Goal: Task Accomplishment & Management: Manage account settings

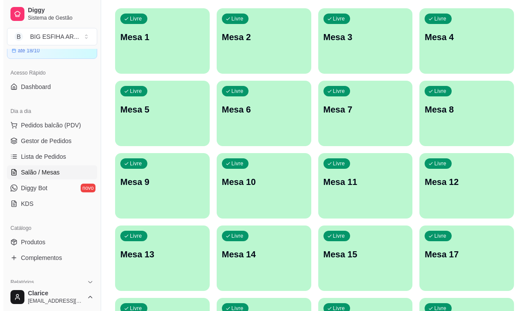
scroll to position [87, 0]
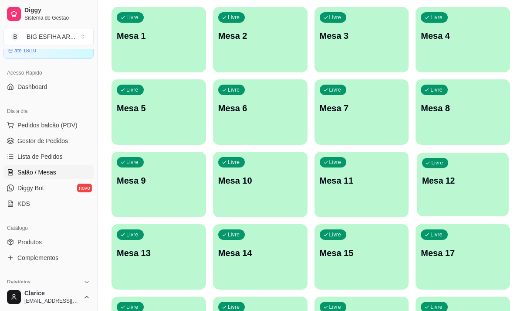
click at [445, 202] on div "Livre Mesa 12" at bounding box center [464, 179] width 92 height 53
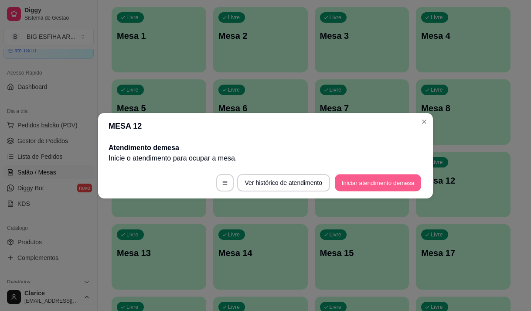
click at [397, 177] on button "Iniciar atendimento de mesa" at bounding box center [378, 182] width 86 height 17
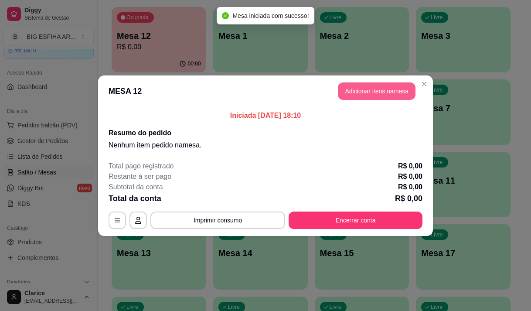
click at [378, 93] on button "Adicionar itens na mesa" at bounding box center [377, 90] width 78 height 17
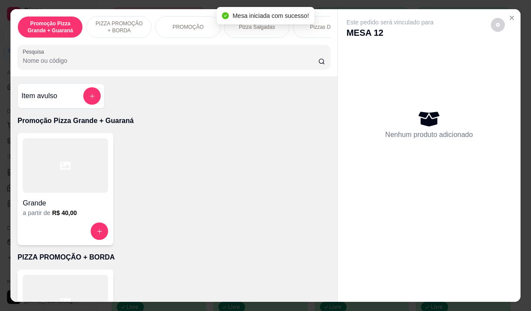
click at [132, 28] on p "PIZZA PROMOÇÃO + BORDA" at bounding box center [119, 27] width 51 height 14
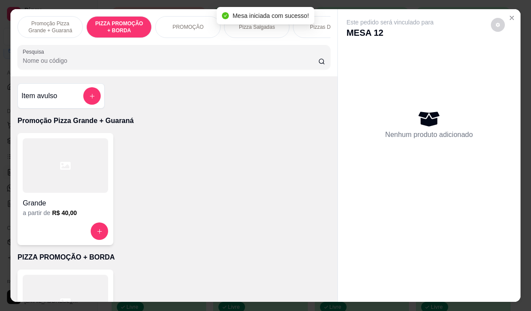
scroll to position [22, 0]
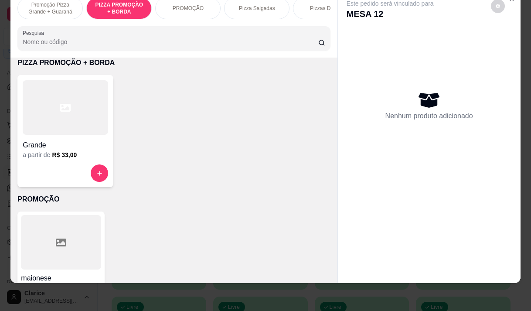
click at [54, 138] on div "Grande" at bounding box center [65, 143] width 85 height 16
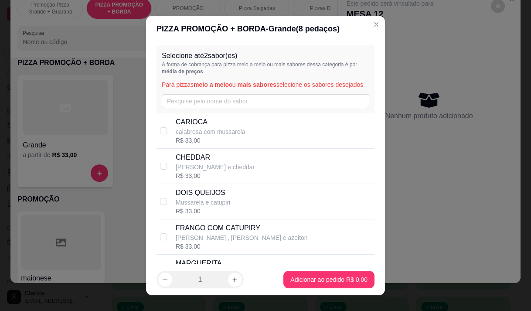
click at [221, 127] on p "CARIOCA" at bounding box center [211, 122] width 70 height 10
checkbox input "true"
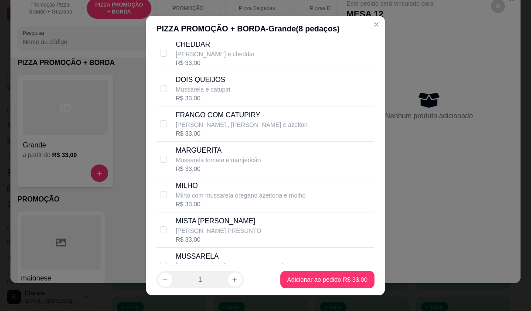
scroll to position [174, 0]
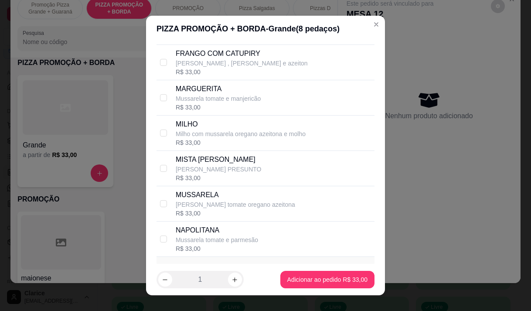
click at [245, 209] on p "[PERSON_NAME] tomate oregano azeitona" at bounding box center [235, 204] width 119 height 9
checkbox input "true"
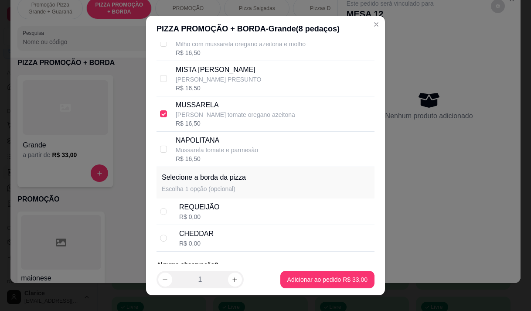
scroll to position [299, 0]
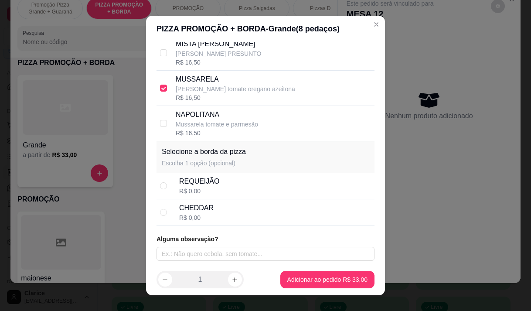
click at [239, 208] on div "CHEDDAR R$ 0,00" at bounding box center [275, 212] width 192 height 19
radio input "true"
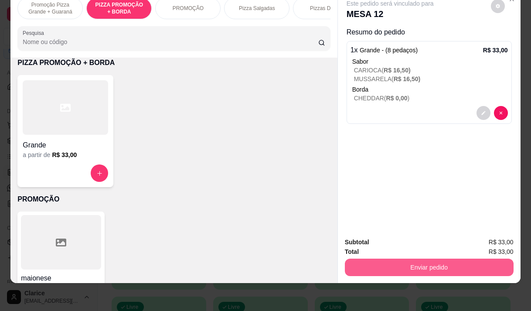
click at [373, 260] on button "Enviar pedido" at bounding box center [429, 266] width 169 height 17
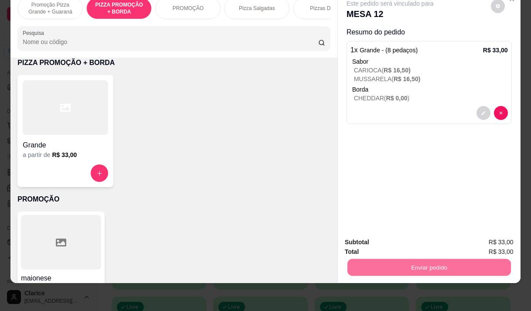
click at [494, 238] on button "Enviar pedido" at bounding box center [490, 239] width 49 height 17
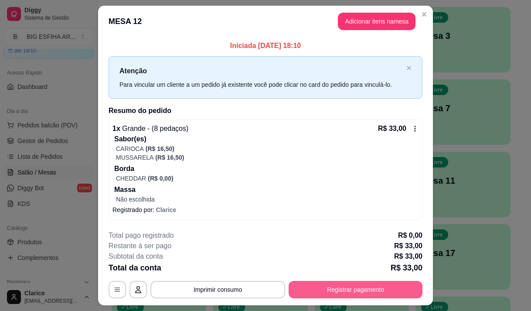
click at [361, 288] on button "Registrar pagamento" at bounding box center [356, 289] width 134 height 17
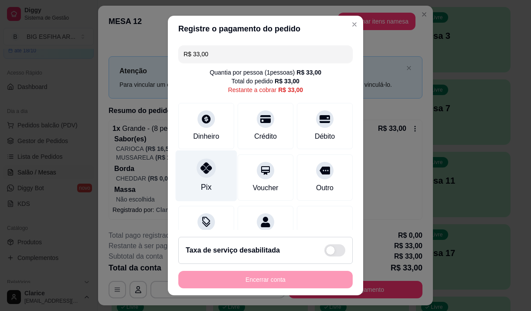
click at [200, 173] on icon at bounding box center [205, 167] width 11 height 11
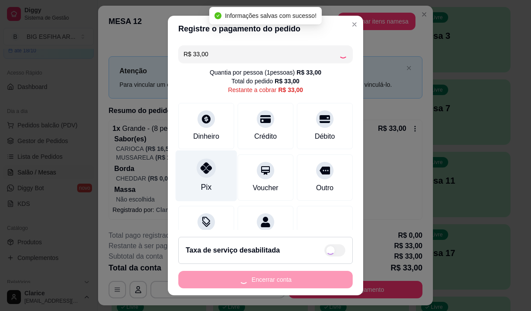
type input "R$ 0,00"
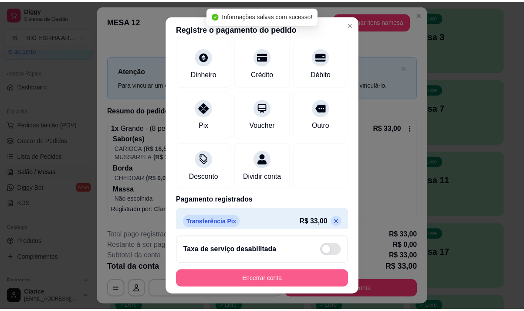
scroll to position [72, 0]
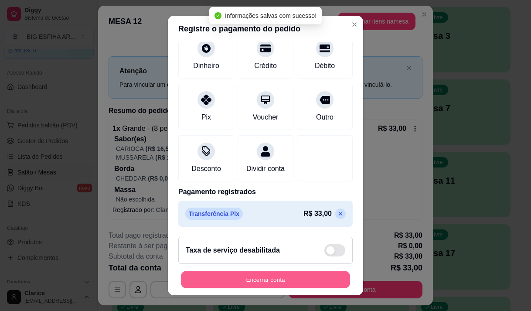
click at [244, 281] on button "Encerrar conta" at bounding box center [265, 279] width 169 height 17
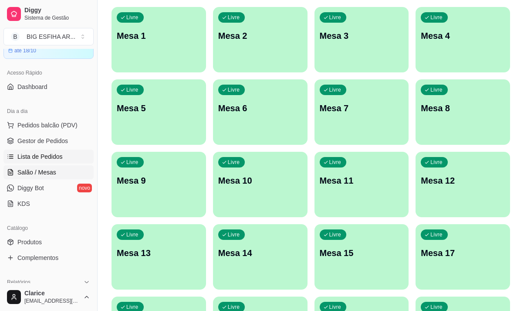
click at [52, 156] on span "Lista de Pedidos" at bounding box center [39, 156] width 45 height 9
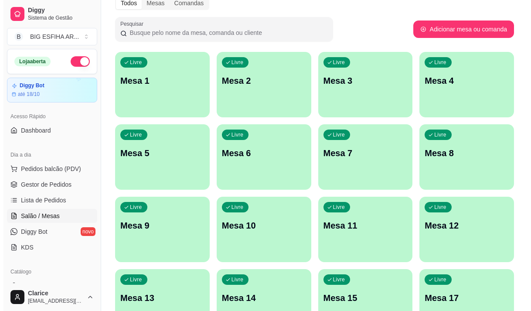
scroll to position [44, 0]
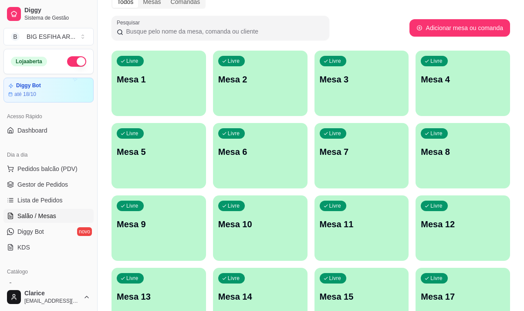
click at [360, 222] on p "Mesa 11" at bounding box center [362, 224] width 84 height 12
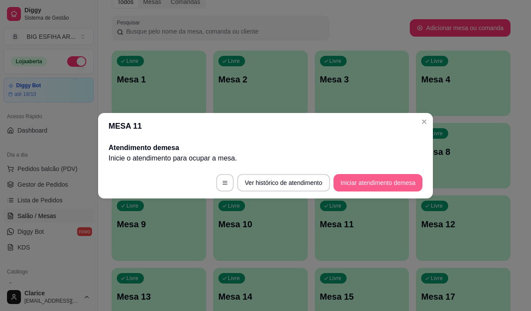
click at [386, 180] on button "Iniciar atendimento de mesa" at bounding box center [377, 182] width 89 height 17
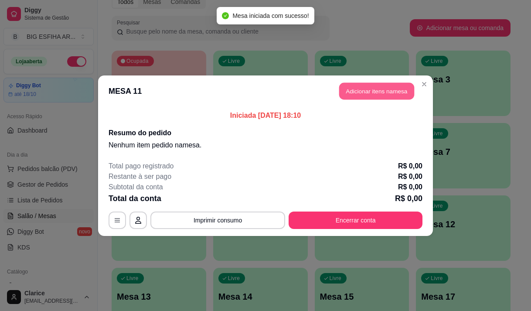
click at [364, 91] on button "Adicionar itens na mesa" at bounding box center [376, 90] width 75 height 17
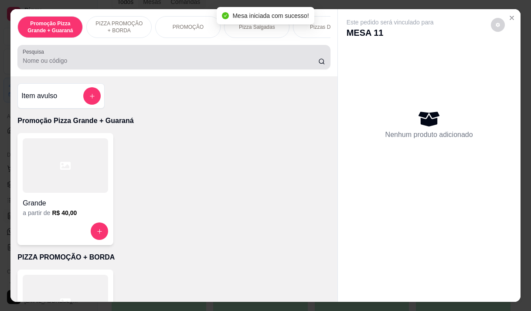
click at [77, 66] on div at bounding box center [174, 56] width 302 height 17
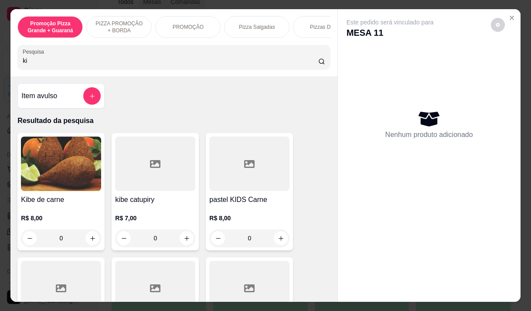
type input "ki"
click at [66, 202] on h4 "Kibe de carne" at bounding box center [61, 199] width 80 height 10
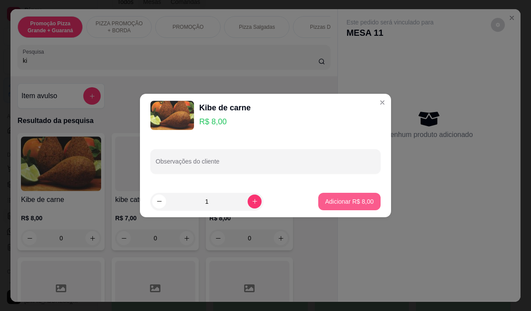
click at [325, 200] on p "Adicionar R$ 8,00" at bounding box center [349, 201] width 48 height 9
type input "1"
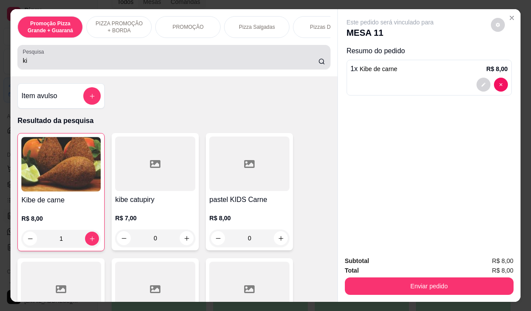
click at [77, 59] on div "ki" at bounding box center [174, 56] width 302 height 17
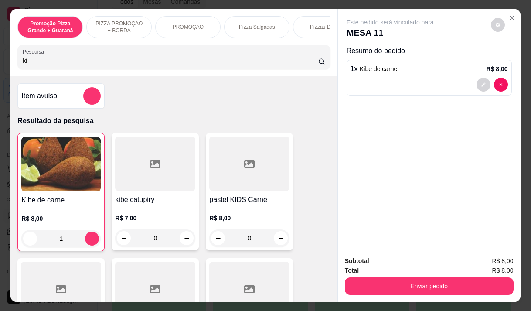
type input "k"
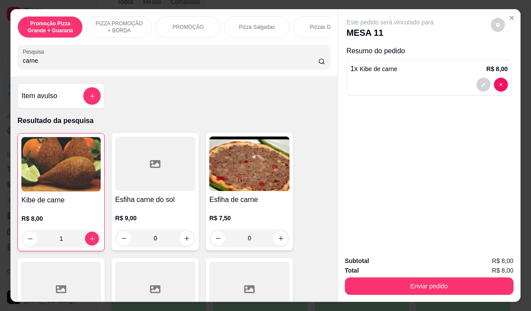
type input "carne"
click at [258, 204] on h4 "Esfiha de carne" at bounding box center [249, 199] width 80 height 10
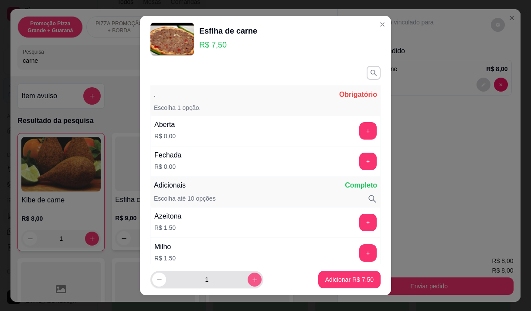
click at [251, 278] on icon "increase-product-quantity" at bounding box center [254, 279] width 7 height 7
type input "2"
click at [359, 169] on button "+" at bounding box center [367, 161] width 17 height 17
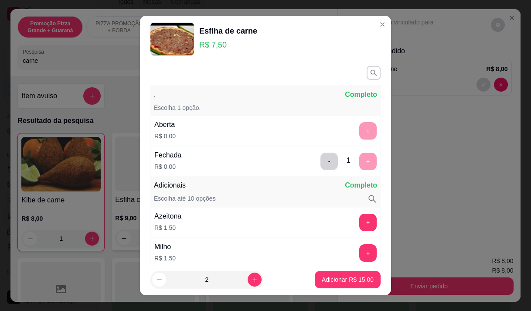
scroll to position [114, 0]
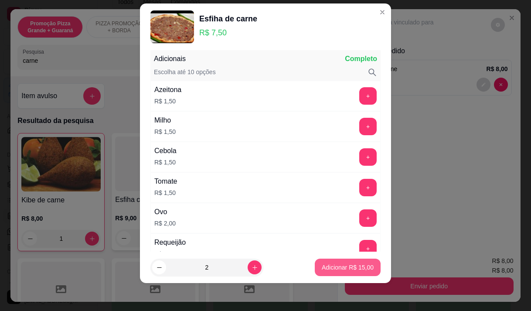
click at [329, 269] on p "Adicionar R$ 15,00" at bounding box center [348, 267] width 52 height 9
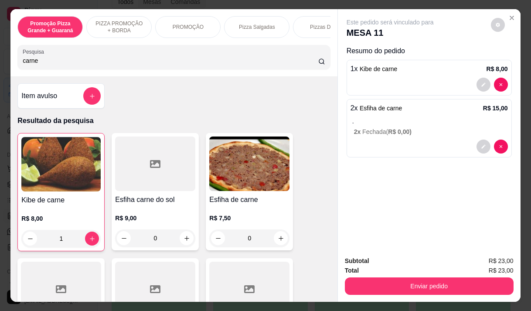
click at [91, 64] on input "carne" at bounding box center [170, 60] width 295 height 9
type input "c"
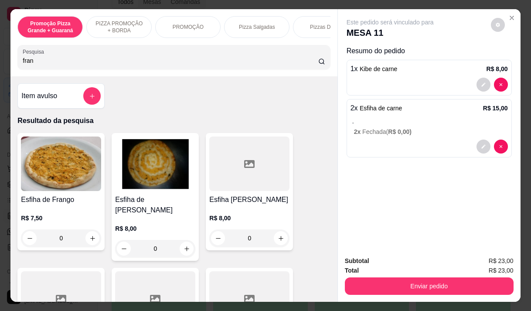
type input "fran"
click at [80, 201] on h4 "Esfiha de Frango" at bounding box center [61, 199] width 80 height 10
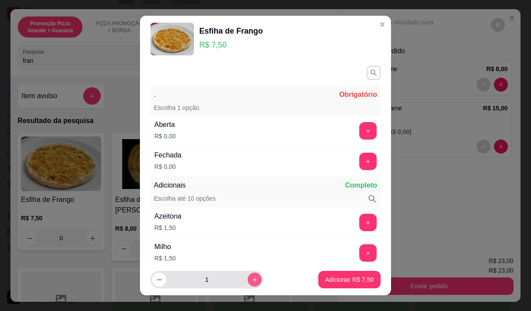
click at [252, 280] on icon "increase-product-quantity" at bounding box center [254, 279] width 5 height 5
type input "2"
click at [359, 160] on button "+" at bounding box center [367, 161] width 17 height 17
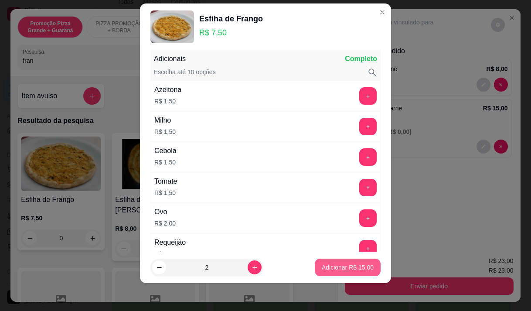
click at [327, 268] on p "Adicionar R$ 15,00" at bounding box center [348, 267] width 52 height 9
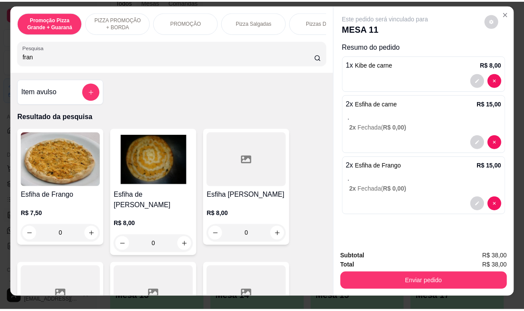
scroll to position [0, 0]
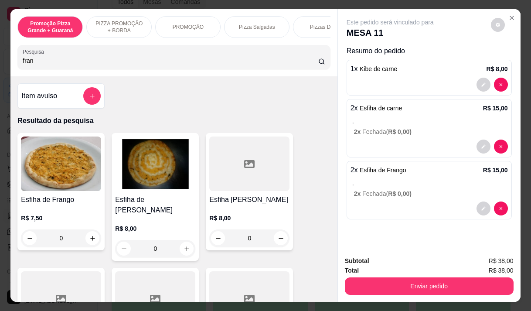
click at [394, 282] on button "Enviar pedido" at bounding box center [429, 285] width 169 height 17
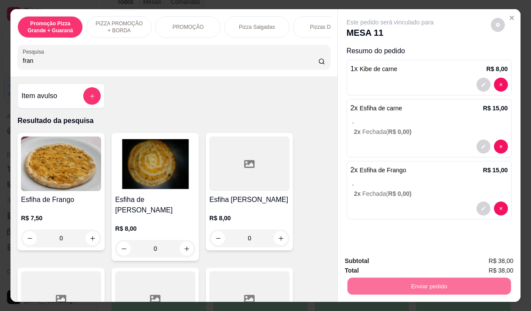
click at [486, 261] on button "Enviar pedido" at bounding box center [491, 261] width 48 height 16
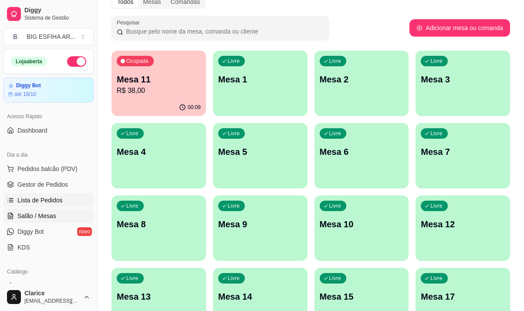
click at [41, 200] on span "Lista de Pedidos" at bounding box center [39, 200] width 45 height 9
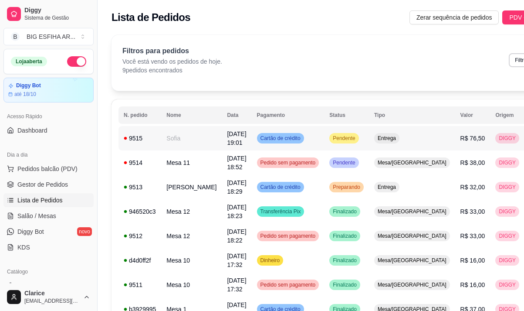
click at [168, 142] on td "Sofia" at bounding box center [191, 138] width 61 height 24
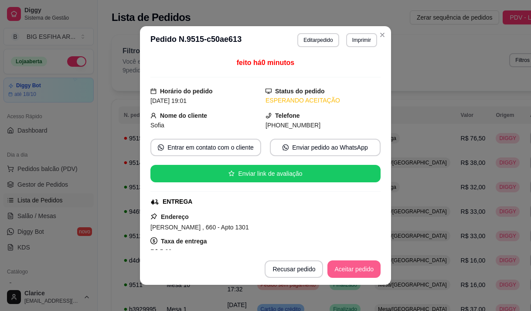
click at [363, 268] on button "Aceitar pedido" at bounding box center [353, 268] width 53 height 17
click at [357, 268] on button "Mover para preparo" at bounding box center [347, 268] width 68 height 17
click at [367, 38] on button "Imprimir" at bounding box center [361, 40] width 31 height 14
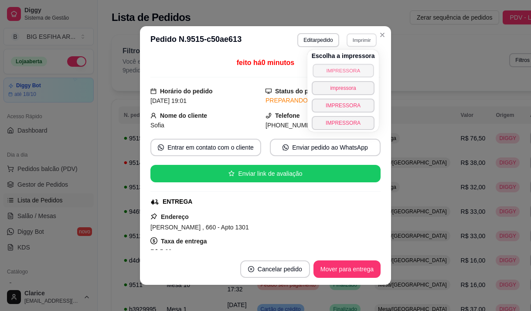
click at [350, 74] on button "IMPRESSORA" at bounding box center [342, 71] width 61 height 14
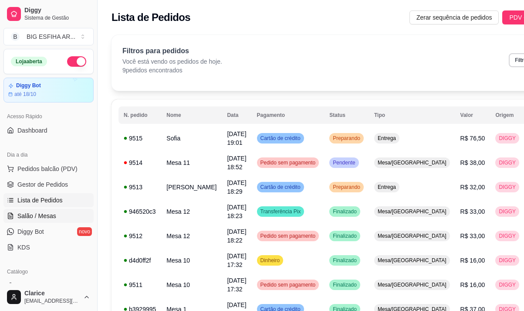
click at [51, 212] on span "Salão / Mesas" at bounding box center [36, 215] width 39 height 9
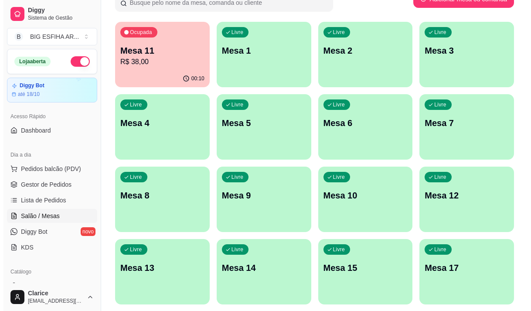
scroll to position [87, 0]
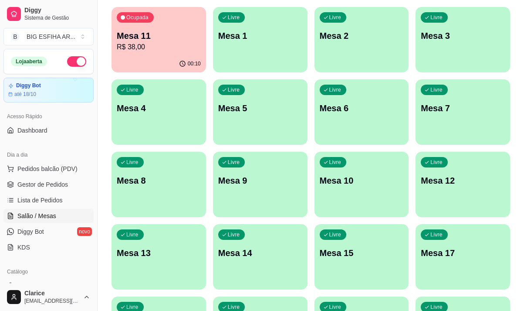
click at [364, 191] on div "Livre Mesa 10" at bounding box center [362, 179] width 95 height 55
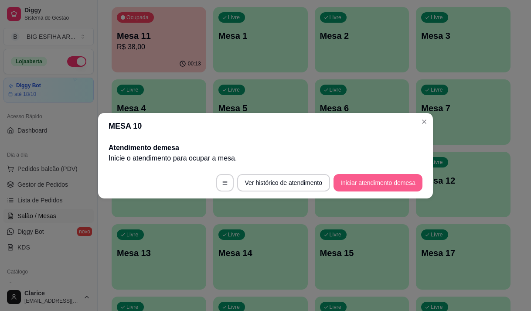
click at [367, 182] on button "Iniciar atendimento de mesa" at bounding box center [377, 182] width 89 height 17
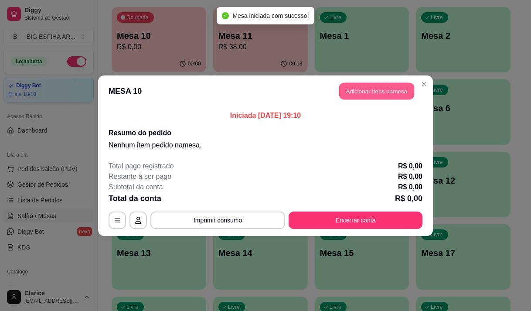
click at [392, 89] on button "Adicionar itens na mesa" at bounding box center [376, 90] width 75 height 17
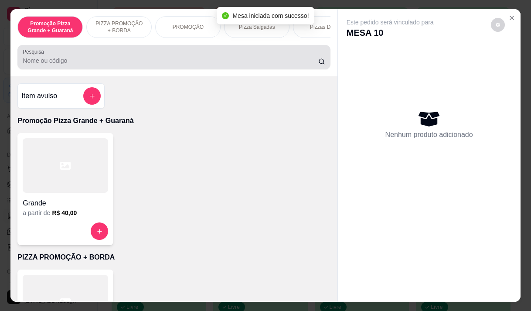
click at [100, 65] on input "Pesquisa" at bounding box center [170, 60] width 295 height 9
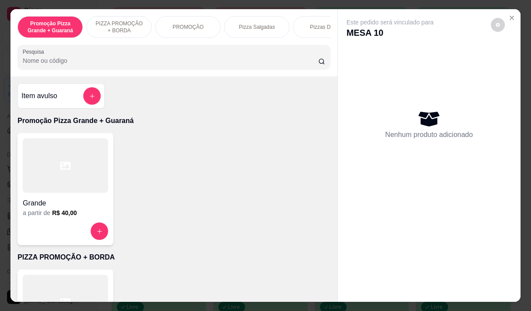
click at [105, 27] on p "PIZZA PROMOÇÃO + BORDA" at bounding box center [119, 27] width 51 height 14
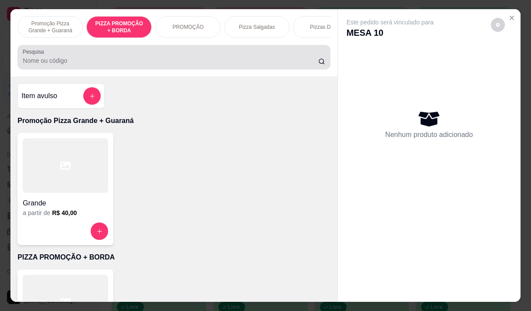
scroll to position [22, 0]
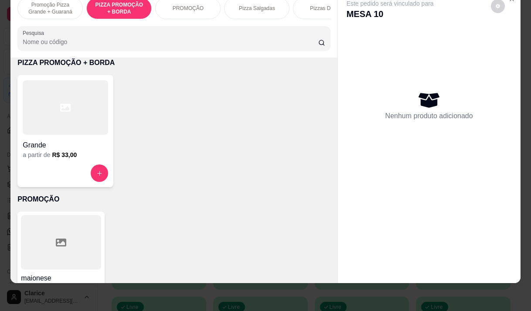
click at [64, 120] on div at bounding box center [65, 107] width 85 height 54
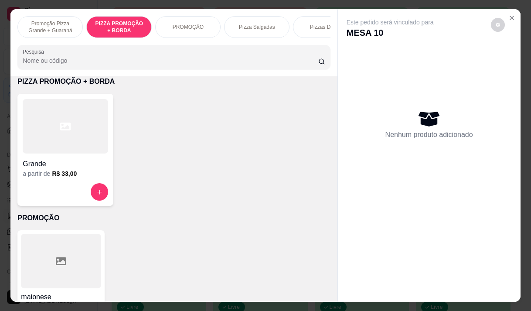
click at [247, 24] on p "Pizza Salgadas" at bounding box center [257, 27] width 36 height 7
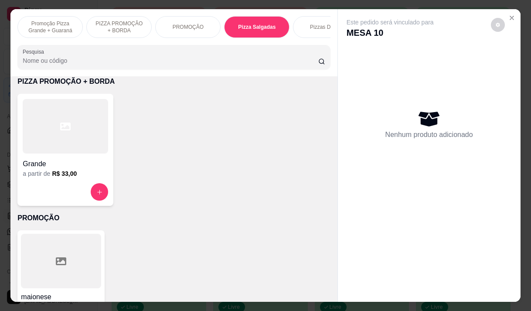
scroll to position [22, 0]
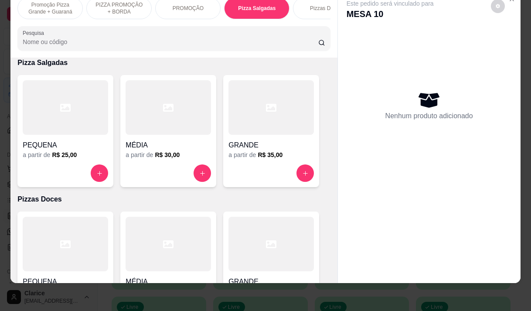
click at [268, 151] on h6 "R$ 35,00" at bounding box center [270, 154] width 25 height 9
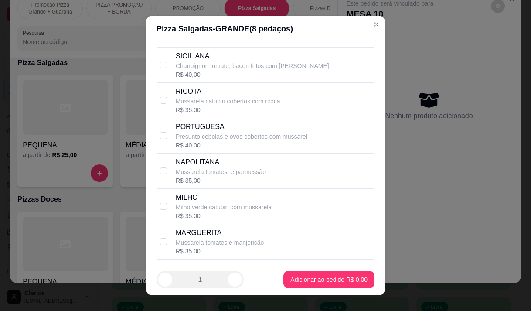
scroll to position [131, 0]
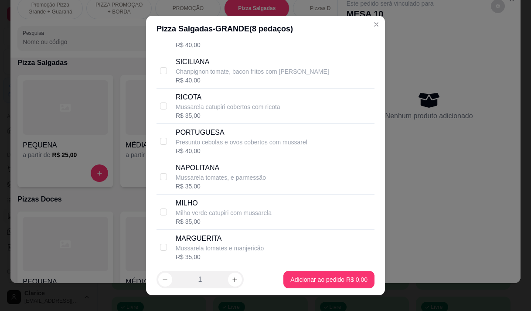
click at [229, 146] on p "Presunto cebolas e ovos cobertos com mussarel" at bounding box center [242, 142] width 132 height 9
checkbox input "true"
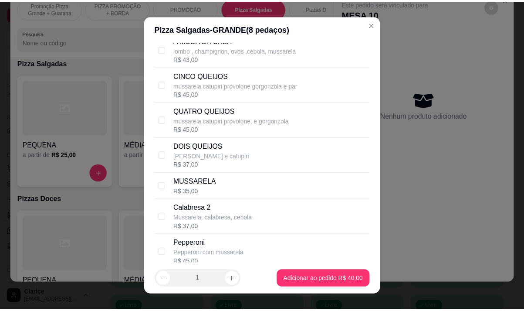
scroll to position [1046, 0]
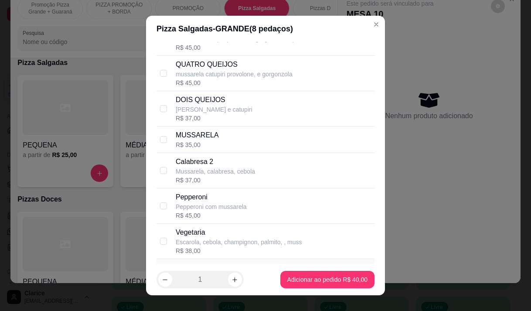
click at [240, 167] on p "Calabresa 2" at bounding box center [215, 161] width 79 height 10
checkbox input "true"
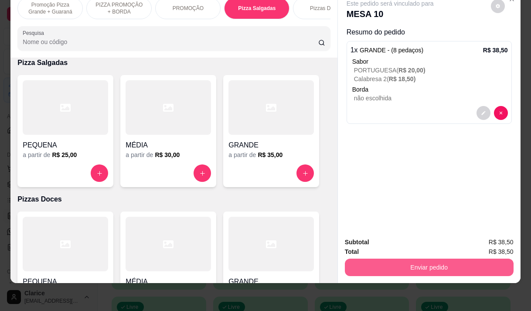
click at [394, 258] on button "Enviar pedido" at bounding box center [429, 266] width 169 height 17
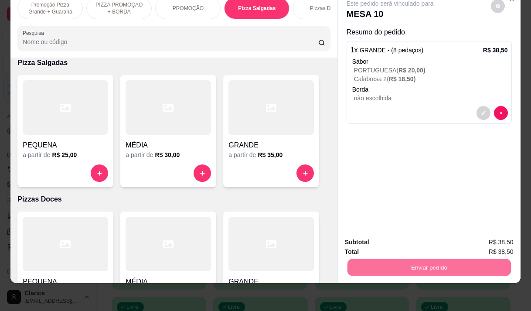
click at [493, 238] on button "Enviar pedido" at bounding box center [491, 239] width 48 height 16
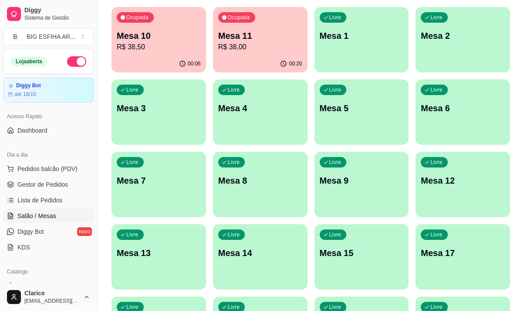
click at [246, 53] on div "Ocupada Mesa 11 R$ 38,00" at bounding box center [260, 31] width 95 height 48
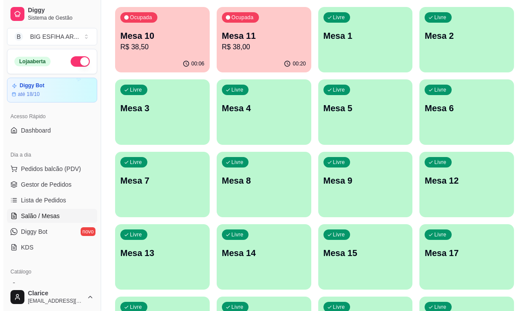
scroll to position [261, 0]
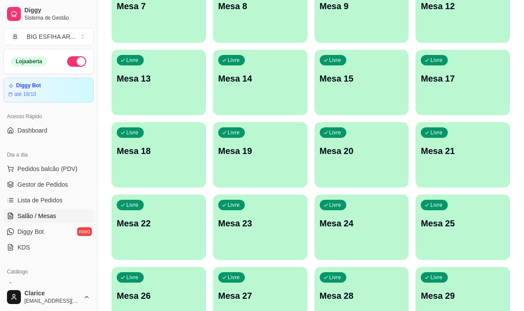
click at [344, 224] on p "Mesa 24" at bounding box center [362, 223] width 84 height 12
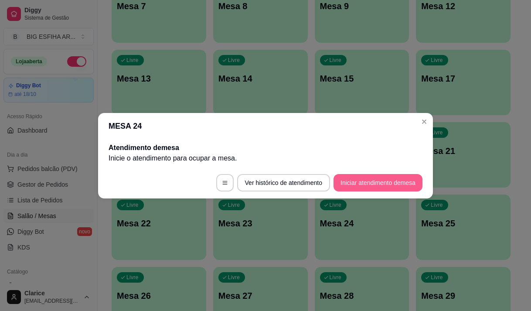
click at [388, 180] on button "Iniciar atendimento de mesa" at bounding box center [377, 182] width 89 height 17
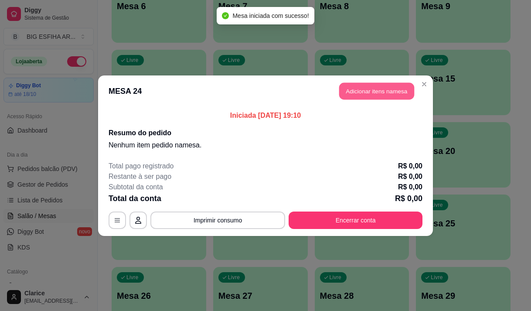
click at [382, 93] on button "Adicionar itens na mesa" at bounding box center [376, 90] width 75 height 17
click at [116, 58] on div at bounding box center [174, 56] width 302 height 17
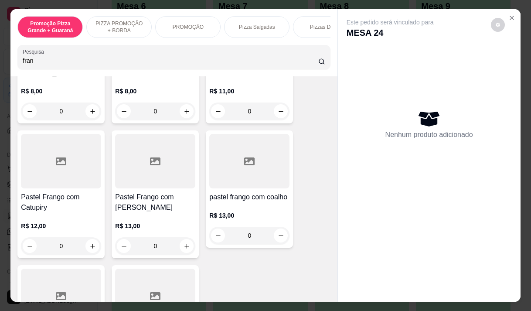
type input "fran"
click at [241, 87] on p "R$ 11,00" at bounding box center [249, 91] width 80 height 9
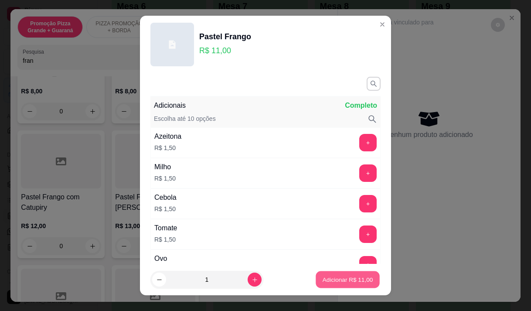
click at [323, 281] on p "Adicionar R$ 11,00" at bounding box center [347, 279] width 51 height 8
type input "1"
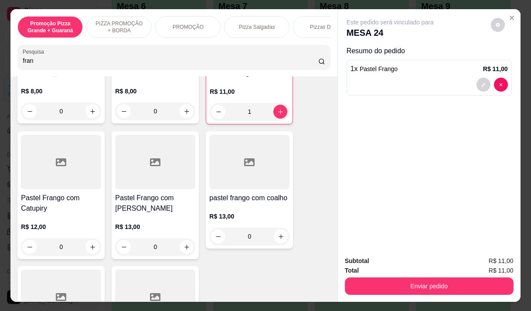
click at [244, 87] on p "R$ 11,00" at bounding box center [249, 91] width 79 height 9
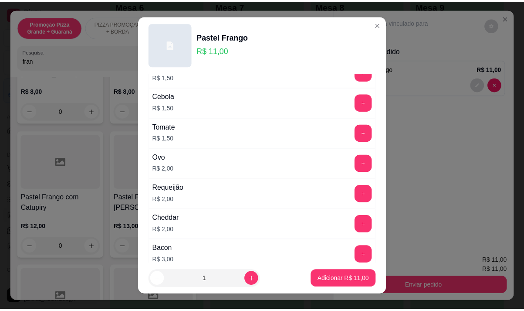
scroll to position [131, 0]
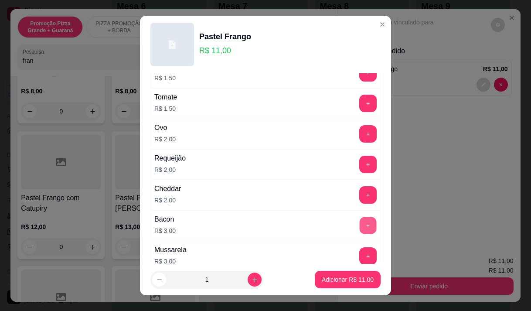
click at [360, 225] on button "+" at bounding box center [368, 225] width 17 height 17
click at [356, 276] on p "Adicionar R$ 14,00" at bounding box center [348, 279] width 52 height 9
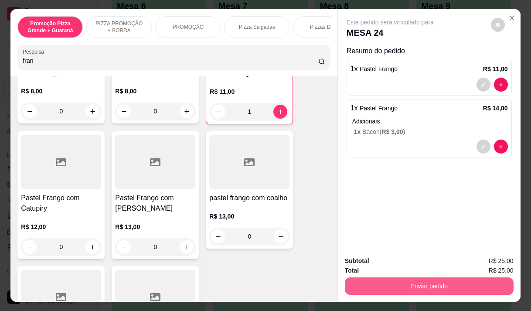
click at [421, 277] on button "Enviar pedido" at bounding box center [429, 285] width 169 height 17
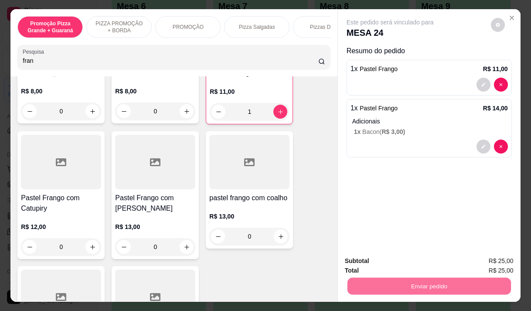
click at [485, 260] on button "Enviar pedido" at bounding box center [491, 261] width 48 height 16
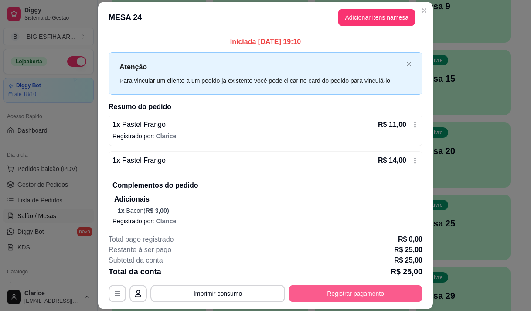
click at [343, 295] on button "Registrar pagamento" at bounding box center [356, 293] width 134 height 17
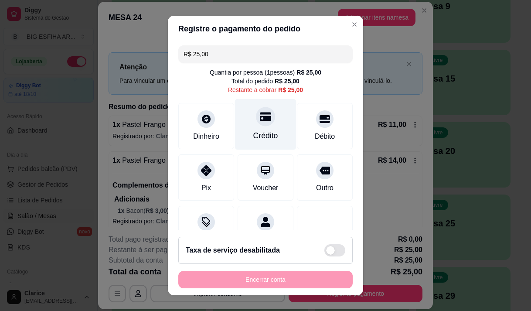
click at [260, 117] on icon at bounding box center [265, 116] width 11 height 9
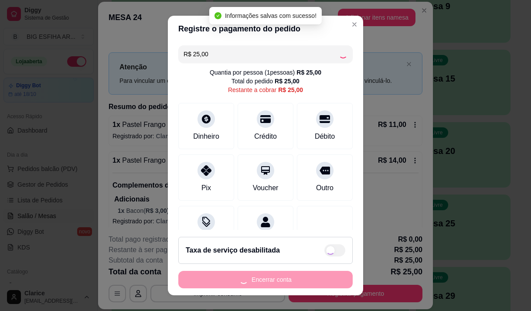
type input "R$ 0,00"
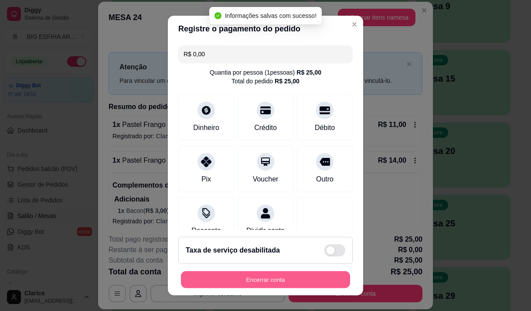
click at [308, 272] on button "Encerrar conta" at bounding box center [265, 279] width 169 height 17
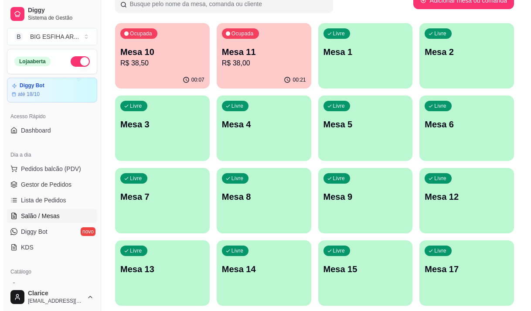
scroll to position [44, 0]
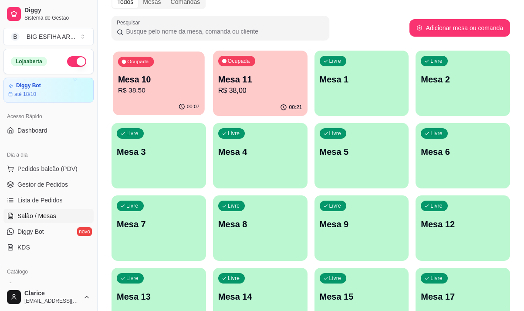
click at [161, 82] on p "Mesa 10" at bounding box center [158, 80] width 81 height 12
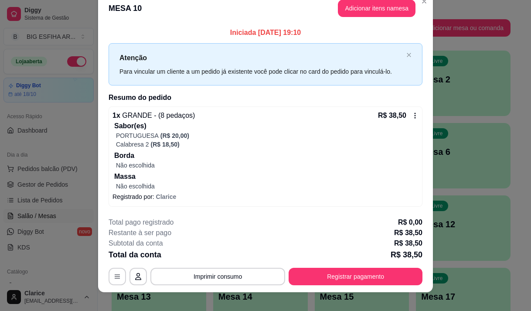
scroll to position [22, 0]
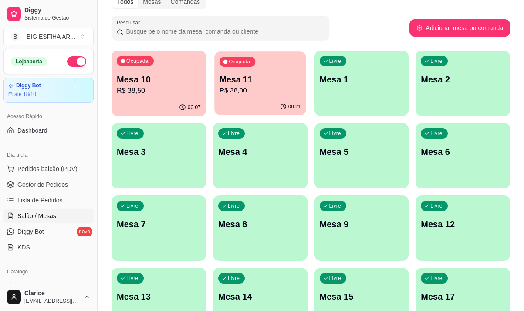
click at [252, 107] on div "00:21" at bounding box center [260, 106] width 92 height 17
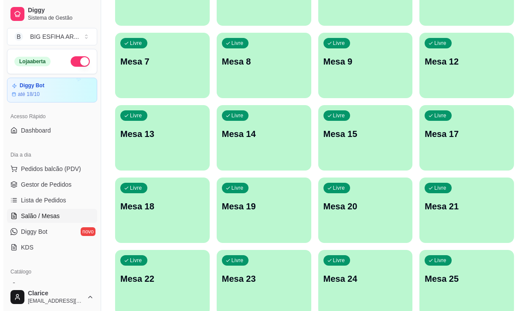
scroll to position [218, 0]
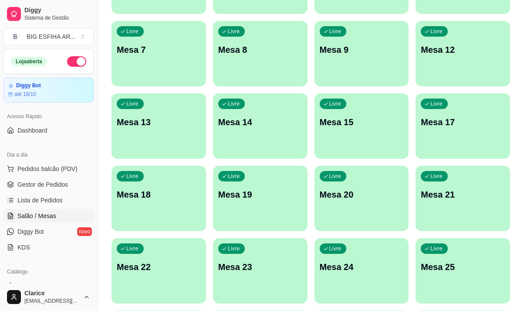
click at [357, 216] on div "Livre Mesa 20" at bounding box center [362, 193] width 95 height 55
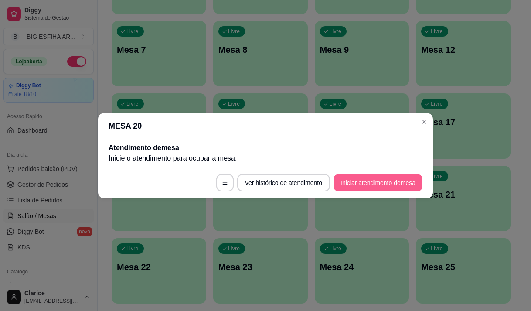
click at [369, 183] on button "Iniciar atendimento de mesa" at bounding box center [377, 182] width 89 height 17
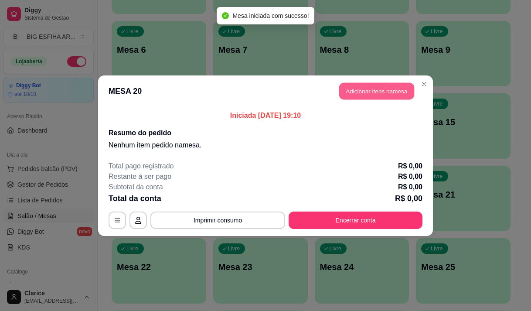
click at [374, 94] on button "Adicionar itens na mesa" at bounding box center [376, 90] width 75 height 17
click at [91, 62] on input "Pesquisa" at bounding box center [170, 60] width 295 height 9
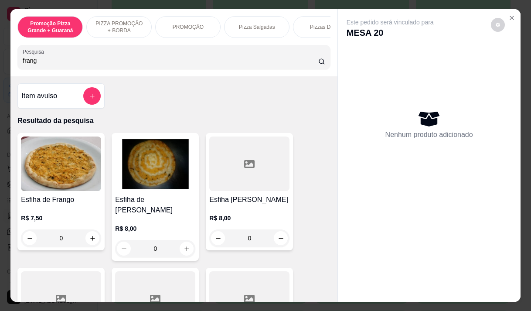
type input "frang"
click at [57, 231] on div "R$ 7,50 0" at bounding box center [61, 230] width 80 height 33
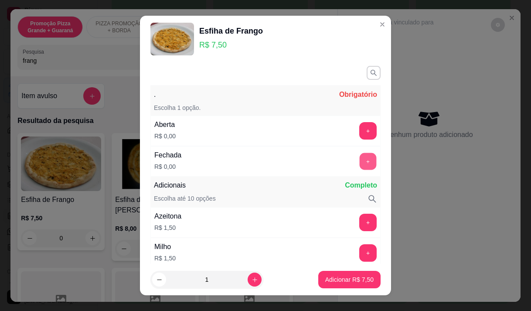
click at [360, 160] on button "+" at bounding box center [368, 161] width 17 height 17
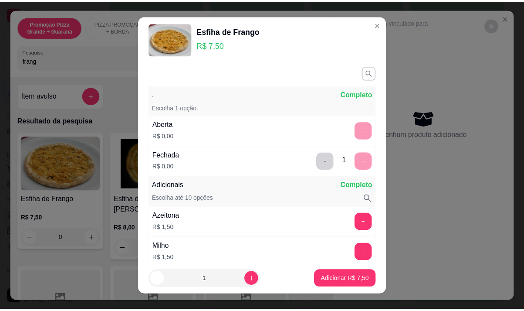
scroll to position [114, 0]
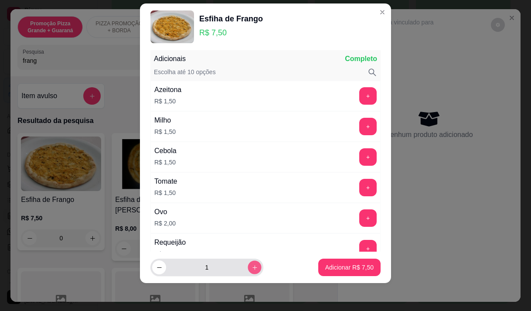
click at [248, 271] on button "increase-product-quantity" at bounding box center [255, 268] width 14 height 14
type input "2"
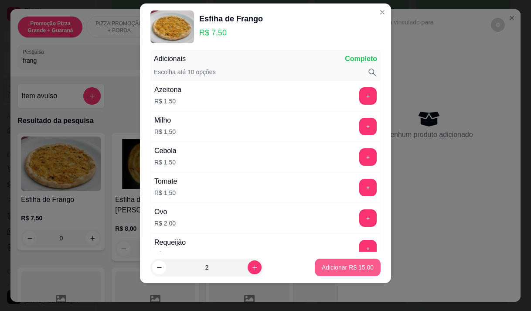
click at [341, 270] on p "Adicionar R$ 15,00" at bounding box center [348, 267] width 52 height 9
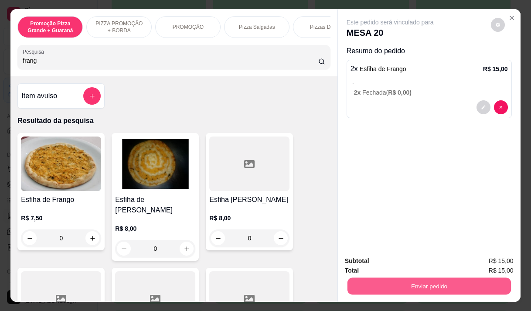
click at [467, 280] on button "Enviar pedido" at bounding box center [428, 285] width 163 height 17
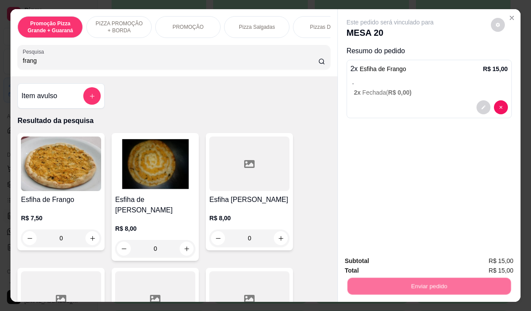
click at [501, 261] on button "Enviar pedido" at bounding box center [490, 261] width 49 height 17
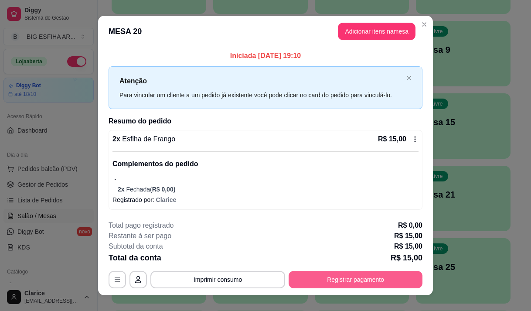
click at [351, 282] on button "Registrar pagamento" at bounding box center [356, 279] width 134 height 17
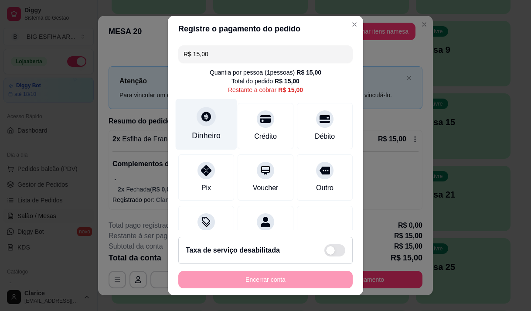
click at [199, 136] on div "Dinheiro" at bounding box center [206, 135] width 29 height 11
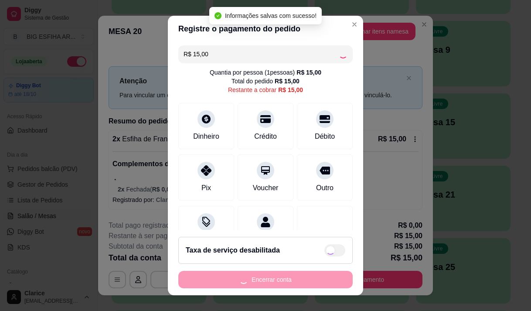
type input "R$ 0,00"
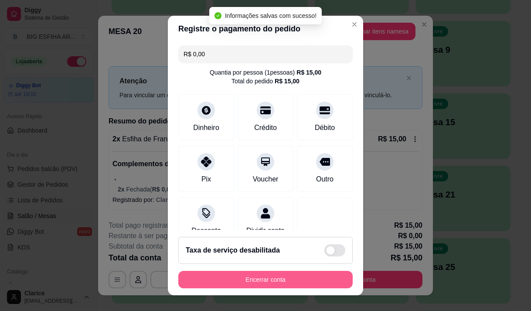
click at [255, 280] on button "Encerrar conta" at bounding box center [265, 279] width 174 height 17
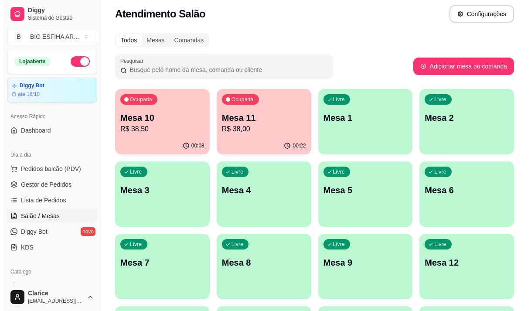
scroll to position [0, 0]
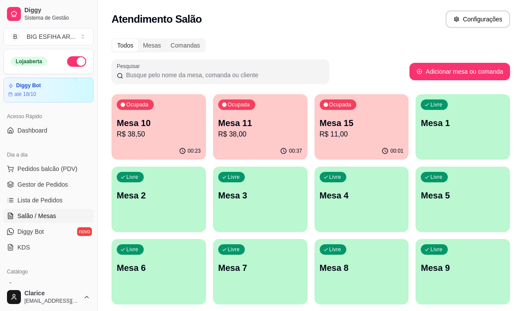
click at [346, 134] on p "R$ 11,00" at bounding box center [362, 134] width 84 height 10
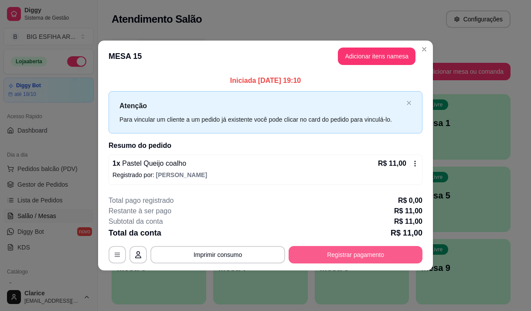
click at [350, 254] on button "Registrar pagamento" at bounding box center [356, 254] width 134 height 17
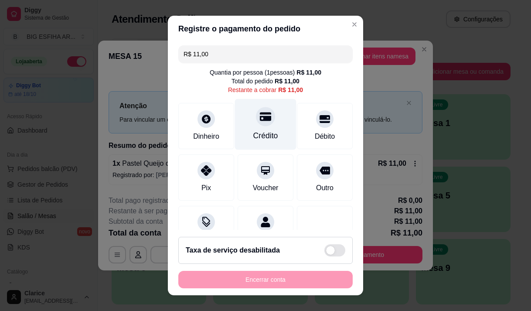
click at [262, 134] on div "Crédito" at bounding box center [265, 135] width 25 height 11
type input "R$ 0,00"
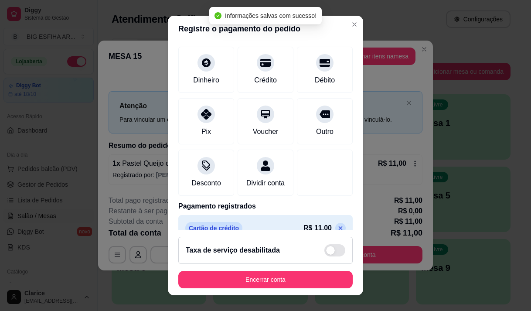
scroll to position [72, 0]
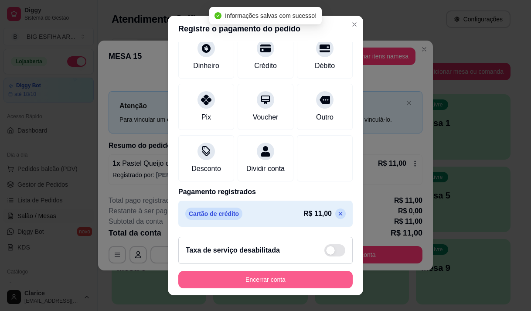
click at [274, 286] on button "Encerrar conta" at bounding box center [265, 279] width 174 height 17
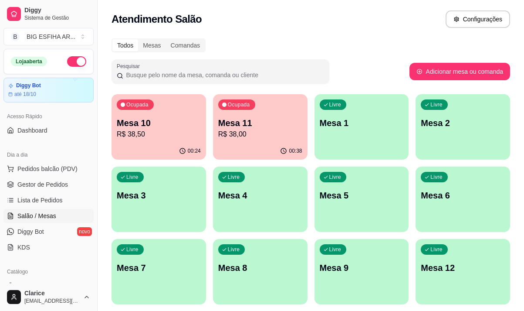
click at [166, 137] on p "R$ 38,50" at bounding box center [159, 134] width 84 height 10
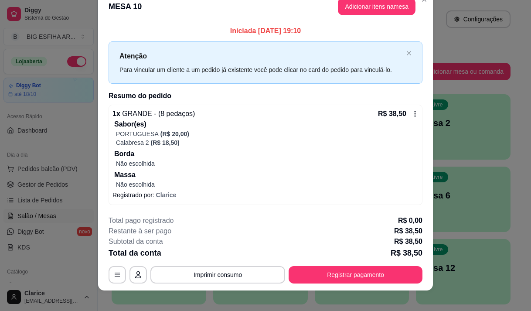
scroll to position [22, 0]
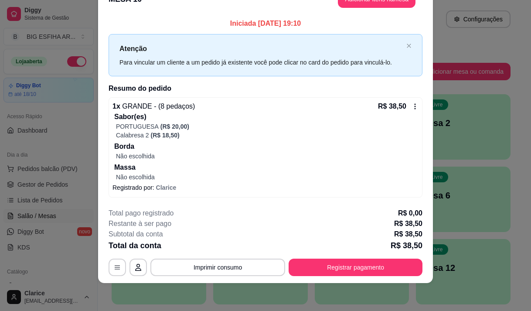
click at [338, 257] on div "**********" at bounding box center [266, 242] width 314 height 68
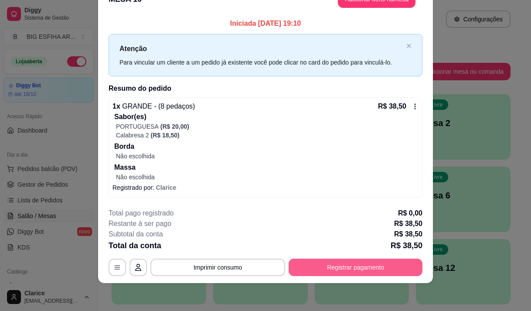
click at [336, 267] on button "Registrar pagamento" at bounding box center [356, 266] width 134 height 17
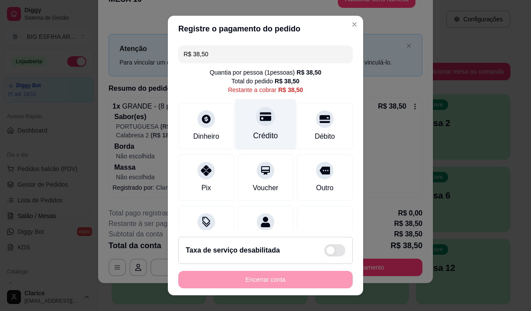
click at [260, 122] on icon at bounding box center [265, 116] width 11 height 11
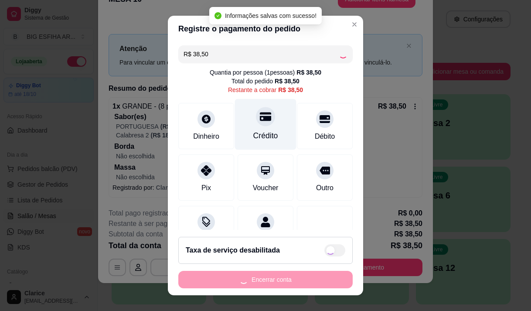
type input "R$ 0,00"
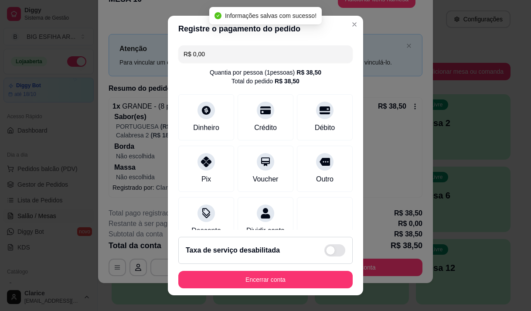
scroll to position [72, 0]
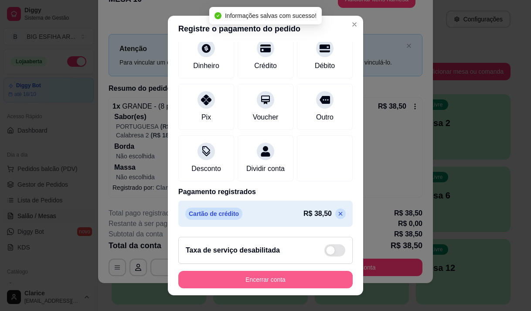
click at [241, 284] on button "Encerrar conta" at bounding box center [265, 279] width 174 height 17
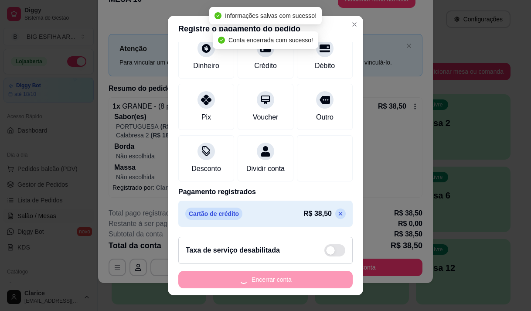
scroll to position [0, 0]
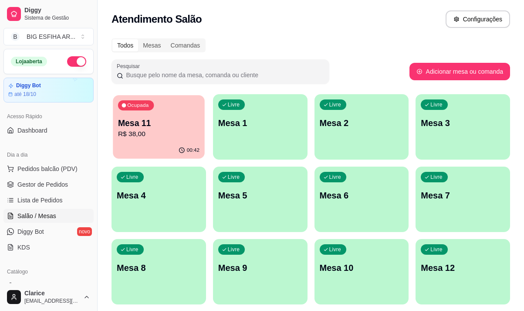
click at [169, 145] on div "00:42" at bounding box center [159, 150] width 92 height 17
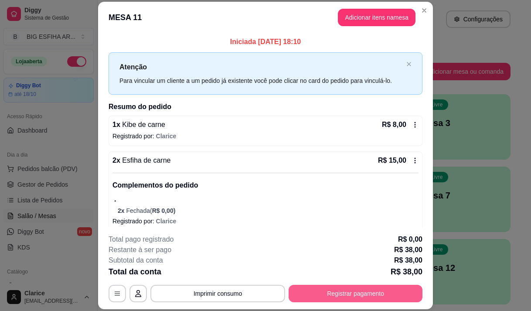
click at [370, 289] on button "Registrar pagamento" at bounding box center [356, 293] width 134 height 17
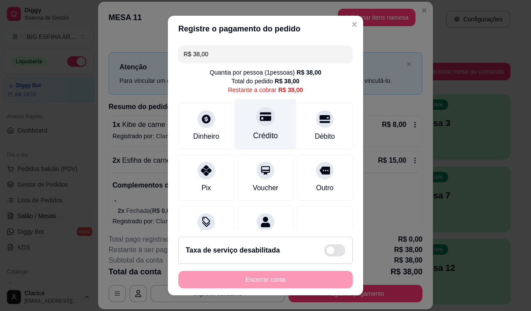
click at [256, 122] on div at bounding box center [265, 116] width 19 height 19
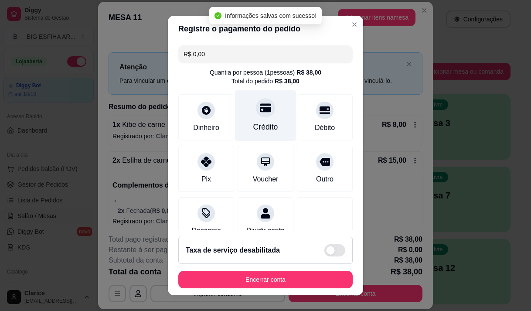
type input "R$ 0,00"
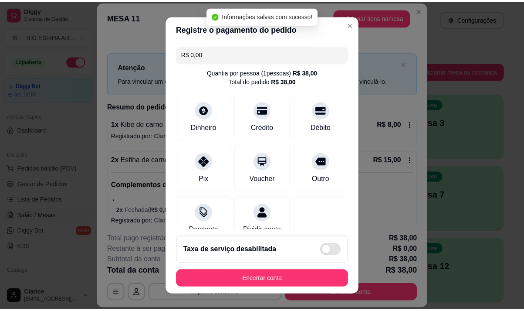
scroll to position [72, 0]
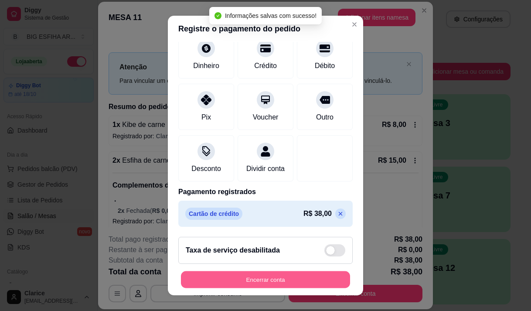
click at [239, 279] on button "Encerrar conta" at bounding box center [265, 279] width 169 height 17
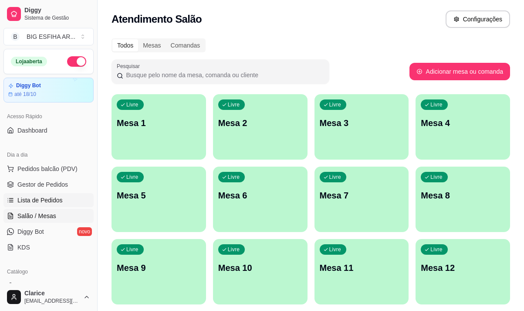
click at [30, 196] on span "Lista de Pedidos" at bounding box center [39, 200] width 45 height 9
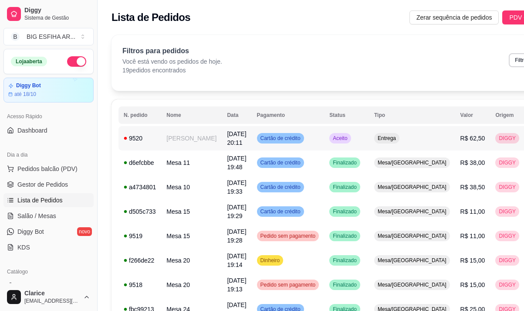
click at [227, 139] on span "[DATE] 20:11" at bounding box center [236, 138] width 19 height 16
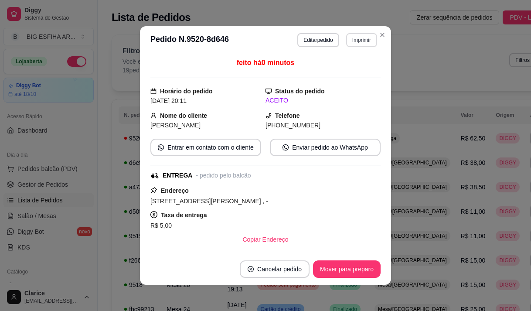
click at [361, 37] on button "Imprimir" at bounding box center [361, 40] width 31 height 14
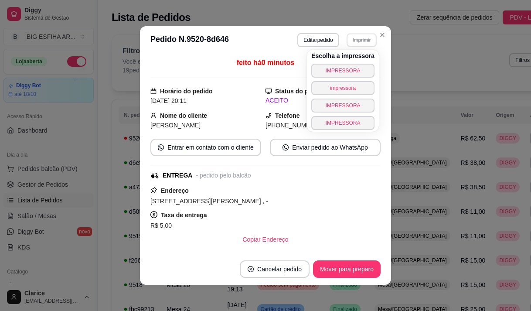
click at [356, 63] on div "Escolha a impressora IMPRESSORA impressora IMPRESSORA IMPRESSORA" at bounding box center [343, 91] width 72 height 82
click at [325, 71] on button "IMPRESSORA" at bounding box center [342, 71] width 63 height 14
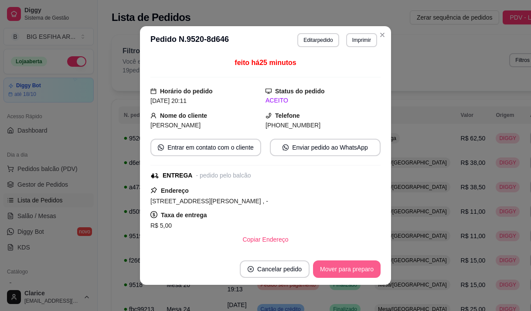
click at [369, 267] on button "Mover para preparo" at bounding box center [347, 268] width 68 height 17
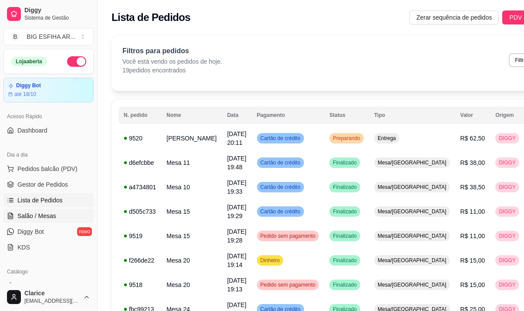
click at [50, 217] on span "Salão / Mesas" at bounding box center [36, 215] width 39 height 9
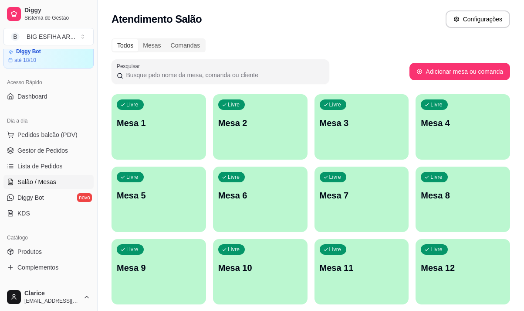
scroll to position [87, 0]
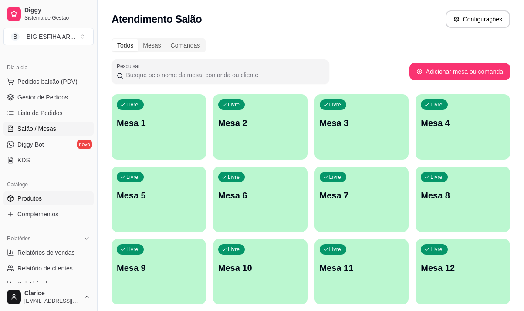
click at [45, 196] on link "Produtos" at bounding box center [48, 198] width 90 height 14
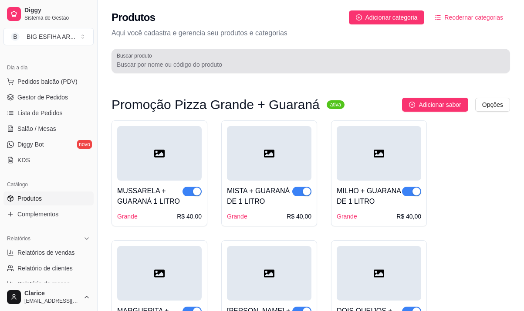
click at [173, 62] on input "Buscar produto" at bounding box center [311, 64] width 388 height 9
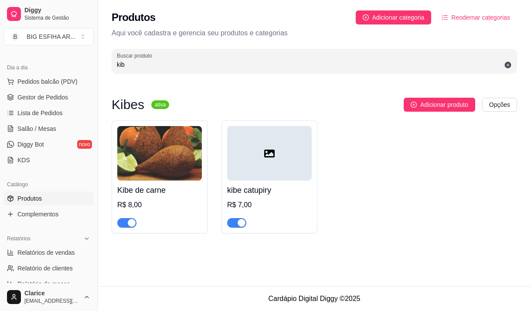
type input "kib"
click at [231, 223] on span "button" at bounding box center [236, 223] width 19 height 10
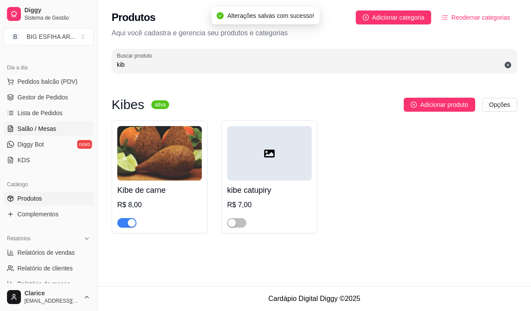
click at [47, 126] on span "Salão / Mesas" at bounding box center [36, 128] width 39 height 9
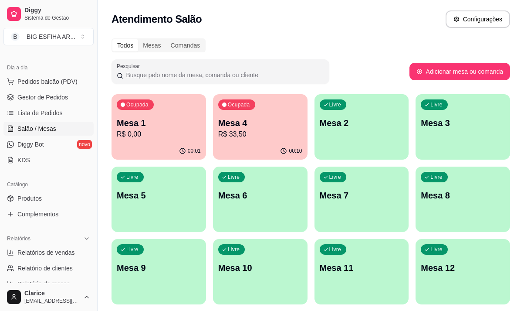
click at [258, 146] on div "00:10" at bounding box center [260, 151] width 95 height 17
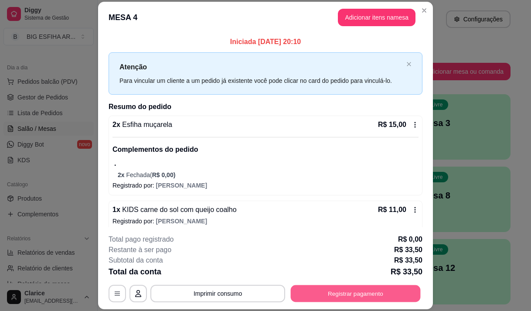
click at [339, 292] on button "Registrar pagamento" at bounding box center [356, 293] width 130 height 17
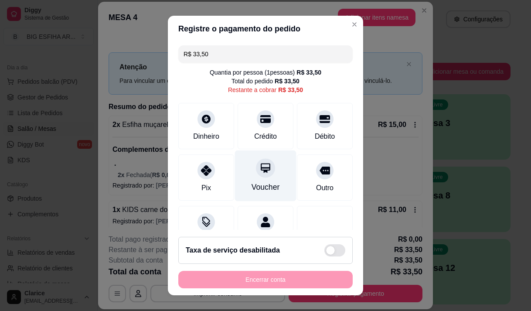
click at [258, 132] on div "Crédito" at bounding box center [266, 126] width 56 height 46
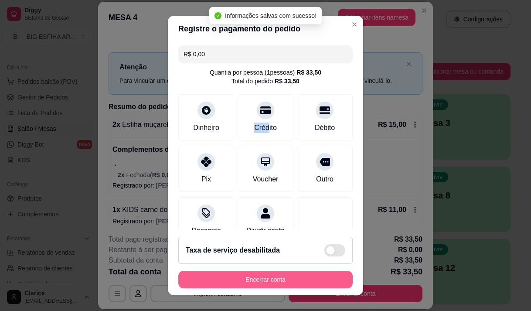
type input "R$ 0,00"
click at [267, 280] on button "Encerrar conta" at bounding box center [265, 279] width 169 height 17
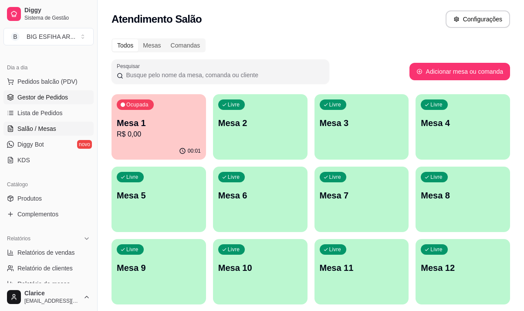
click at [53, 101] on span "Gestor de Pedidos" at bounding box center [42, 97] width 51 height 9
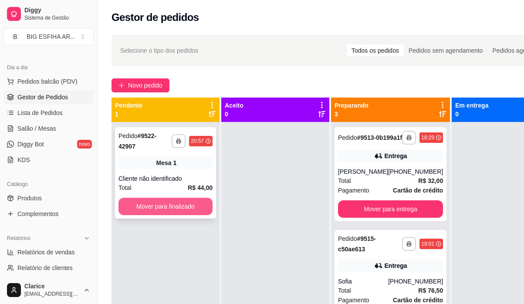
click at [136, 202] on button "Mover para finalizado" at bounding box center [166, 206] width 94 height 17
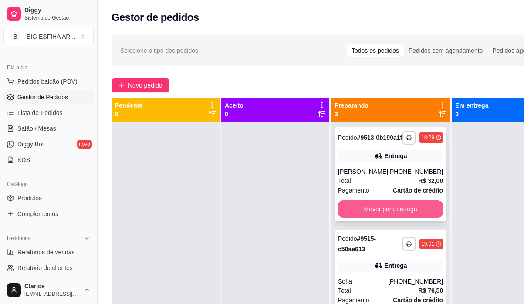
click at [354, 217] on button "Mover para entrega" at bounding box center [390, 208] width 105 height 17
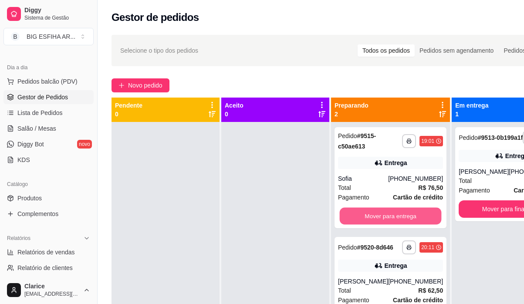
click at [354, 217] on button "Mover para entrega" at bounding box center [391, 216] width 102 height 17
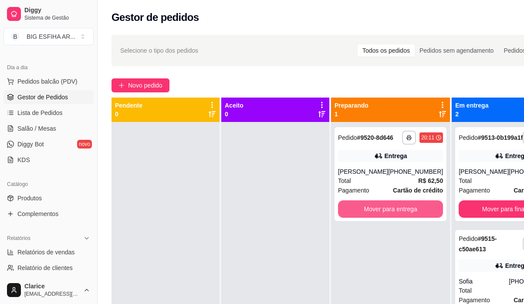
click at [354, 217] on button "Mover para entrega" at bounding box center [390, 208] width 105 height 17
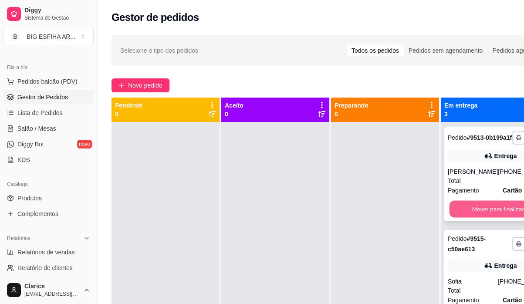
click at [474, 218] on button "Mover para finalizado" at bounding box center [501, 209] width 102 height 17
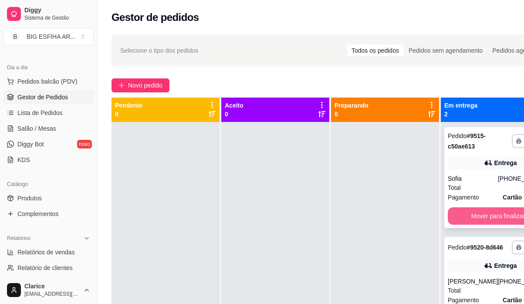
click at [476, 218] on button "Mover para finalizado" at bounding box center [500, 215] width 105 height 17
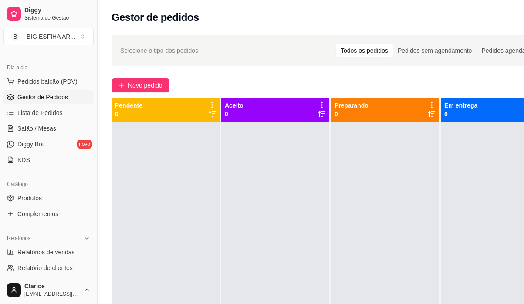
click at [476, 218] on div at bounding box center [495, 274] width 108 height 304
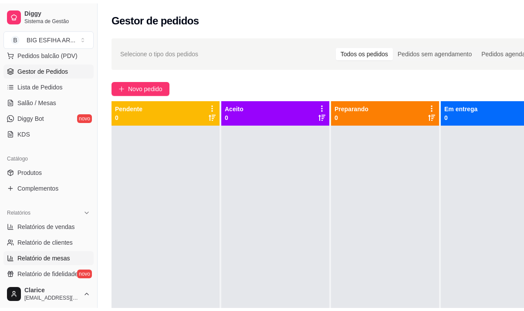
scroll to position [131, 0]
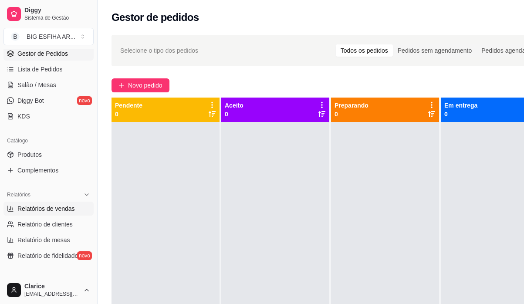
click at [42, 210] on span "Relatórios de vendas" at bounding box center [46, 208] width 58 height 9
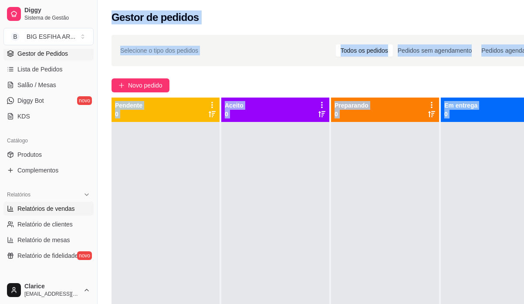
select select "ALL"
select select "0"
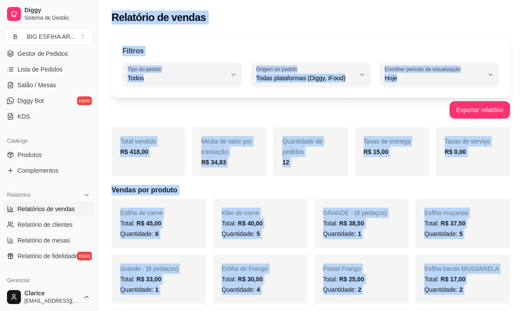
click at [171, 103] on div "Exportar relatório" at bounding box center [311, 109] width 399 height 17
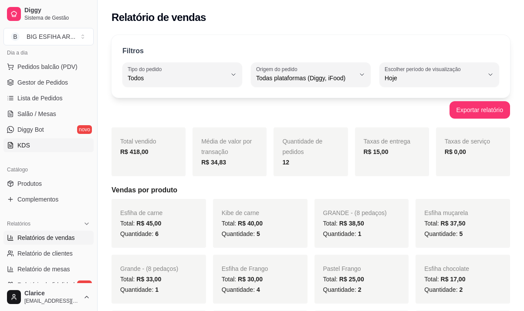
scroll to position [87, 0]
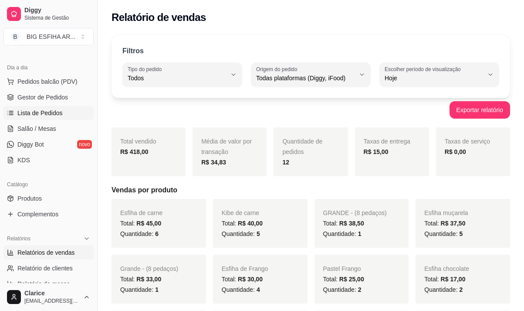
click at [50, 114] on span "Lista de Pedidos" at bounding box center [39, 113] width 45 height 9
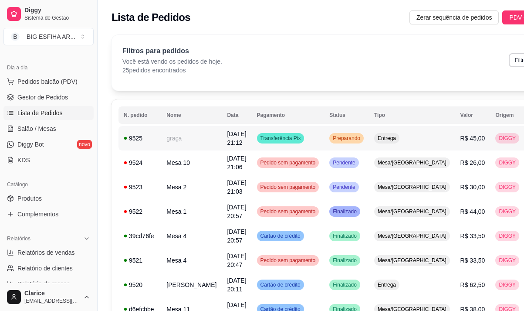
click at [180, 144] on td "graça" at bounding box center [191, 138] width 61 height 24
click at [38, 128] on span "Salão / Mesas" at bounding box center [36, 128] width 39 height 9
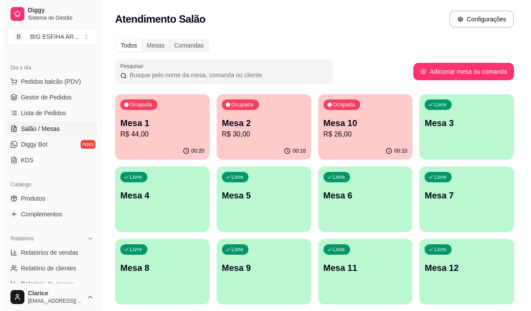
scroll to position [44, 0]
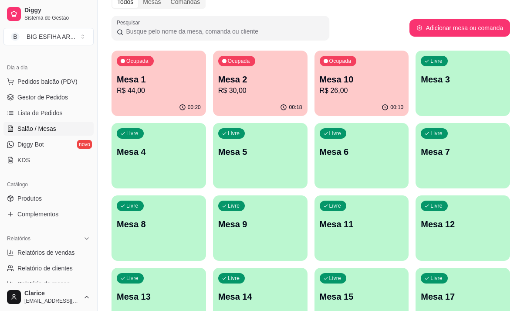
click at [448, 239] on div "Livre Mesa 12" at bounding box center [463, 222] width 95 height 55
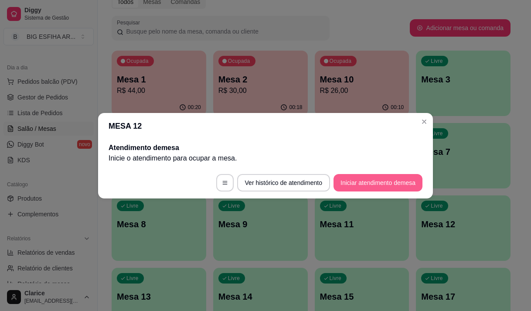
click at [377, 180] on button "Iniciar atendimento de mesa" at bounding box center [377, 182] width 89 height 17
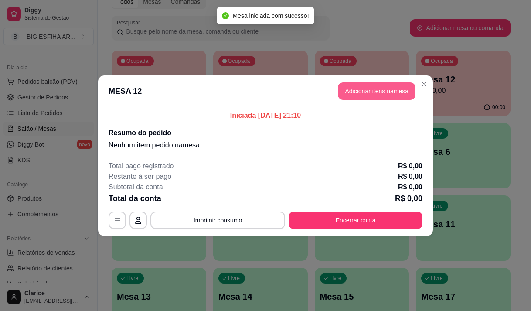
click at [362, 92] on button "Adicionar itens na mesa" at bounding box center [377, 90] width 78 height 17
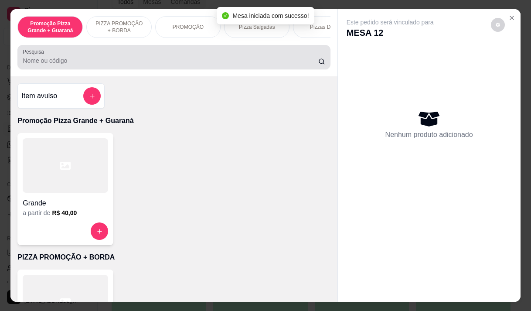
click at [52, 63] on input "Pesquisa" at bounding box center [170, 60] width 295 height 9
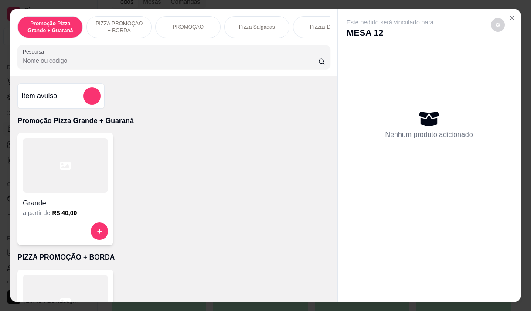
click at [58, 73] on div "Promoção Pizza Grande + Guaraná PIZZA PROMOÇÃO + BORDA PROMOÇÃO Pizza Salgadas …" at bounding box center [173, 42] width 326 height 67
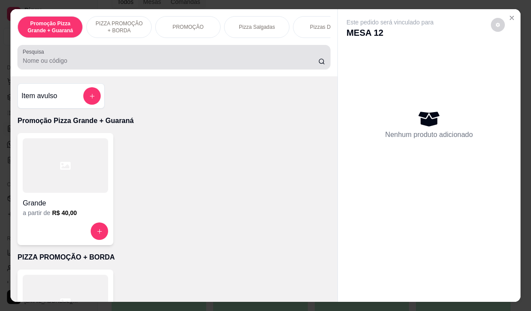
click at [57, 65] on input "Pesquisa" at bounding box center [170, 60] width 295 height 9
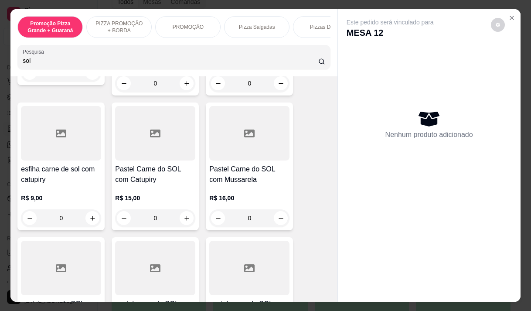
scroll to position [218, 0]
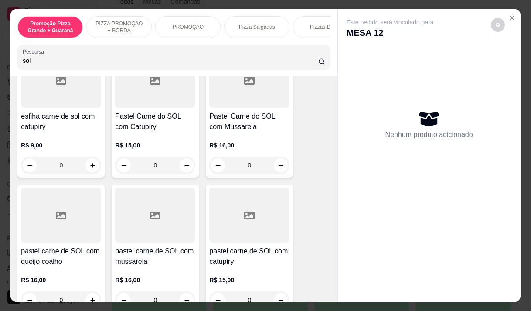
type input "sol"
click at [248, 128] on h4 "Pastel Carne do SOL com Mussarela" at bounding box center [249, 121] width 80 height 21
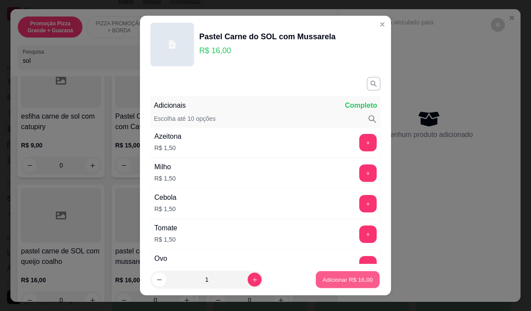
click at [327, 284] on button "Adicionar R$ 16,00" at bounding box center [348, 279] width 64 height 17
type input "1"
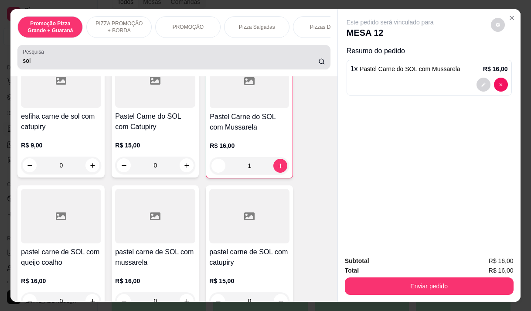
click at [78, 62] on input "sol" at bounding box center [170, 60] width 295 height 9
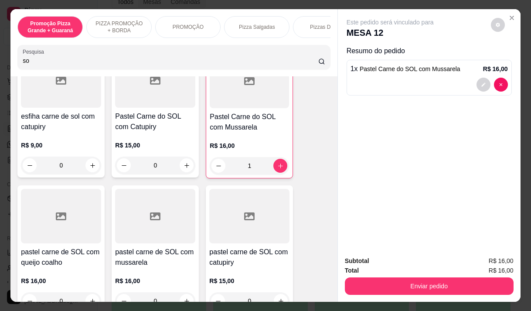
type input "s"
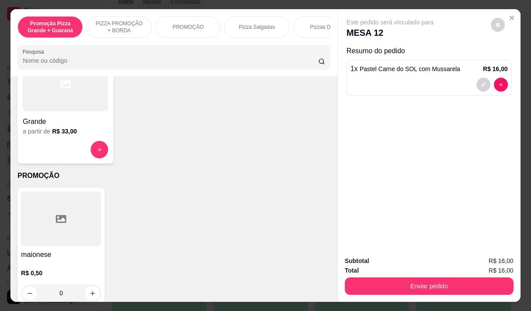
scroll to position [1895, 0]
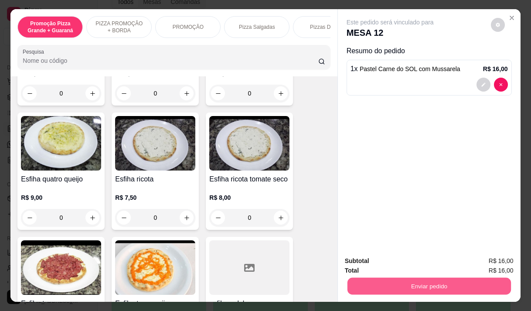
click at [356, 283] on button "Enviar pedido" at bounding box center [428, 285] width 163 height 17
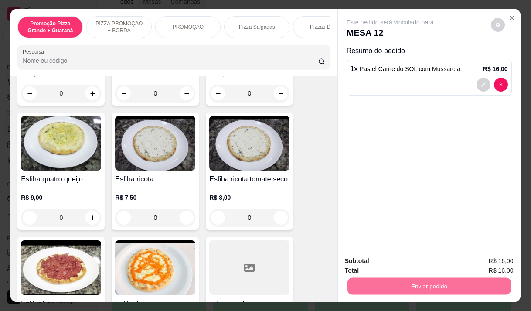
click at [489, 256] on button "Enviar pedido" at bounding box center [490, 261] width 49 height 17
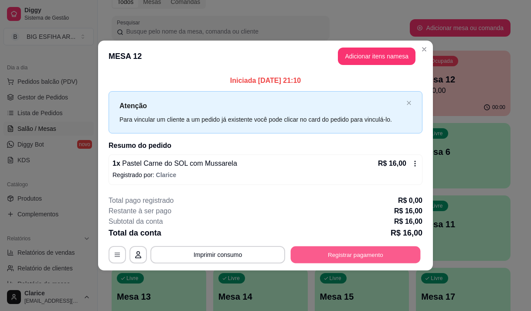
click at [333, 251] on button "Registrar pagamento" at bounding box center [356, 254] width 130 height 17
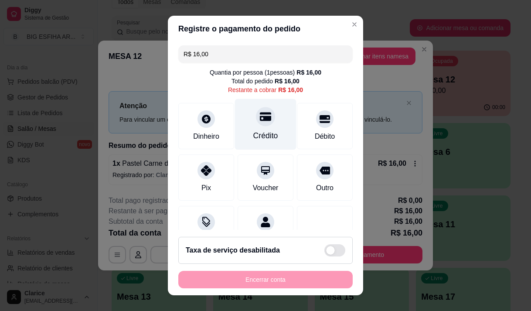
click at [260, 118] on icon at bounding box center [265, 116] width 11 height 9
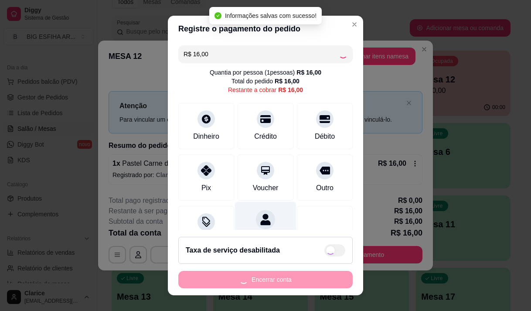
type input "R$ 0,00"
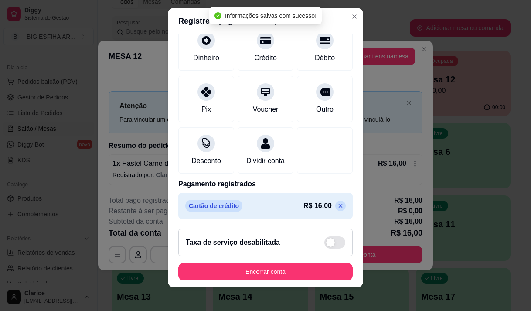
scroll to position [12, 0]
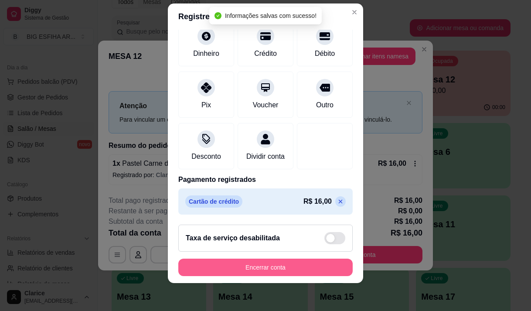
click at [259, 261] on button "Encerrar conta" at bounding box center [265, 266] width 174 height 17
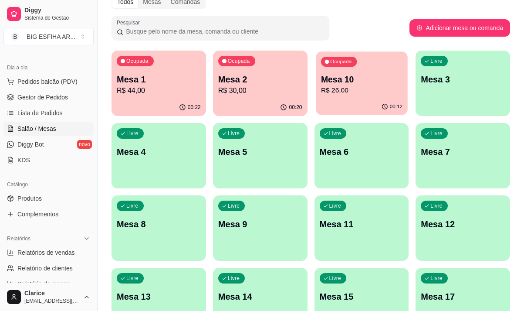
click at [355, 79] on p "Mesa 10" at bounding box center [361, 80] width 81 height 12
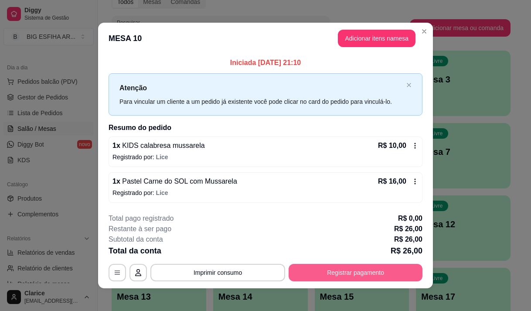
click at [328, 275] on button "Registrar pagamento" at bounding box center [356, 272] width 134 height 17
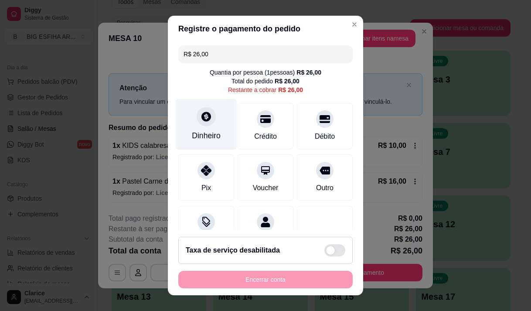
click at [192, 122] on div "Dinheiro" at bounding box center [206, 123] width 61 height 51
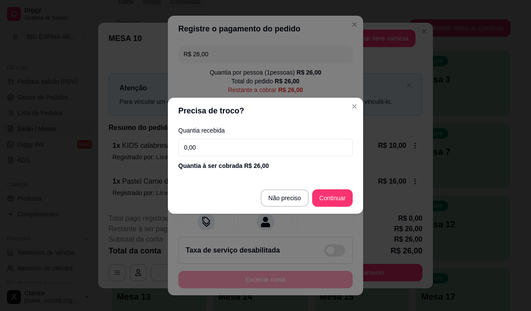
click at [212, 151] on input "0,00" at bounding box center [265, 147] width 174 height 17
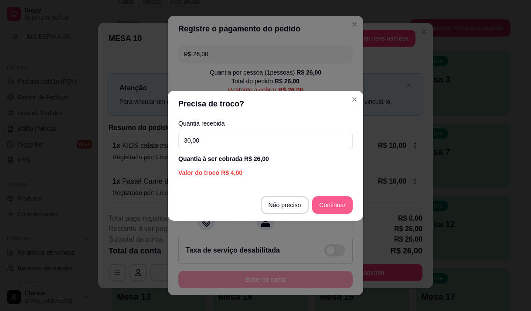
type input "30,00"
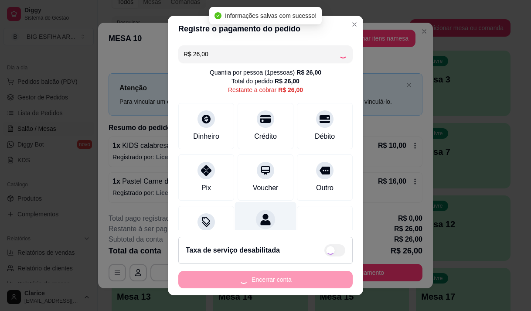
type input "R$ 0,00"
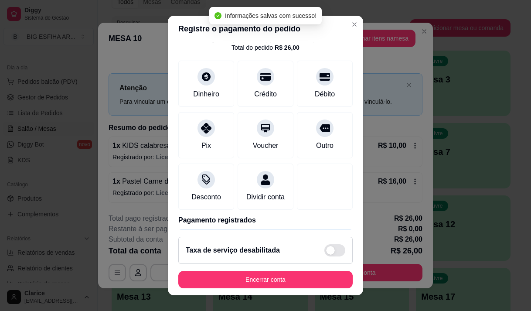
scroll to position [72, 0]
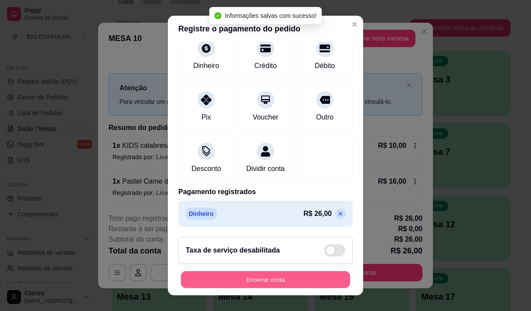
click at [266, 278] on button "Encerrar conta" at bounding box center [265, 279] width 169 height 17
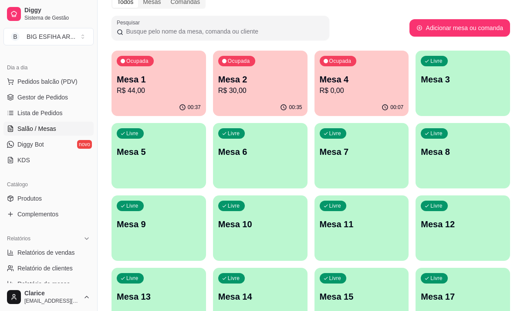
click at [368, 218] on p "Mesa 11" at bounding box center [362, 224] width 84 height 12
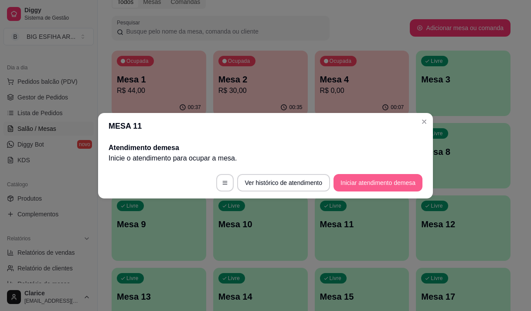
click at [409, 185] on button "Iniciar atendimento de mesa" at bounding box center [377, 182] width 89 height 17
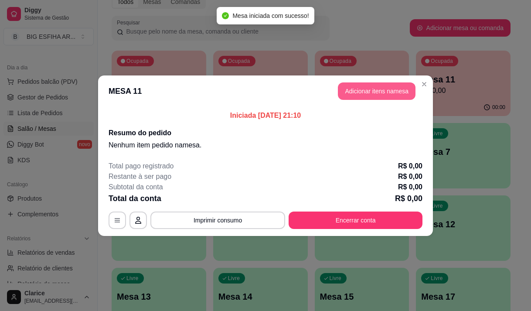
click at [375, 92] on button "Adicionar itens na mesa" at bounding box center [377, 90] width 78 height 17
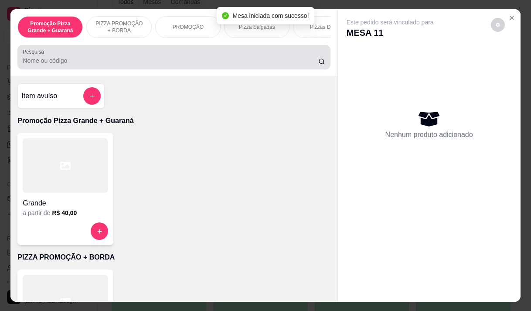
click at [118, 55] on div at bounding box center [174, 56] width 302 height 17
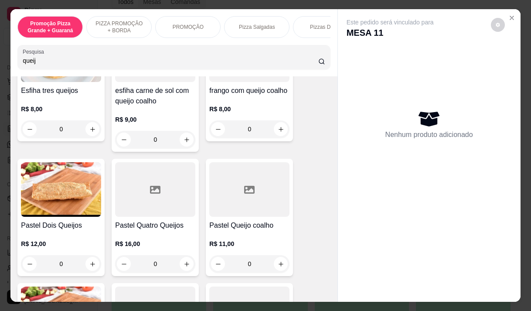
scroll to position [261, 0]
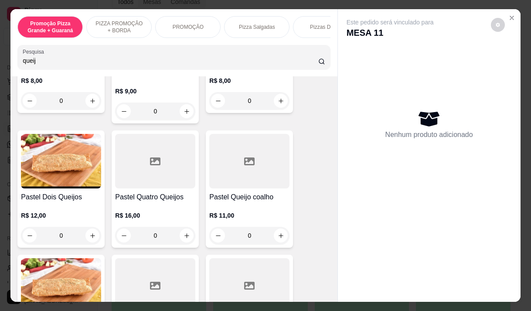
type input "queij"
click at [250, 213] on div "R$ 11,00 0" at bounding box center [249, 223] width 80 height 42
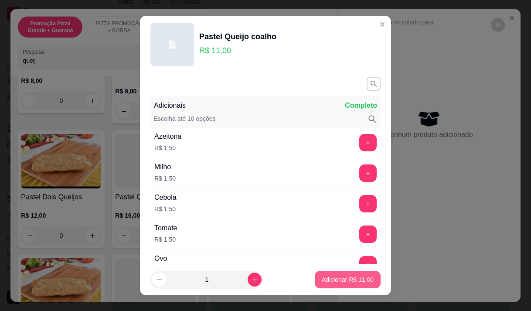
click at [359, 282] on p "Adicionar R$ 11,00" at bounding box center [348, 279] width 52 height 9
type input "1"
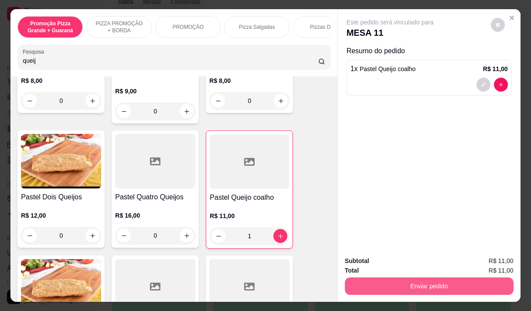
click at [437, 281] on button "Enviar pedido" at bounding box center [429, 285] width 169 height 17
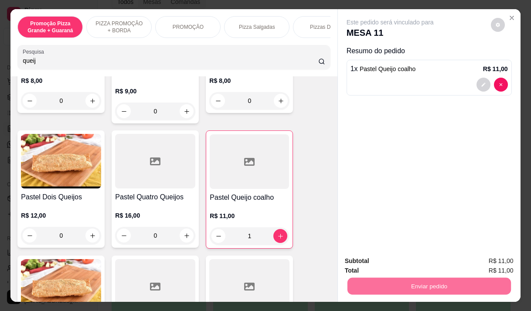
click at [477, 262] on button "Enviar pedido" at bounding box center [491, 261] width 48 height 16
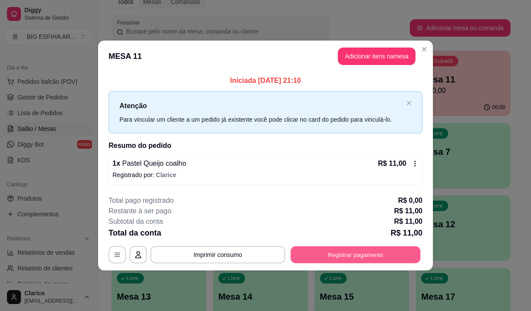
click at [304, 256] on button "Registrar pagamento" at bounding box center [356, 254] width 130 height 17
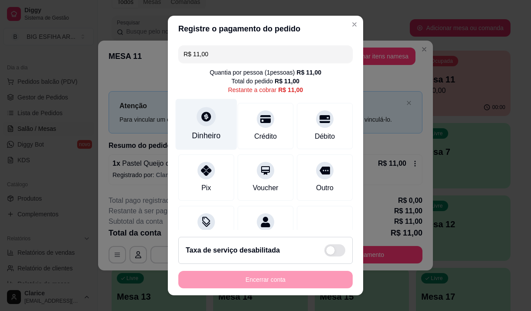
click at [204, 126] on div "Dinheiro" at bounding box center [206, 123] width 61 height 51
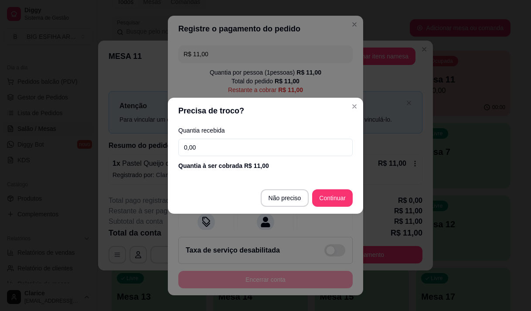
click at [210, 151] on input "0,00" at bounding box center [265, 147] width 174 height 17
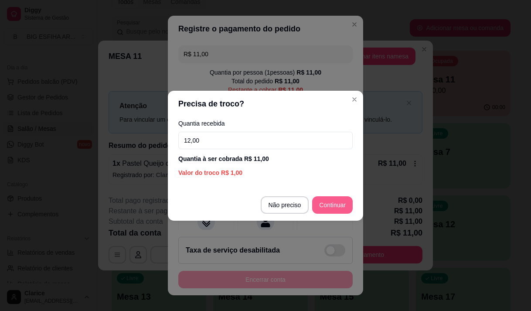
type input "12,00"
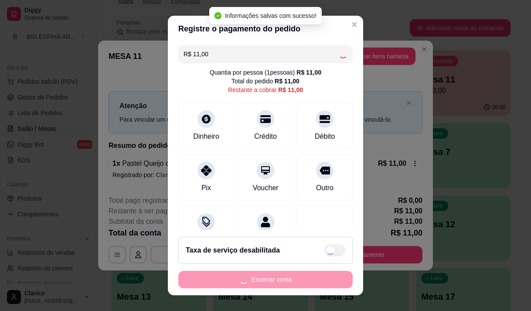
type input "R$ 0,00"
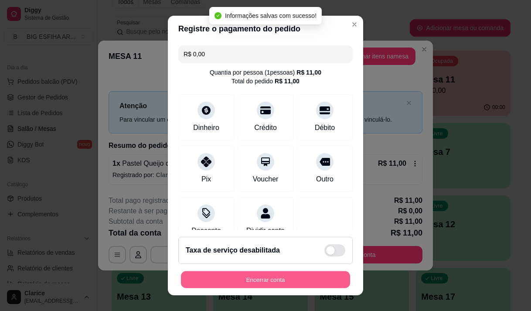
click at [290, 280] on button "Encerrar conta" at bounding box center [265, 279] width 169 height 17
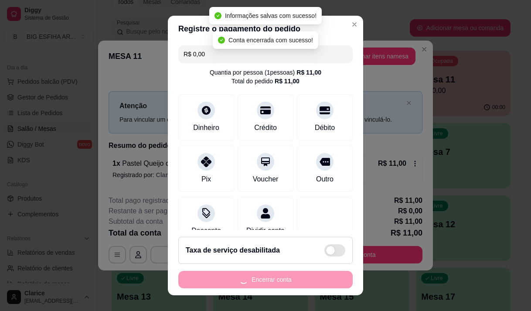
click at [290, 280] on div "Encerrar conta" at bounding box center [265, 279] width 174 height 17
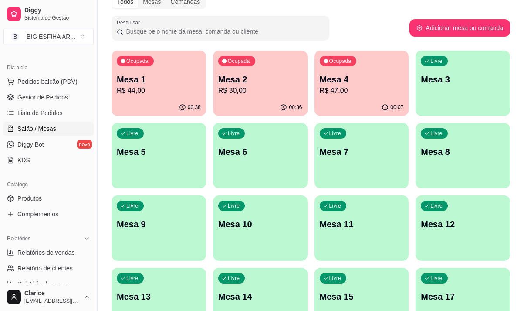
click at [149, 68] on div "Ocupada Mesa 1 R$ 44,00" at bounding box center [159, 75] width 95 height 48
click at [165, 98] on div "Ocupada Mesa 1 R$ 44,00" at bounding box center [159, 74] width 92 height 47
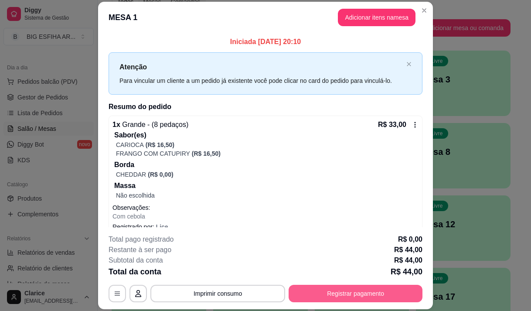
click at [300, 296] on button "Registrar pagamento" at bounding box center [356, 293] width 134 height 17
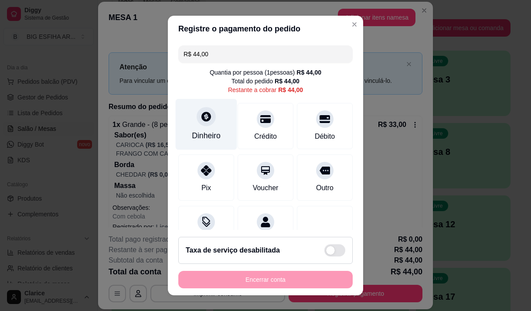
click at [200, 114] on icon at bounding box center [205, 116] width 11 height 11
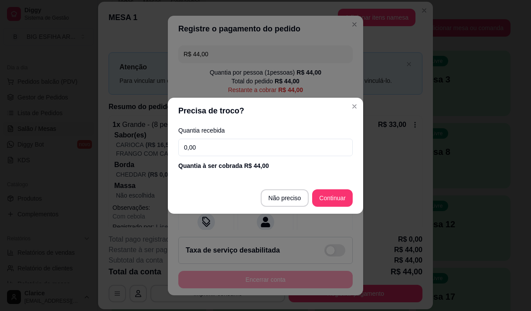
click at [224, 145] on input "0,00" at bounding box center [265, 147] width 174 height 17
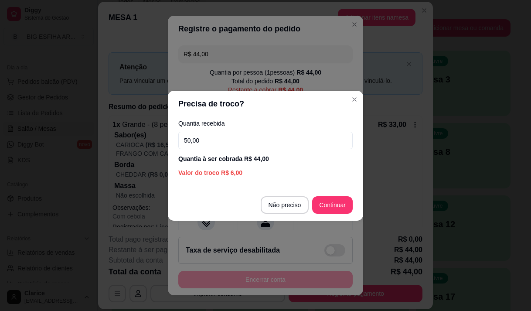
type input "50,00"
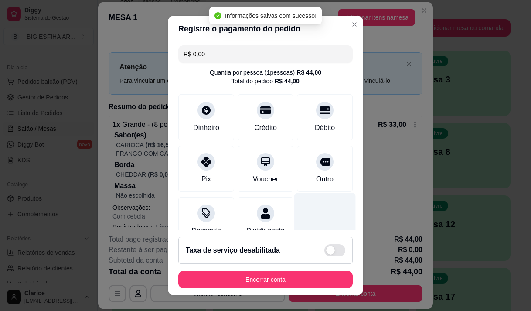
type input "R$ 0,00"
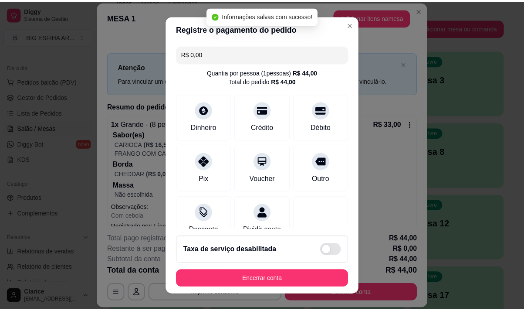
scroll to position [72, 0]
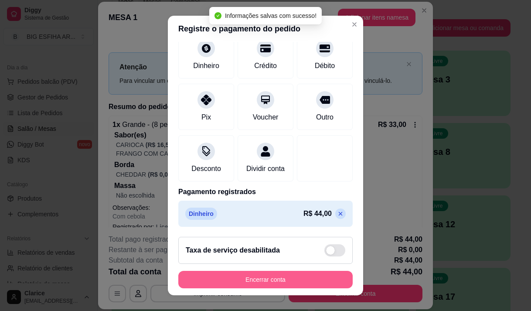
click at [276, 275] on button "Encerrar conta" at bounding box center [265, 279] width 174 height 17
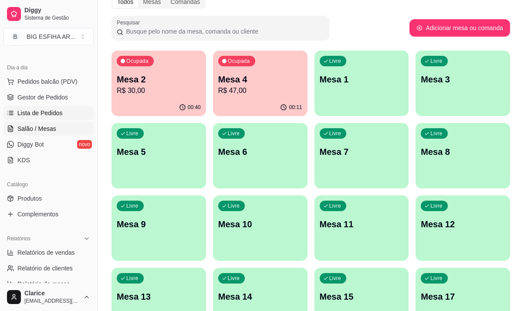
click at [48, 119] on link "Lista de Pedidos" at bounding box center [48, 113] width 90 height 14
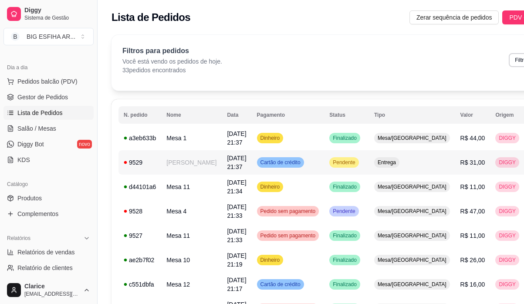
click at [183, 165] on td "[PERSON_NAME]" at bounding box center [191, 162] width 61 height 24
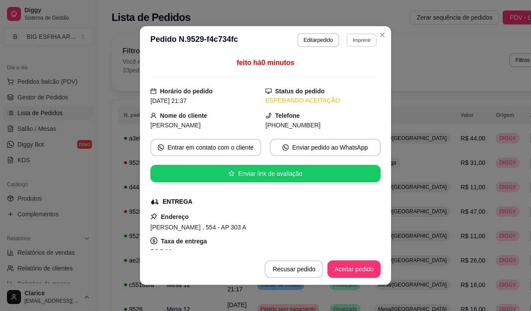
click at [346, 43] on button "Imprimir" at bounding box center [361, 40] width 30 height 14
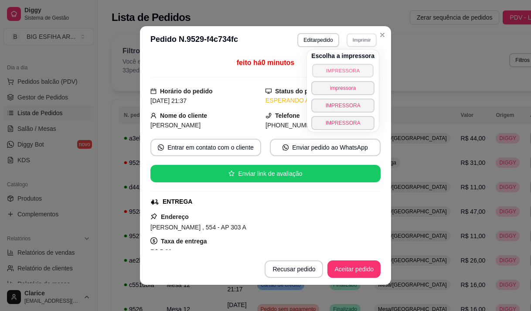
click at [348, 71] on button "IMPRESSORA" at bounding box center [342, 71] width 61 height 14
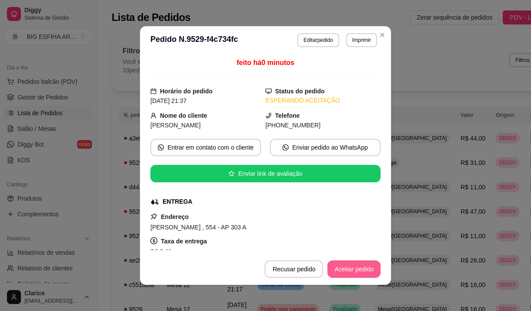
click at [345, 268] on button "Aceitar pedido" at bounding box center [353, 268] width 53 height 17
click at [345, 267] on div "Recusar pedido Aceitar pedido" at bounding box center [310, 268] width 140 height 17
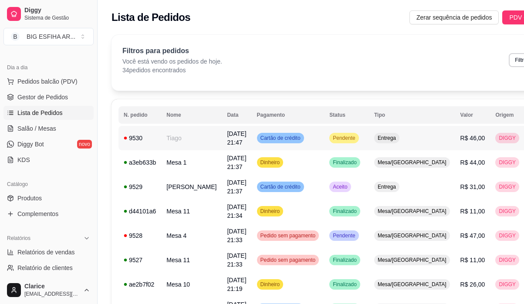
click at [222, 139] on td "[DATE] 21:47" at bounding box center [237, 138] width 30 height 24
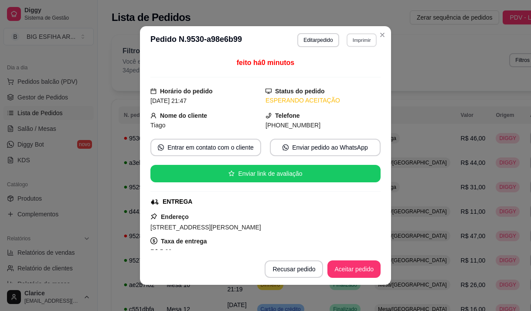
click at [363, 42] on button "Imprimir" at bounding box center [361, 40] width 30 height 14
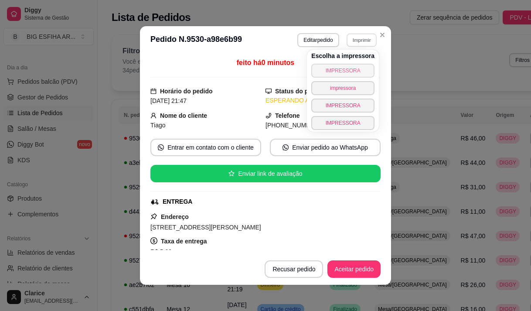
click at [357, 65] on button "IMPRESSORA" at bounding box center [342, 71] width 63 height 14
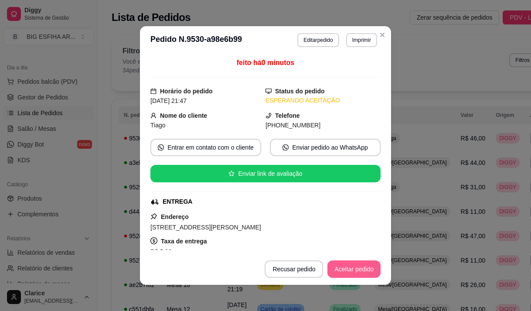
click at [348, 275] on button "Aceitar pedido" at bounding box center [353, 268] width 53 height 17
click at [350, 267] on button "Mover para preparo" at bounding box center [346, 269] width 65 height 17
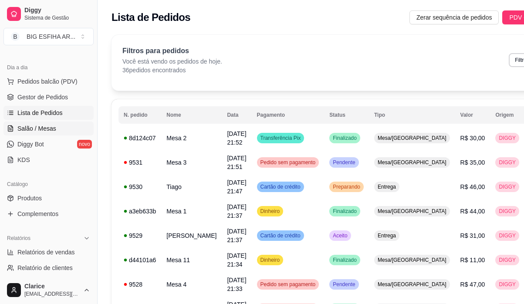
click at [22, 128] on span "Salão / Mesas" at bounding box center [36, 128] width 39 height 9
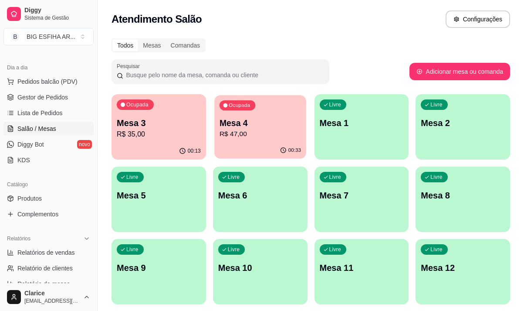
click at [247, 138] on p "R$ 47,00" at bounding box center [260, 134] width 81 height 10
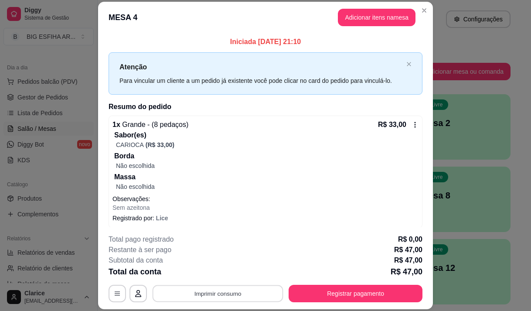
click at [231, 289] on button "Imprimir consumo" at bounding box center [218, 293] width 131 height 17
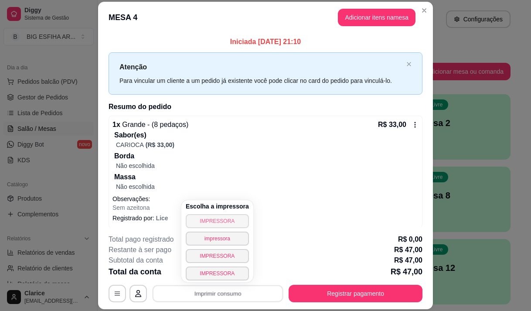
click at [219, 222] on button "IMPRESSORA" at bounding box center [217, 221] width 63 height 14
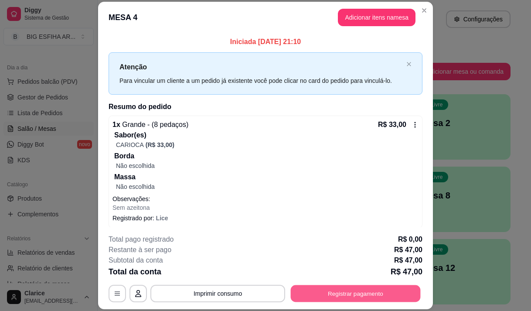
click at [366, 287] on button "Registrar pagamento" at bounding box center [356, 293] width 130 height 17
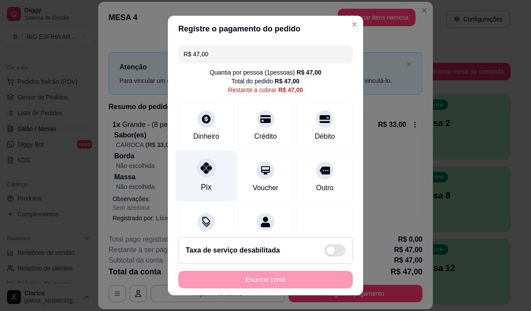
click at [192, 177] on div "Pix" at bounding box center [206, 175] width 61 height 51
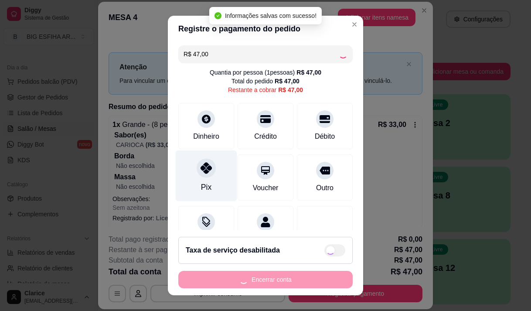
type input "R$ 0,00"
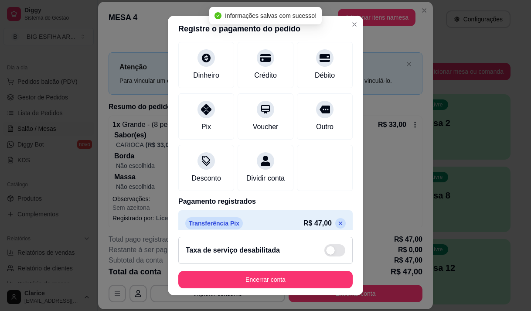
scroll to position [72, 0]
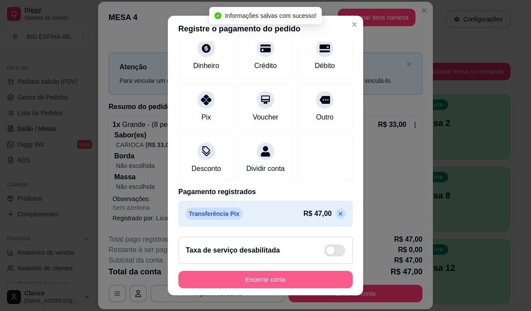
click at [233, 275] on button "Encerrar conta" at bounding box center [265, 279] width 174 height 17
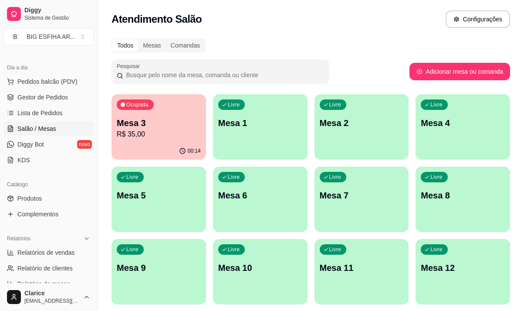
click at [178, 133] on p "R$ 35,00" at bounding box center [159, 134] width 84 height 10
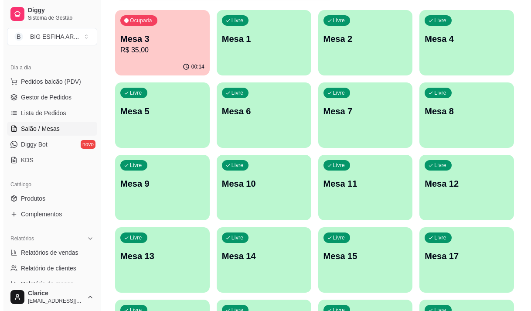
scroll to position [87, 0]
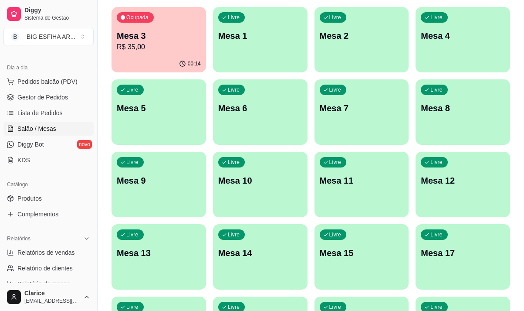
click at [340, 115] on div "Livre Mesa 7" at bounding box center [362, 106] width 95 height 55
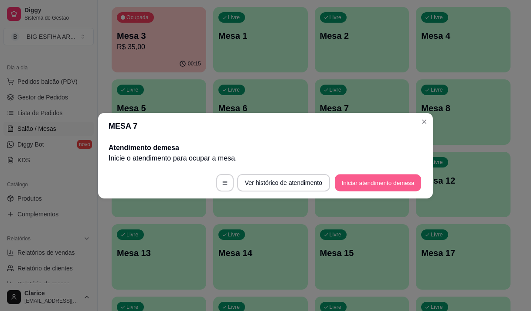
click at [359, 183] on button "Iniciar atendimento de mesa" at bounding box center [378, 182] width 86 height 17
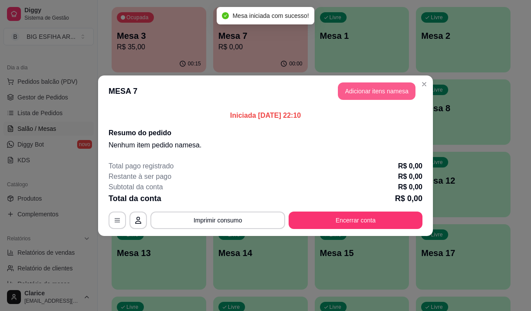
click at [375, 92] on button "Adicionar itens na mesa" at bounding box center [377, 90] width 78 height 17
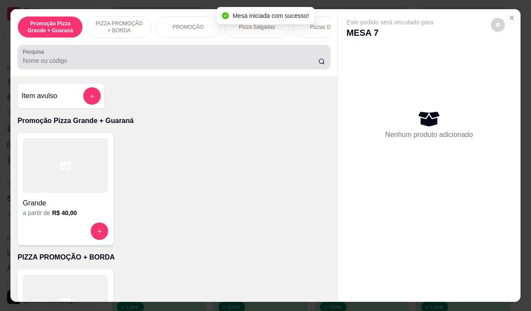
click at [105, 65] on input "Pesquisa" at bounding box center [170, 60] width 295 height 9
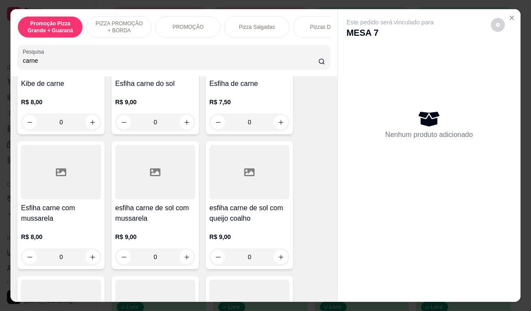
scroll to position [131, 0]
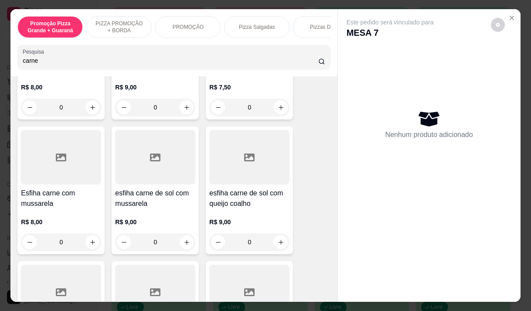
type input "carne"
click at [34, 190] on div "Esfiha carne com mussarela R$ 8,00 0" at bounding box center [60, 190] width 87 height 128
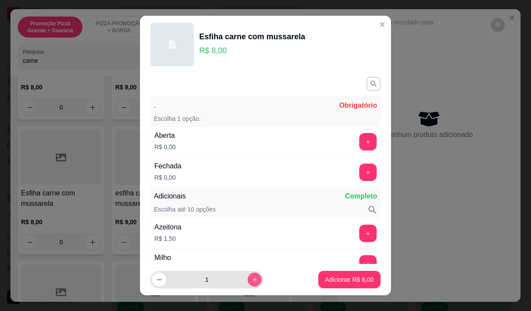
click at [251, 278] on icon "increase-product-quantity" at bounding box center [254, 279] width 7 height 7
type input "2"
click at [359, 143] on button "+" at bounding box center [367, 141] width 17 height 17
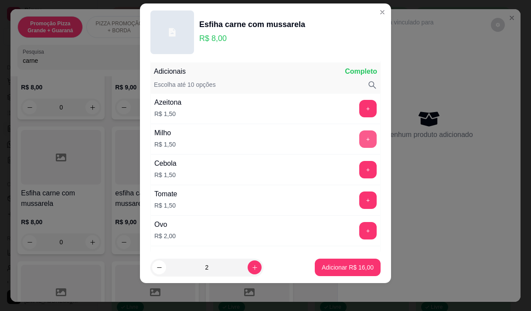
scroll to position [114, 0]
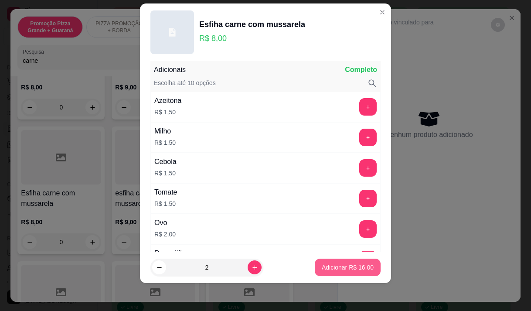
click at [334, 265] on p "Adicionar R$ 16,00" at bounding box center [348, 267] width 52 height 9
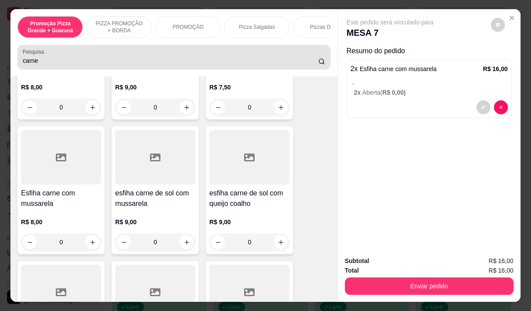
click at [53, 60] on input "carne" at bounding box center [170, 60] width 295 height 9
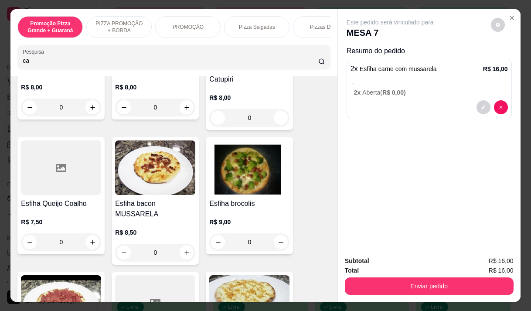
type input "c"
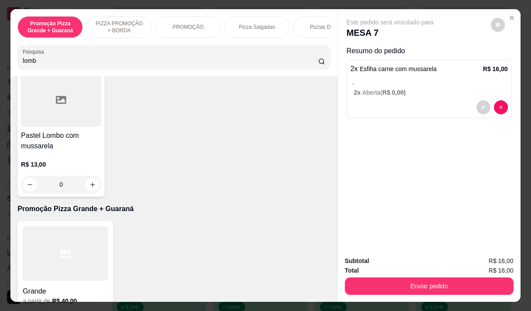
scroll to position [0, 0]
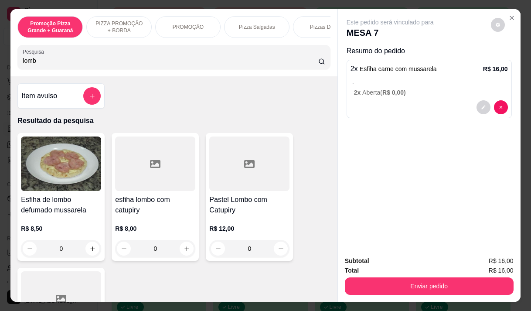
click at [50, 198] on h4 "Esfiha de lombo defumado mussarela" at bounding box center [61, 204] width 80 height 21
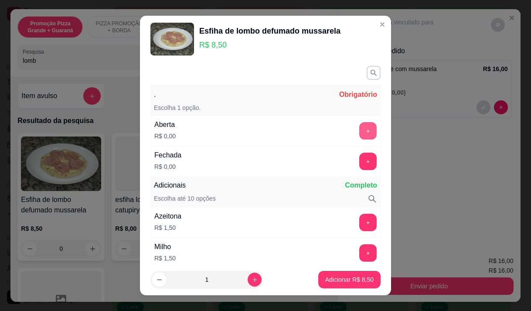
click at [359, 127] on button "+" at bounding box center [367, 130] width 17 height 17
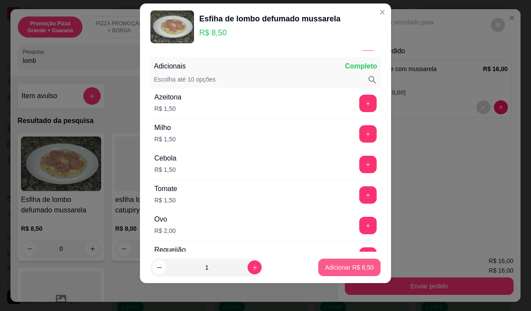
scroll to position [114, 0]
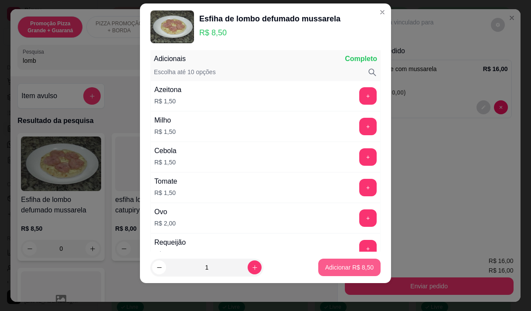
click at [326, 272] on button "Adicionar R$ 8,50" at bounding box center [349, 266] width 62 height 17
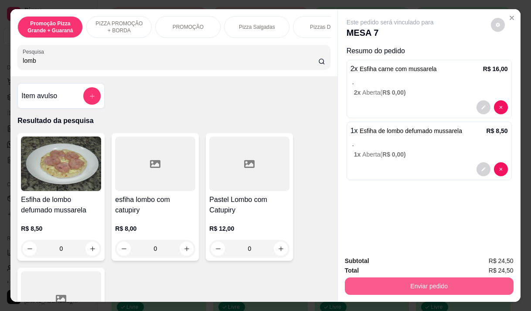
click at [373, 279] on button "Enviar pedido" at bounding box center [429, 285] width 169 height 17
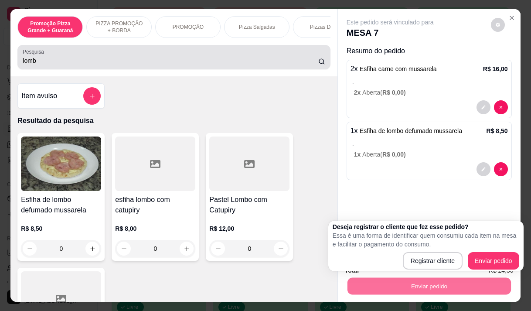
click at [88, 64] on input "lomb" at bounding box center [170, 60] width 295 height 9
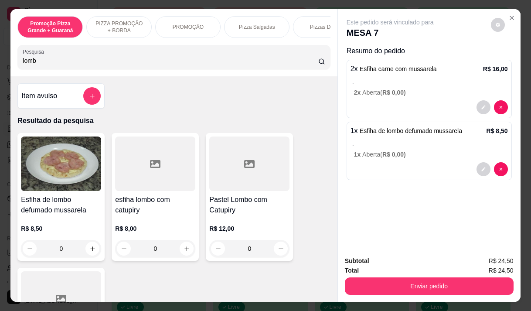
click at [88, 64] on input "lomb" at bounding box center [170, 60] width 295 height 9
type input "l"
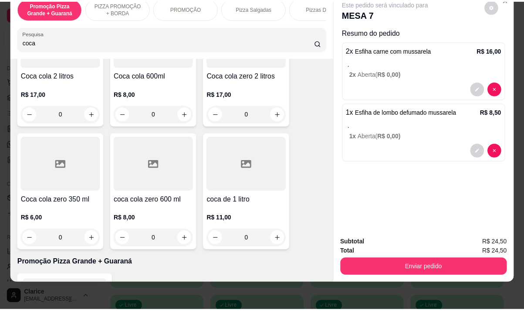
scroll to position [131, 0]
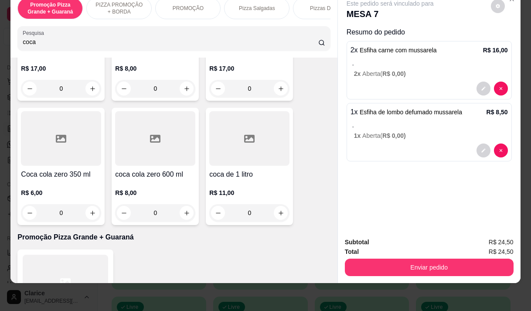
type input "coca"
click at [170, 179] on h4 "coca cola zero 600 ml" at bounding box center [155, 174] width 80 height 10
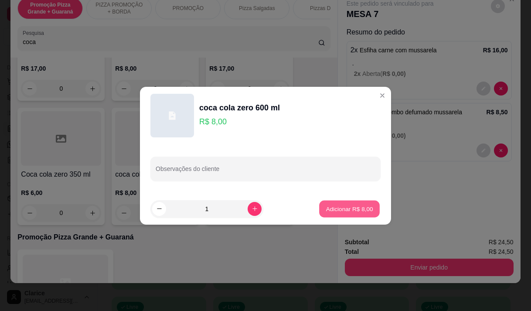
click at [348, 213] on p "Adicionar R$ 8,00" at bounding box center [349, 208] width 47 height 8
type input "1"
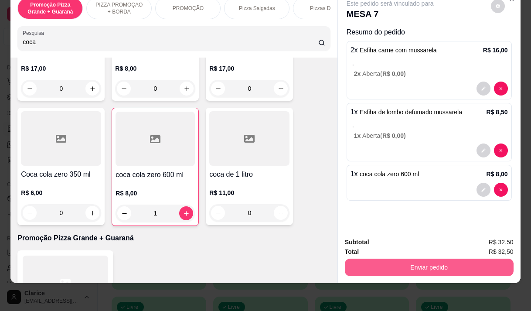
click at [435, 261] on button "Enviar pedido" at bounding box center [429, 266] width 169 height 17
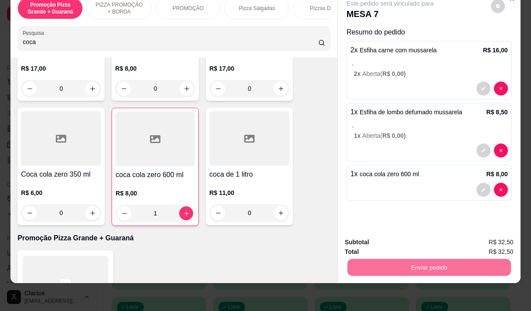
click at [488, 235] on button "Enviar pedido" at bounding box center [490, 239] width 49 height 17
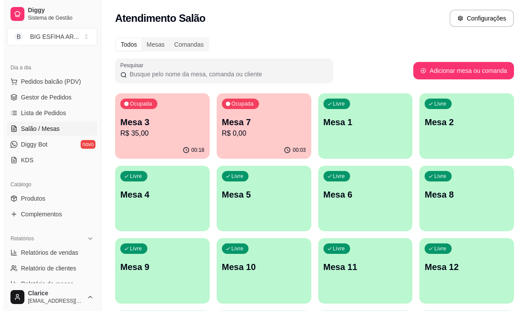
scroll to position [0, 0]
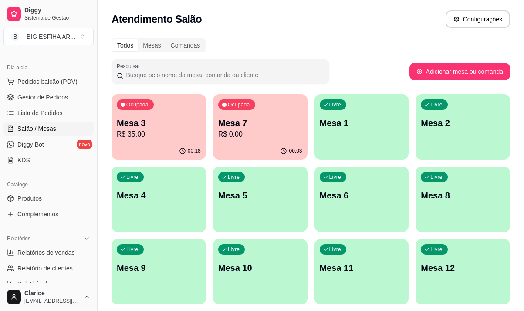
click at [153, 130] on p "R$ 35,00" at bounding box center [159, 134] width 84 height 10
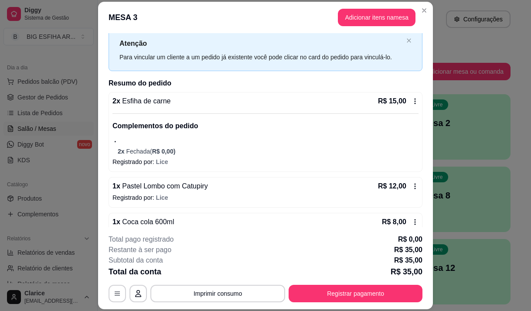
scroll to position [43, 0]
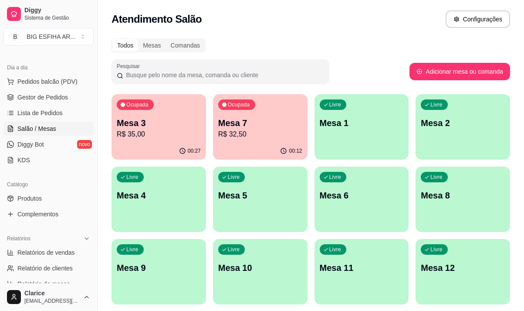
click at [275, 229] on div "button" at bounding box center [260, 226] width 95 height 10
click at [473, 221] on button "Livre Mesa 8" at bounding box center [463, 198] width 95 height 65
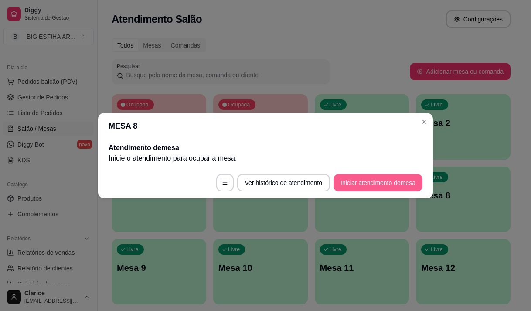
click at [367, 183] on button "Iniciar atendimento de mesa" at bounding box center [377, 182] width 89 height 17
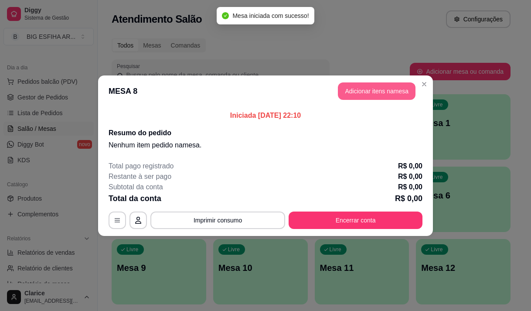
click at [366, 88] on button "Adicionar itens na mesa" at bounding box center [377, 90] width 78 height 17
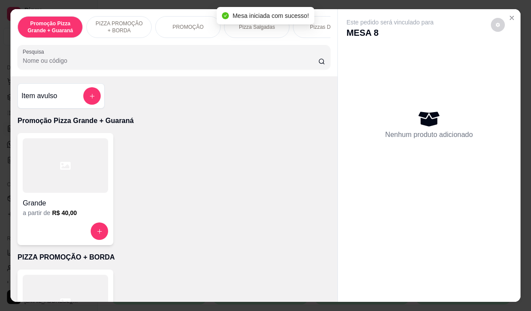
click at [95, 22] on p "PIZZA PROMOÇÃO + BORDA" at bounding box center [119, 27] width 51 height 14
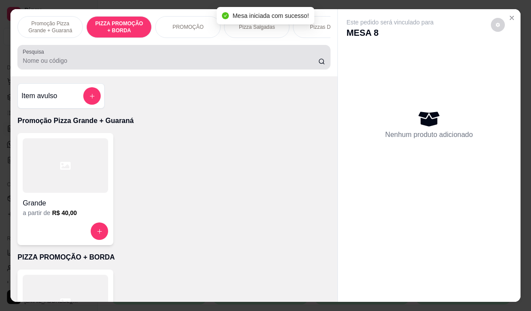
scroll to position [22, 0]
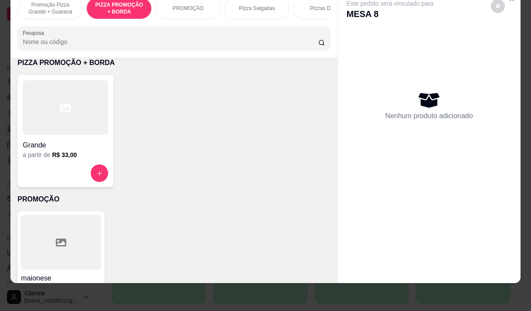
click at [74, 95] on div at bounding box center [65, 107] width 85 height 54
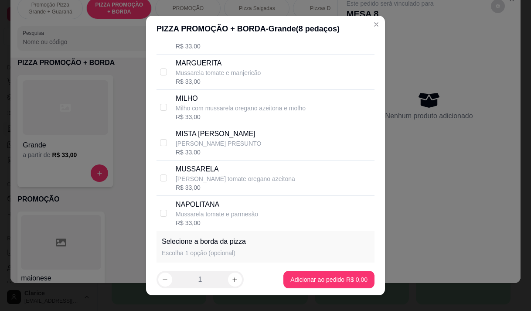
scroll to position [218, 0]
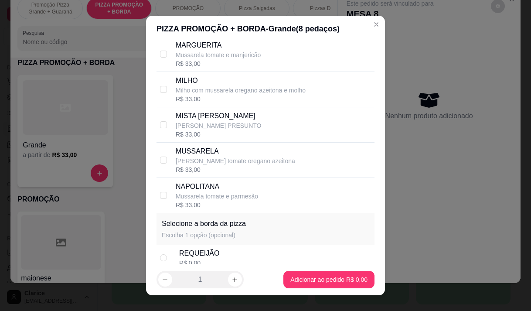
click at [217, 82] on div "MILHO Milho com mussarela oregano azeitona e molho R$ 33,00" at bounding box center [265, 89] width 218 height 35
checkbox input "true"
click at [233, 121] on p "MISTA [PERSON_NAME]" at bounding box center [219, 116] width 86 height 10
checkbox input "true"
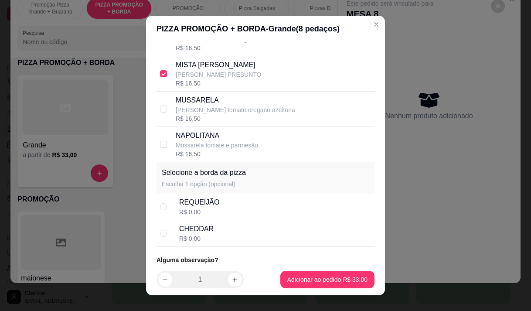
scroll to position [299, 0]
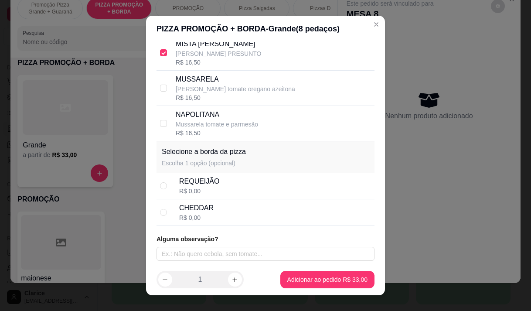
click at [232, 212] on div "CHEDDAR R$ 0,00" at bounding box center [275, 212] width 192 height 19
radio input "true"
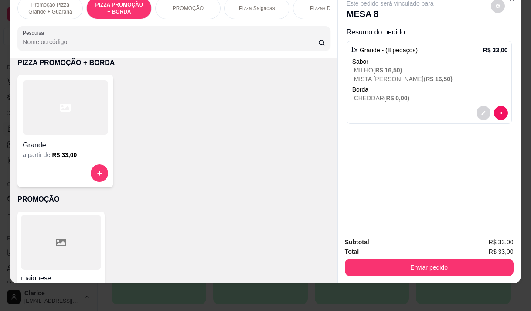
click at [413, 271] on div "Subtotal R$ 33,00 Total R$ 33,00 Enviar pedido" at bounding box center [429, 256] width 183 height 53
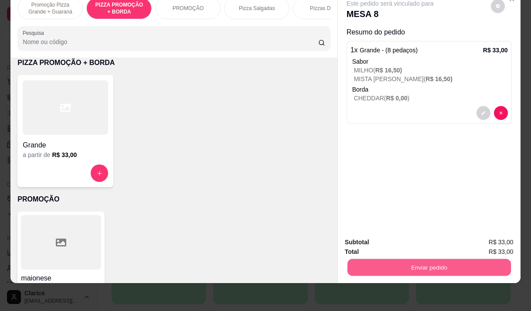
click at [414, 265] on button "Enviar pedido" at bounding box center [428, 266] width 163 height 17
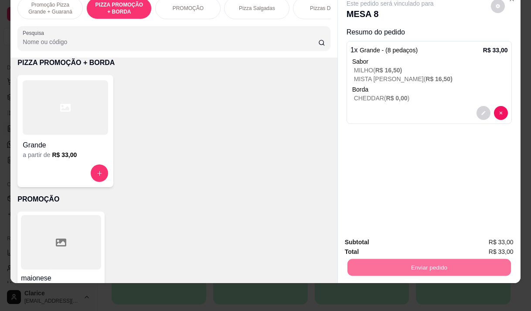
click at [495, 238] on button "Enviar pedido" at bounding box center [490, 239] width 49 height 17
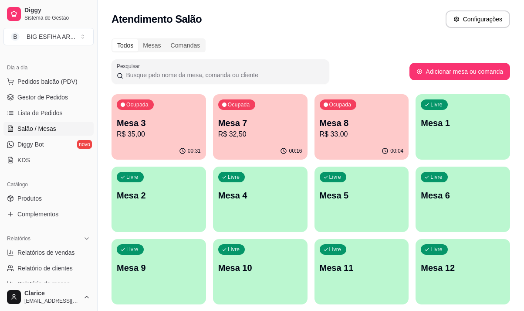
click at [367, 142] on div "Ocupada Mesa 8 R$ 33,00" at bounding box center [362, 118] width 95 height 48
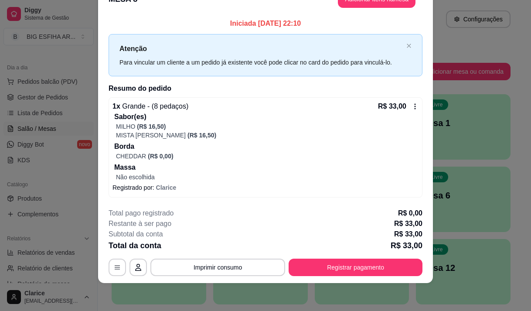
scroll to position [0, 0]
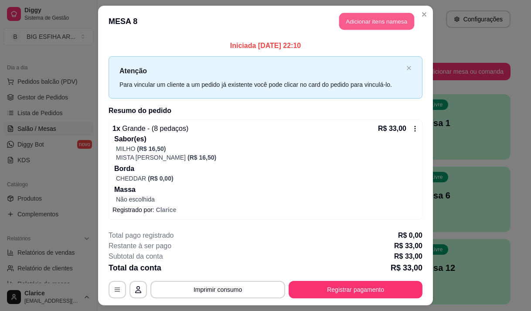
click at [345, 24] on button "Adicionar itens na mesa" at bounding box center [376, 21] width 75 height 17
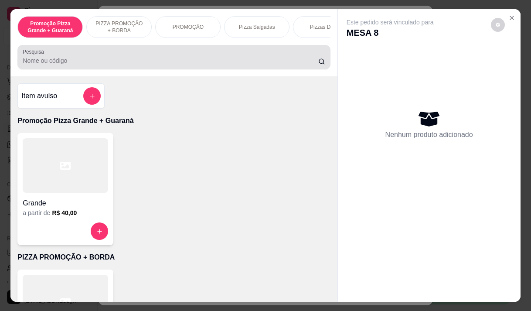
click at [139, 58] on div at bounding box center [174, 56] width 302 height 17
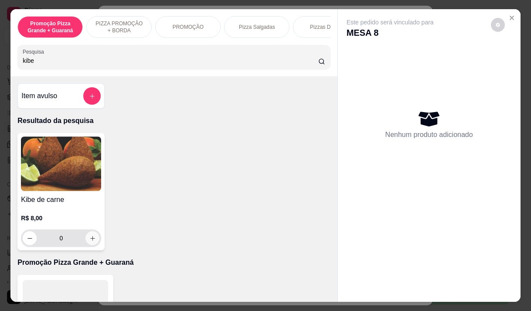
type input "kibe"
click at [89, 241] on icon "increase-product-quantity" at bounding box center [92, 238] width 7 height 7
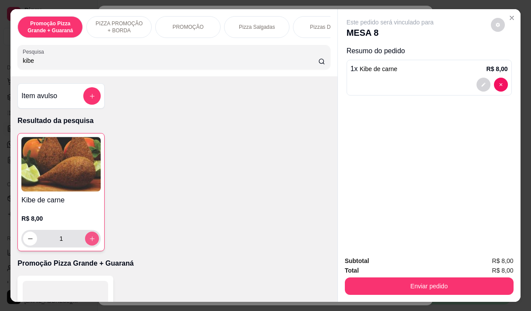
type input "1"
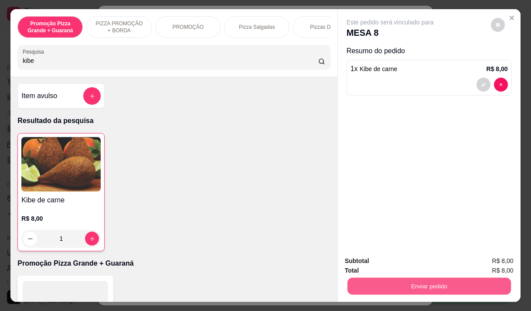
click at [360, 286] on button "Enviar pedido" at bounding box center [428, 285] width 163 height 17
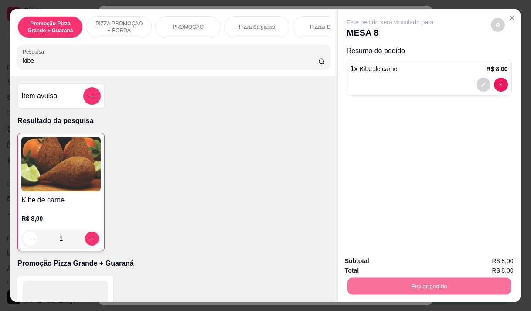
click at [494, 261] on button "Enviar pedido" at bounding box center [490, 261] width 49 height 17
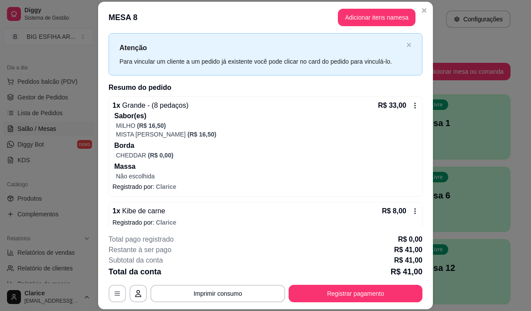
scroll to position [27, 0]
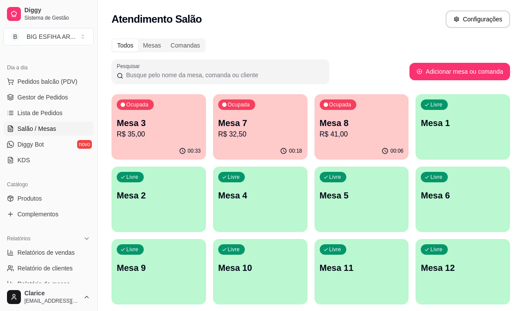
click at [370, 138] on p "R$ 41,00" at bounding box center [362, 134] width 84 height 10
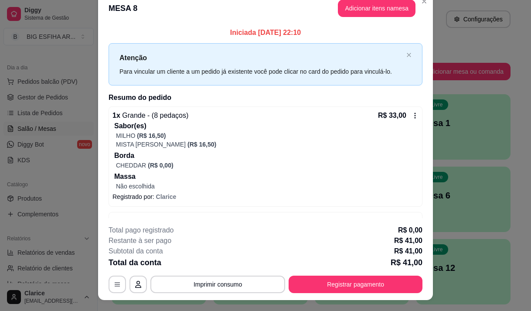
scroll to position [0, 0]
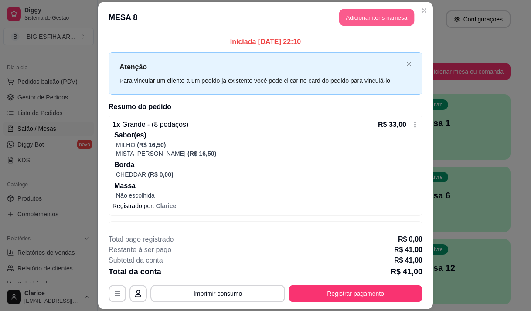
click at [369, 21] on button "Adicionar itens na mesa" at bounding box center [376, 17] width 75 height 17
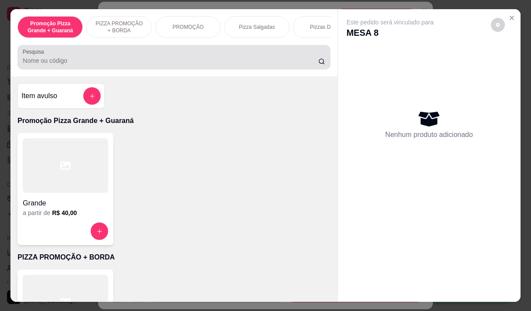
click at [163, 57] on div at bounding box center [174, 56] width 302 height 17
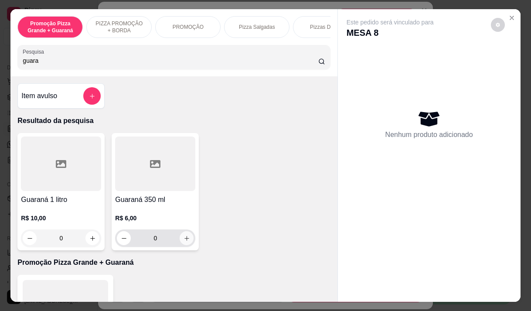
type input "guara"
click at [183, 241] on icon "increase-product-quantity" at bounding box center [186, 238] width 7 height 7
type input "1"
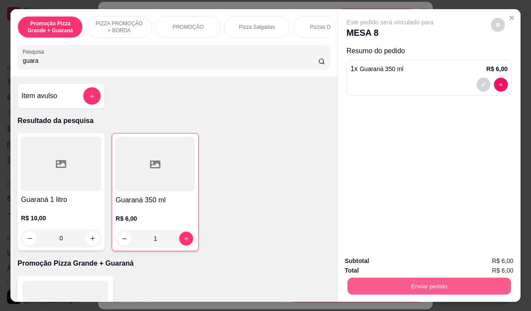
click at [410, 283] on button "Enviar pedido" at bounding box center [428, 285] width 163 height 17
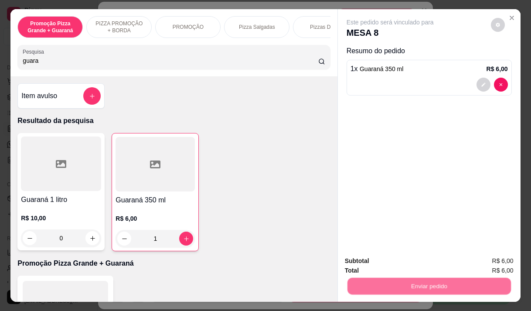
click at [488, 258] on button "Enviar pedido" at bounding box center [490, 261] width 49 height 17
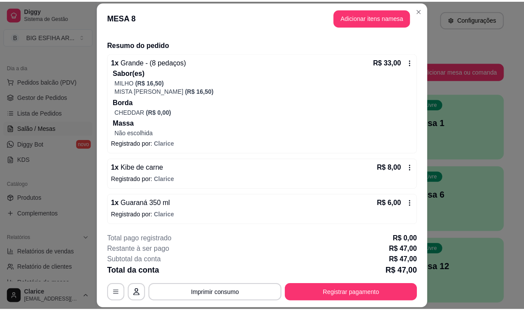
scroll to position [63, 0]
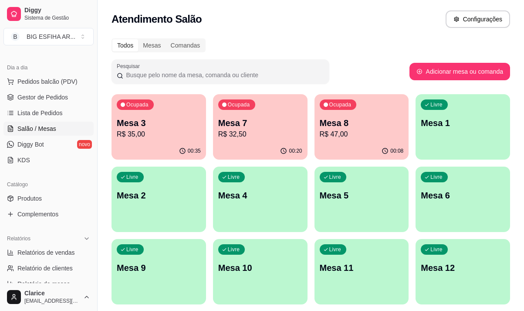
click at [153, 146] on div "00:35" at bounding box center [159, 151] width 95 height 17
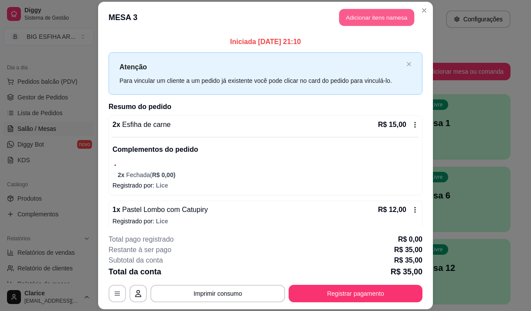
click at [378, 16] on button "Adicionar itens na mesa" at bounding box center [376, 17] width 75 height 17
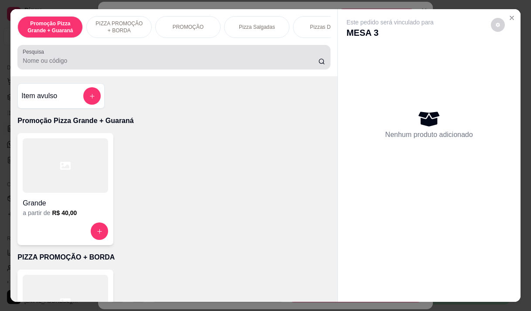
click at [215, 69] on div "Pesquisa" at bounding box center [173, 57] width 312 height 24
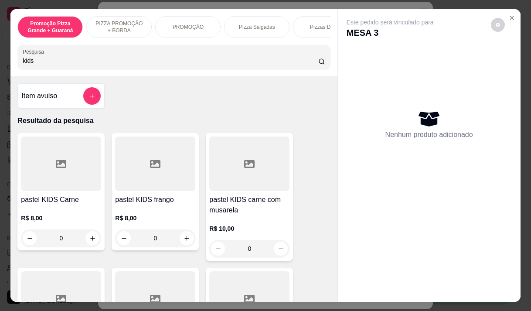
type input "kids"
click at [149, 212] on div "R$ 8,00 0" at bounding box center [155, 226] width 80 height 42
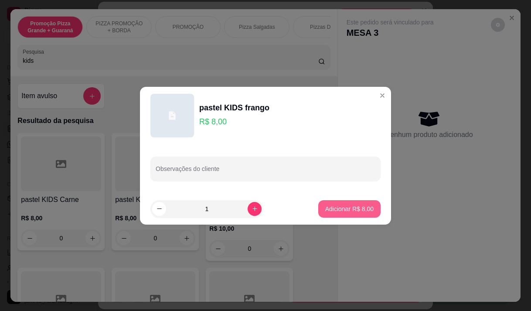
click at [339, 209] on p "Adicionar R$ 8,00" at bounding box center [349, 208] width 48 height 9
type input "1"
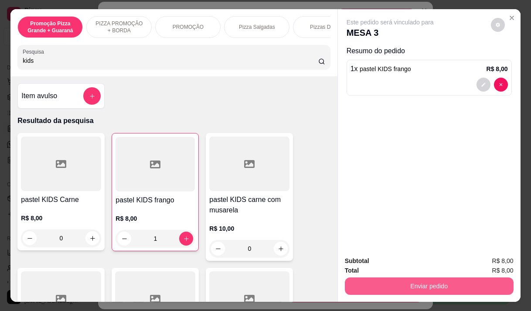
click at [415, 278] on button "Enviar pedido" at bounding box center [429, 285] width 169 height 17
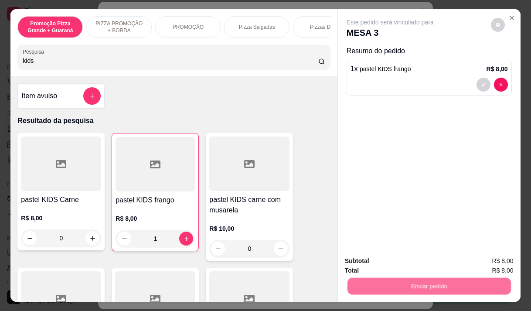
click at [493, 254] on button "Enviar pedido" at bounding box center [490, 261] width 49 height 17
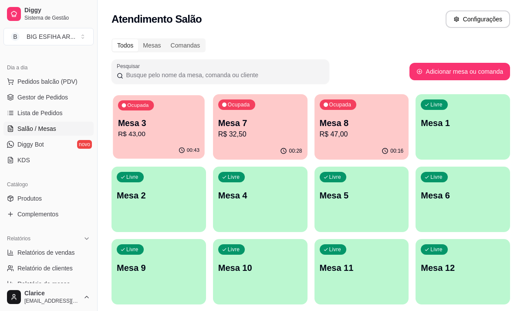
click at [165, 125] on p "Mesa 3" at bounding box center [158, 123] width 81 height 12
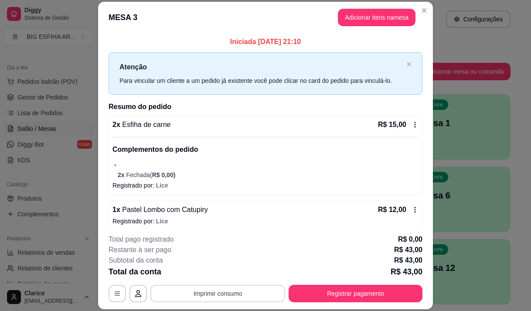
click at [214, 297] on button "Imprimir consumo" at bounding box center [217, 293] width 135 height 17
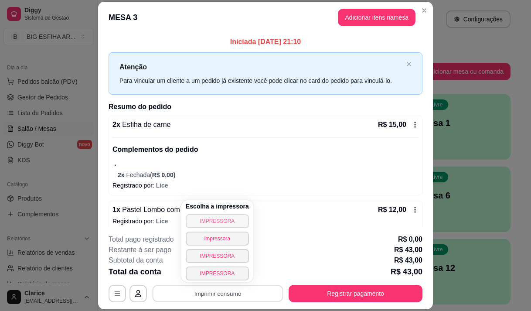
click at [205, 222] on button "IMPRESSORA" at bounding box center [217, 221] width 63 height 14
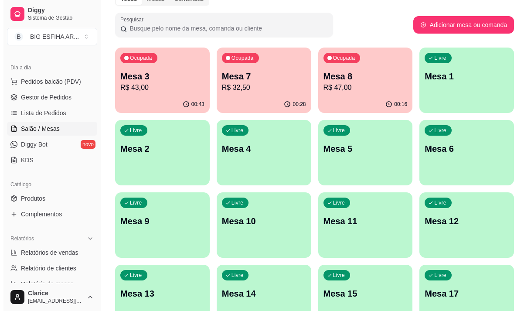
scroll to position [87, 0]
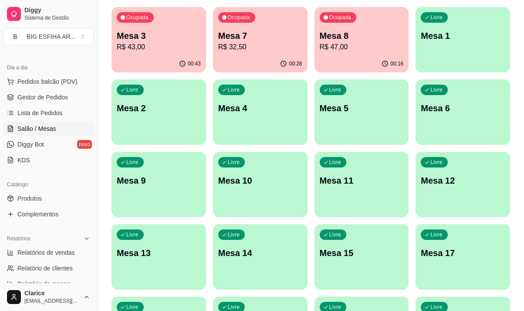
click at [343, 248] on p "Mesa 15" at bounding box center [362, 253] width 84 height 12
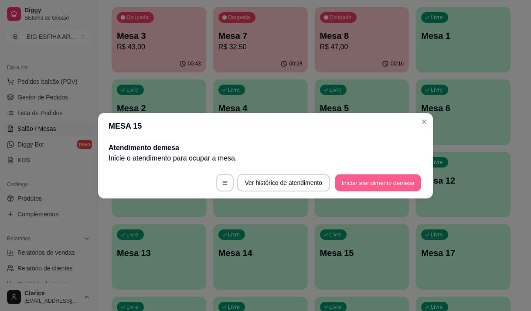
click at [361, 180] on button "Iniciar atendimento de mesa" at bounding box center [378, 182] width 86 height 17
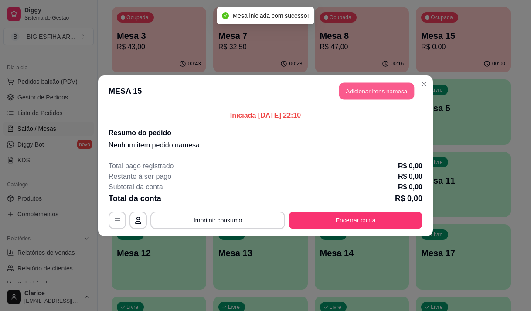
click at [359, 94] on button "Adicionar itens na mesa" at bounding box center [376, 90] width 75 height 17
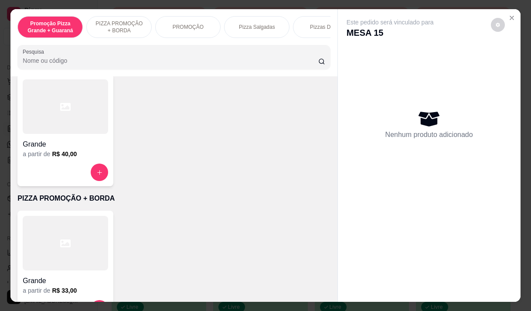
scroll to position [131, 0]
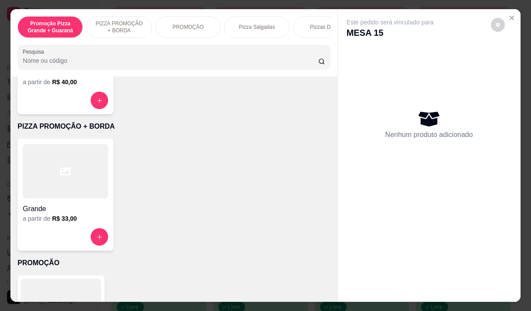
click at [58, 211] on h4 "Grande" at bounding box center [65, 209] width 85 height 10
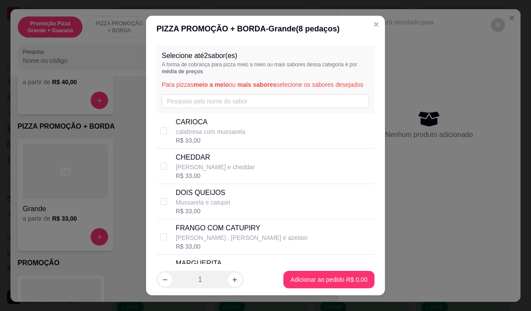
click at [208, 127] on p "CARIOCA" at bounding box center [211, 122] width 70 height 10
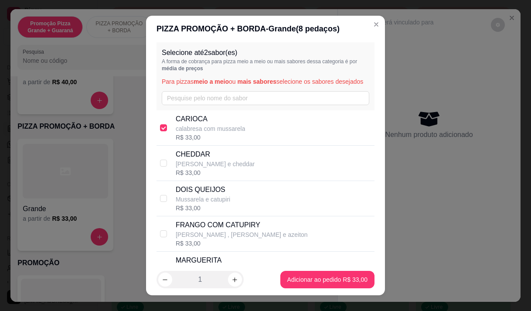
scroll to position [0, 0]
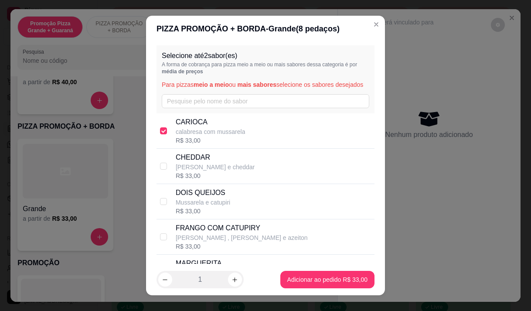
click at [176, 136] on p "calabresa com mussarela" at bounding box center [211, 131] width 70 height 9
checkbox input "false"
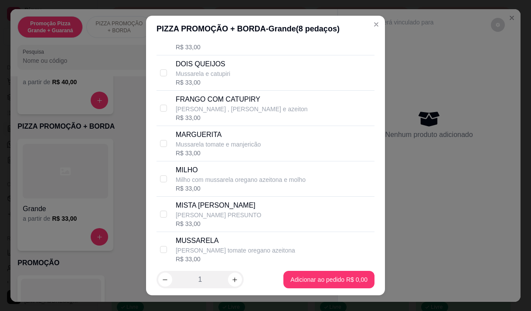
scroll to position [131, 0]
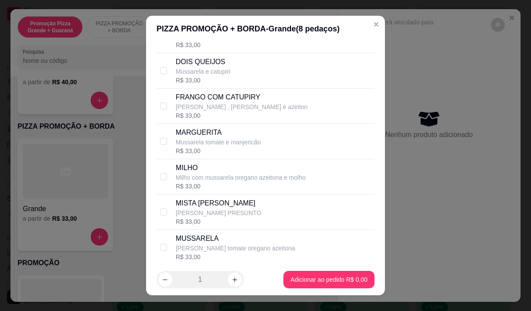
click at [198, 244] on p "MUSSARELA" at bounding box center [235, 238] width 119 height 10
checkbox input "true"
click at [199, 111] on p "[PERSON_NAME] , [PERSON_NAME] e azeiton" at bounding box center [242, 106] width 132 height 9
checkbox input "true"
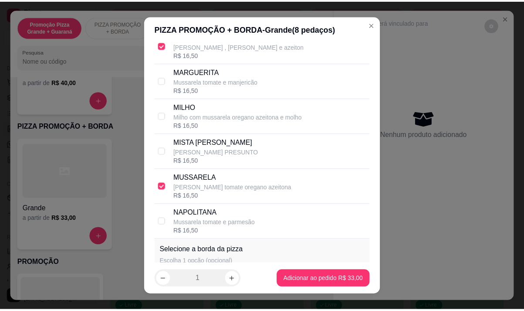
scroll to position [299, 0]
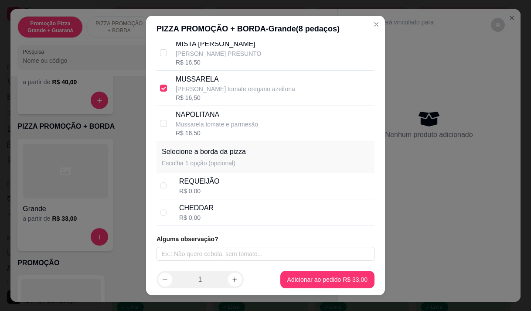
click at [188, 219] on div "R$ 0,00" at bounding box center [196, 217] width 34 height 9
radio input "true"
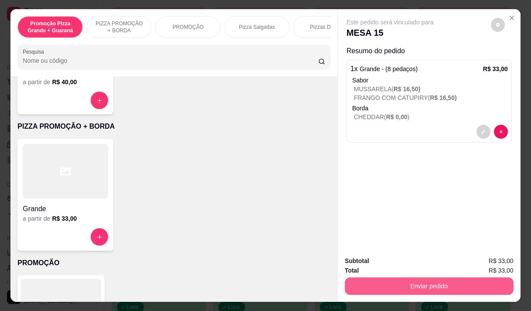
click at [448, 281] on button "Enviar pedido" at bounding box center [429, 285] width 169 height 17
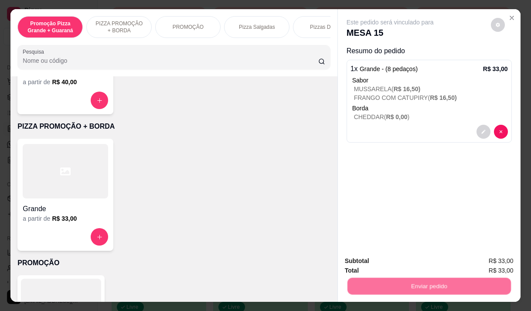
click at [509, 257] on button "Enviar pedido" at bounding box center [490, 261] width 49 height 17
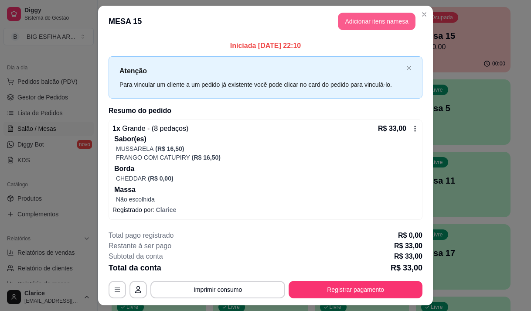
click at [379, 27] on button "Adicionar itens na mesa" at bounding box center [377, 21] width 78 height 17
click at [65, 59] on div at bounding box center [174, 56] width 302 height 17
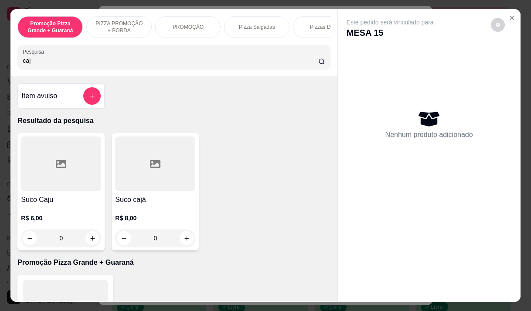
type input "caj"
click at [42, 214] on div "R$ 6,00 0" at bounding box center [61, 226] width 80 height 42
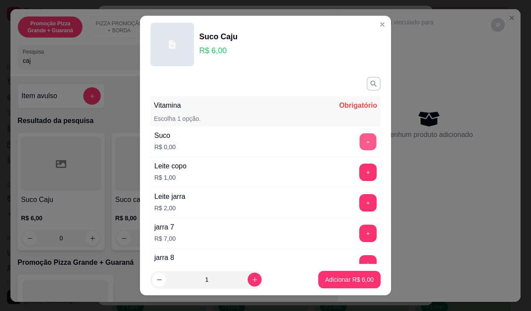
click at [360, 137] on button "+" at bounding box center [368, 141] width 17 height 17
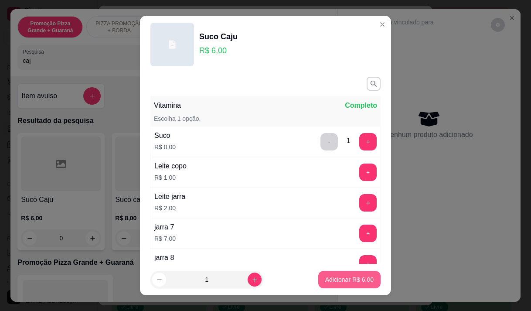
click at [338, 278] on p "Adicionar R$ 6,00" at bounding box center [349, 279] width 48 height 9
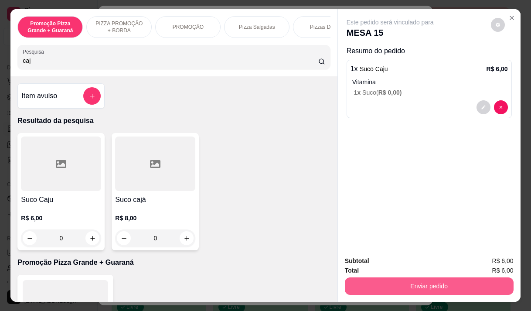
click at [467, 281] on button "Enviar pedido" at bounding box center [429, 285] width 169 height 17
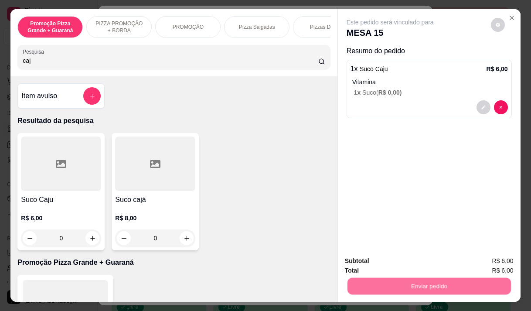
click at [491, 260] on button "Enviar pedido" at bounding box center [491, 261] width 48 height 16
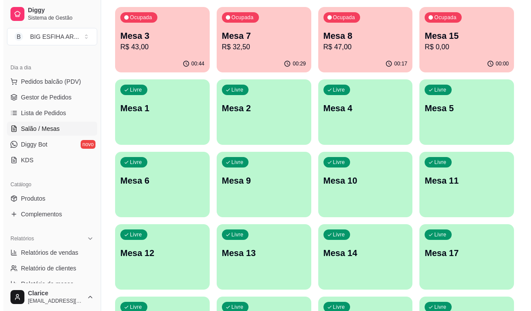
scroll to position [44, 0]
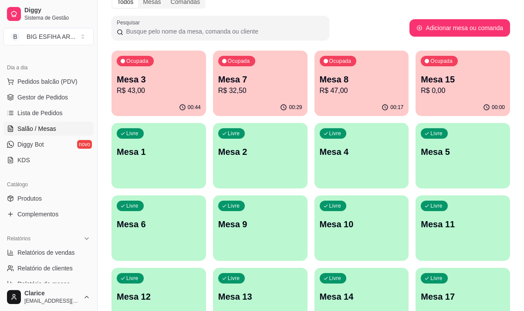
click at [166, 92] on p "R$ 43,00" at bounding box center [159, 90] width 84 height 10
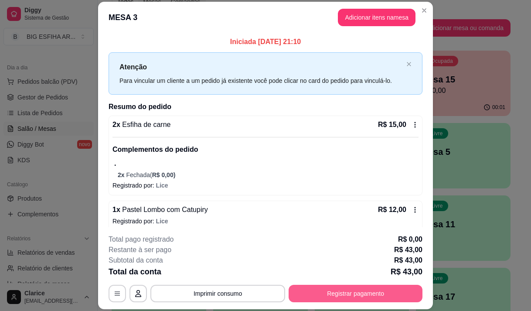
click at [307, 289] on button "Registrar pagamento" at bounding box center [356, 293] width 134 height 17
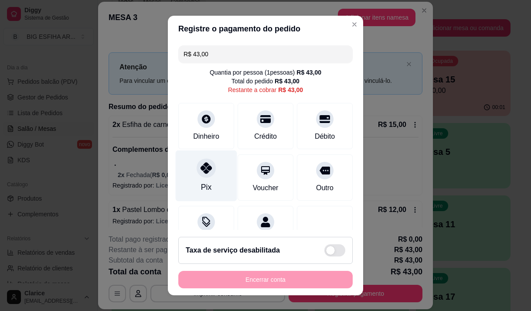
click at [197, 170] on div at bounding box center [206, 167] width 19 height 19
type input "R$ 0,00"
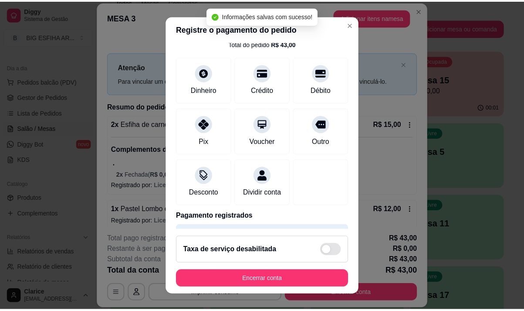
scroll to position [72, 0]
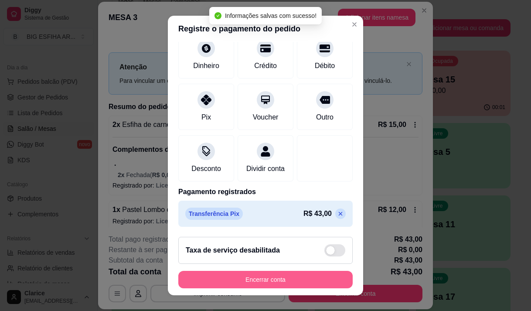
click at [225, 279] on button "Encerrar conta" at bounding box center [265, 279] width 174 height 17
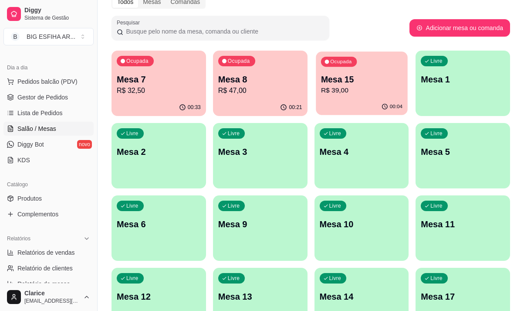
click at [356, 88] on p "R$ 39,00" at bounding box center [361, 90] width 81 height 10
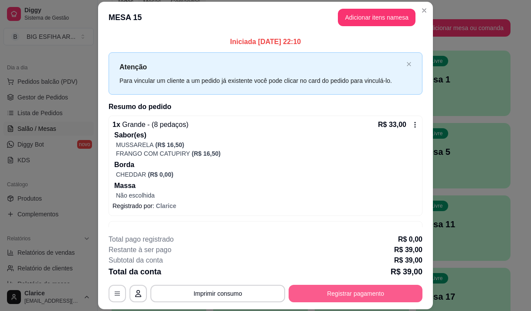
click at [350, 293] on button "Registrar pagamento" at bounding box center [356, 293] width 134 height 17
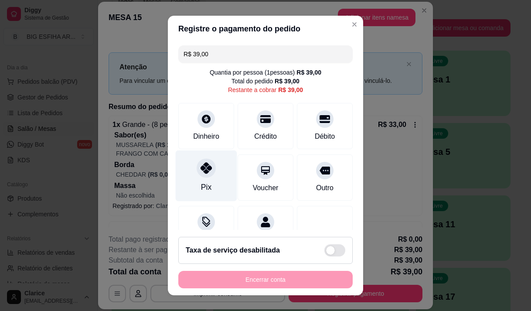
click at [195, 186] on div "Pix" at bounding box center [206, 175] width 61 height 51
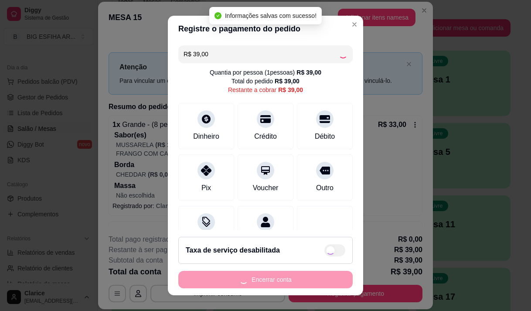
type input "R$ 0,00"
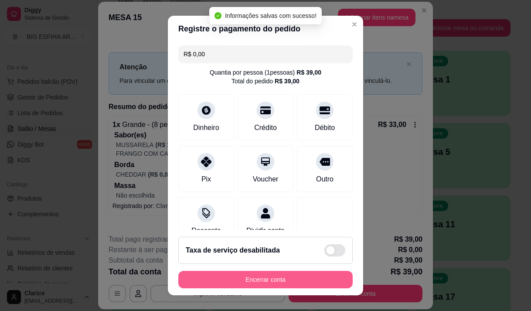
click at [235, 276] on button "Encerrar conta" at bounding box center [265, 279] width 174 height 17
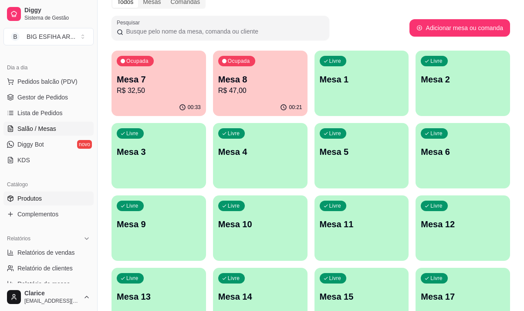
click at [31, 196] on span "Produtos" at bounding box center [29, 198] width 24 height 9
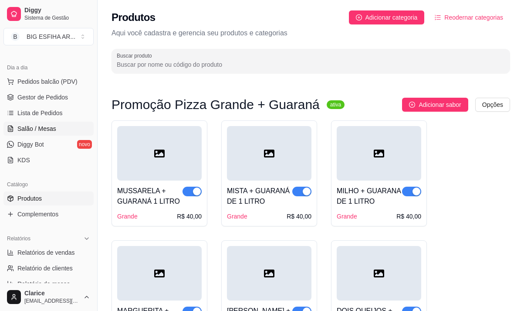
click at [43, 126] on span "Salão / Mesas" at bounding box center [36, 128] width 39 height 9
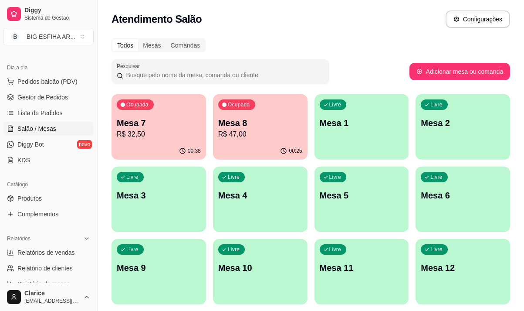
click at [263, 138] on p "R$ 47,00" at bounding box center [260, 134] width 84 height 10
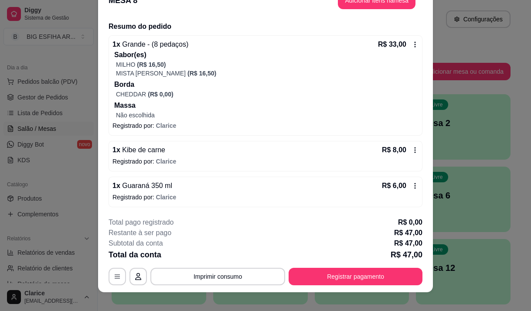
scroll to position [26, 0]
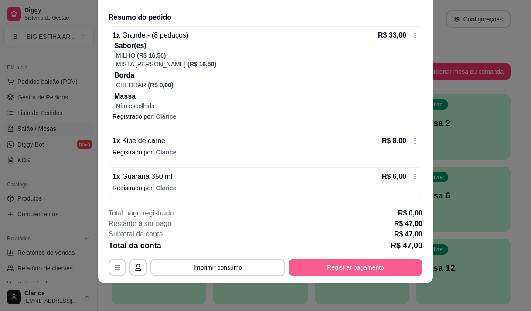
click at [310, 261] on button "Registrar pagamento" at bounding box center [356, 266] width 134 height 17
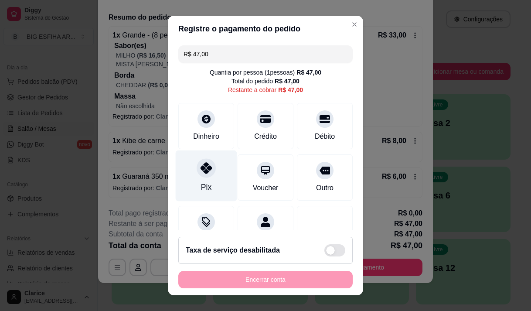
click at [202, 173] on icon at bounding box center [205, 167] width 11 height 11
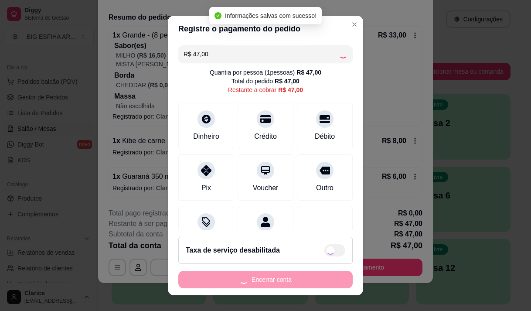
type input "R$ 0,00"
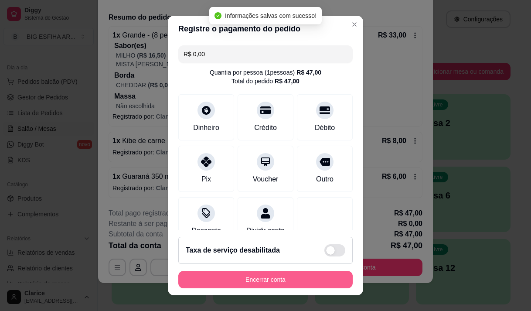
click at [250, 278] on button "Encerrar conta" at bounding box center [265, 279] width 174 height 17
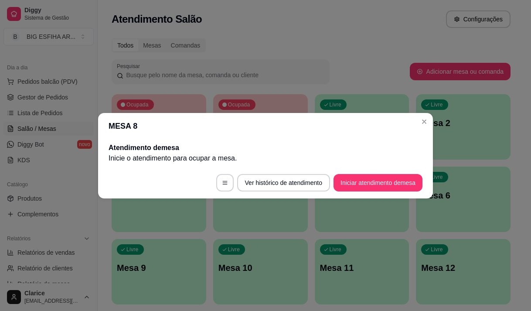
scroll to position [0, 0]
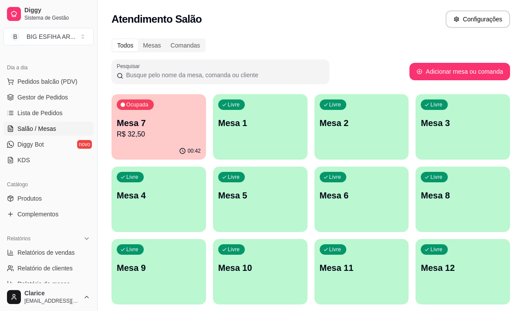
click at [145, 139] on p "R$ 32,50" at bounding box center [159, 134] width 84 height 10
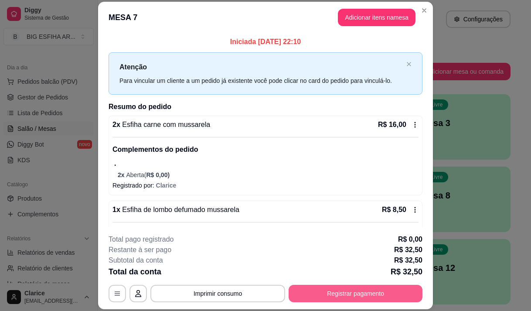
click at [322, 289] on button "Registrar pagamento" at bounding box center [356, 293] width 134 height 17
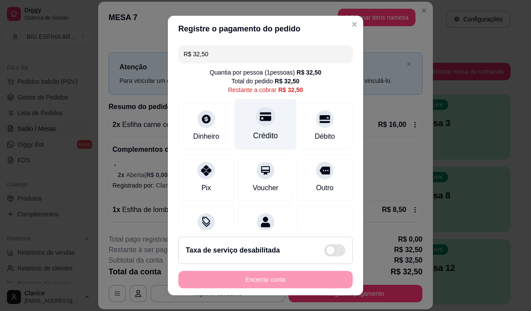
click at [263, 129] on div "Crédito" at bounding box center [265, 123] width 61 height 51
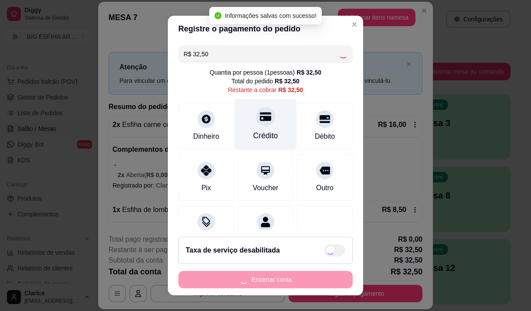
type input "R$ 0,00"
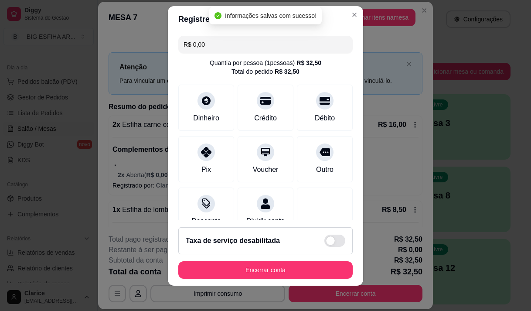
scroll to position [12, 0]
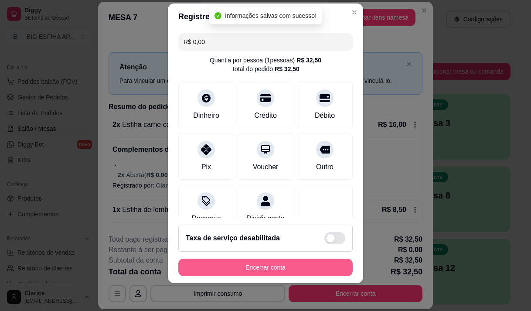
click at [231, 264] on button "Encerrar conta" at bounding box center [265, 266] width 174 height 17
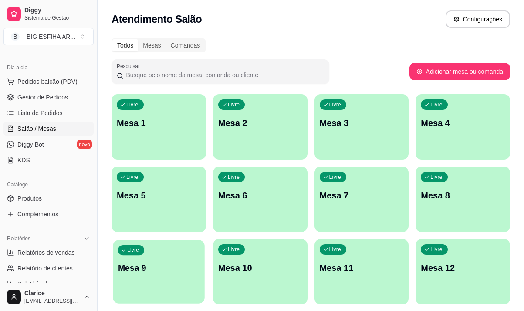
click at [162, 269] on p "Mesa 9" at bounding box center [158, 268] width 81 height 12
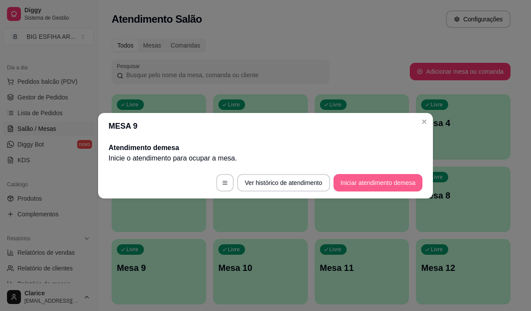
click at [360, 184] on button "Iniciar atendimento de mesa" at bounding box center [377, 182] width 89 height 17
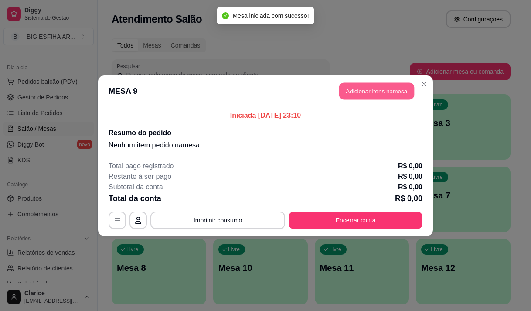
click at [365, 92] on button "Adicionar itens na mesa" at bounding box center [376, 90] width 75 height 17
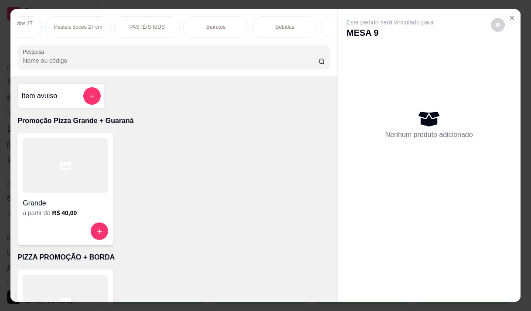
scroll to position [0, 593]
click at [264, 26] on div "Bebidas" at bounding box center [283, 27] width 65 height 22
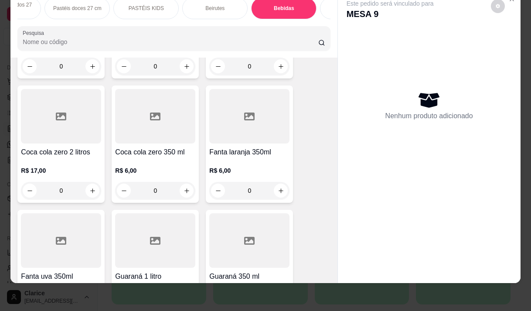
scroll to position [7578, 0]
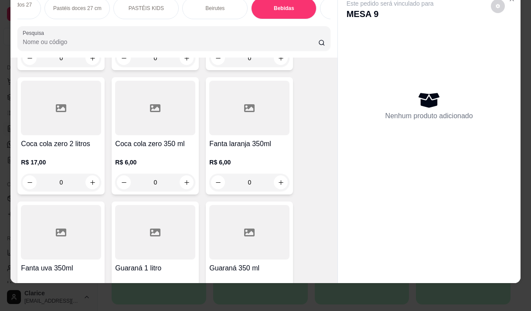
click at [256, 139] on h4 "Fanta laranja 350ml" at bounding box center [249, 144] width 80 height 10
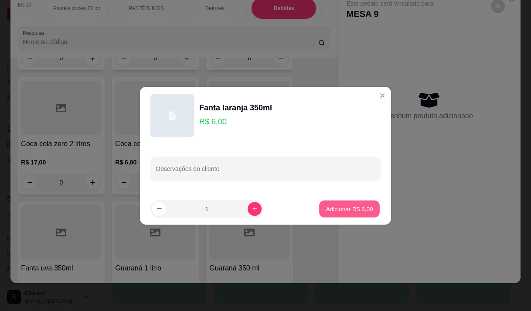
click at [346, 207] on p "Adicionar R$ 6,00" at bounding box center [349, 208] width 47 height 8
type input "1"
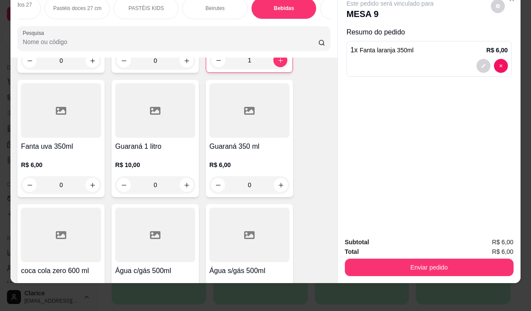
scroll to position [7709, 0]
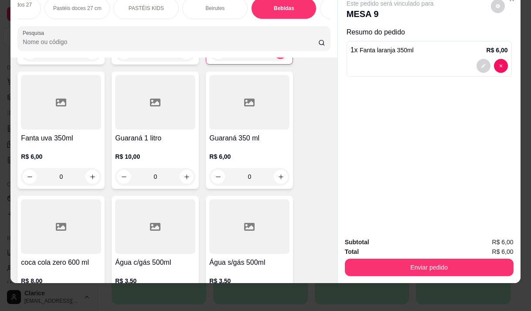
click at [221, 268] on div "R$ 3,50 0" at bounding box center [249, 289] width 80 height 42
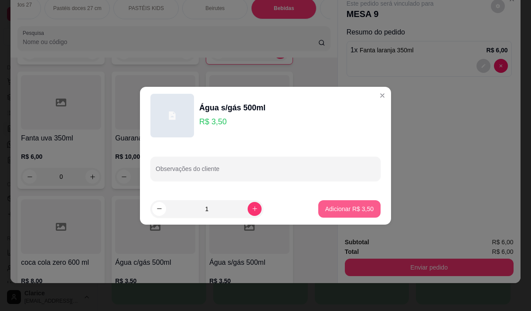
click at [350, 209] on p "Adicionar R$ 3,50" at bounding box center [349, 208] width 48 height 9
type input "1"
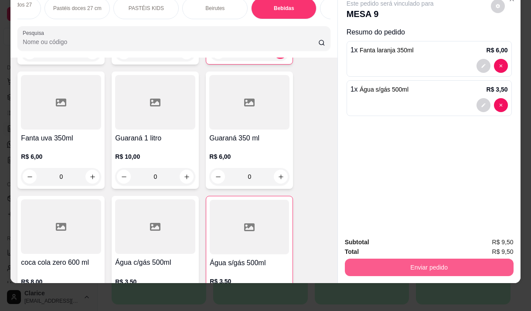
click at [384, 263] on button "Enviar pedido" at bounding box center [429, 266] width 169 height 17
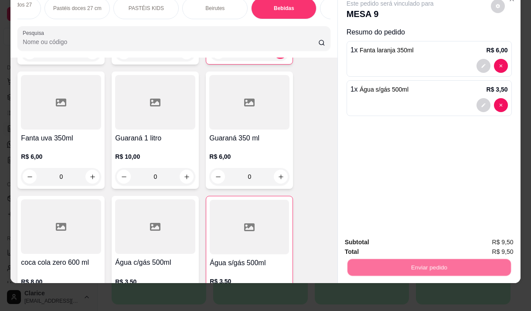
click at [483, 241] on button "Enviar pedido" at bounding box center [490, 239] width 49 height 17
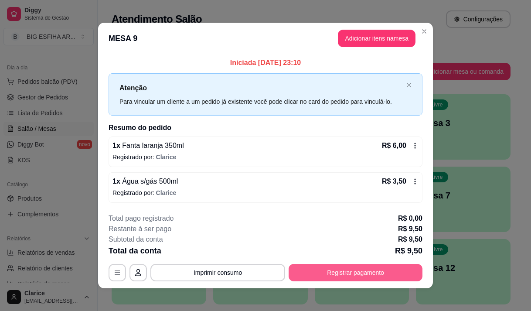
click at [316, 272] on button "Registrar pagamento" at bounding box center [356, 272] width 134 height 17
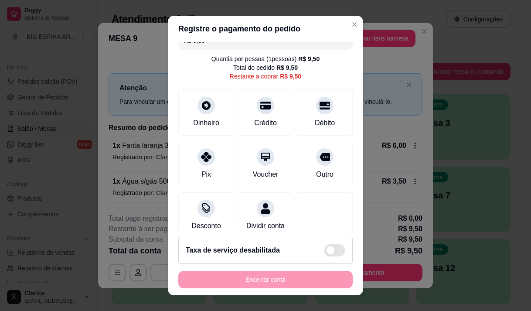
scroll to position [36, 0]
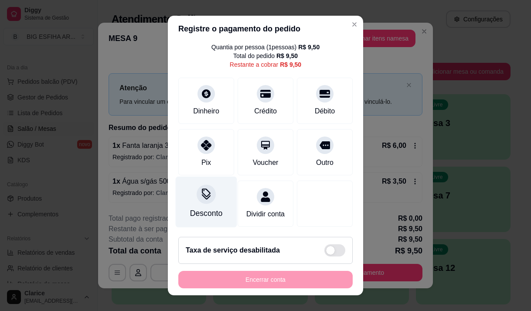
click at [200, 188] on icon at bounding box center [205, 193] width 11 height 11
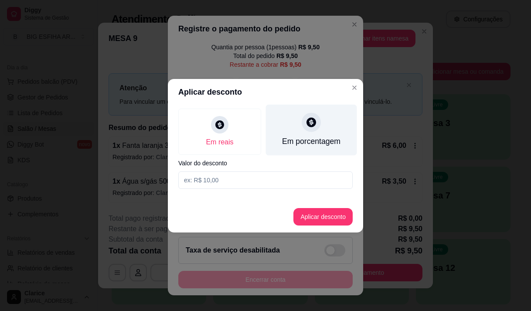
click at [320, 131] on div "Em porcentagem" at bounding box center [311, 129] width 91 height 51
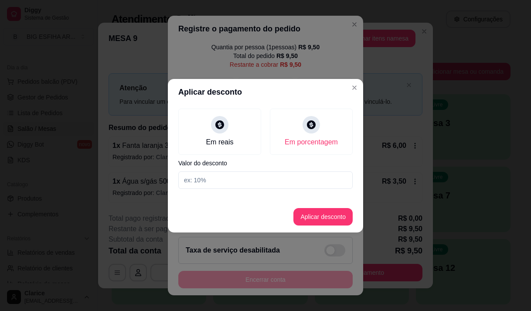
click at [312, 178] on input at bounding box center [265, 179] width 174 height 17
type input "20"
click at [304, 217] on button "Aplicar desconto" at bounding box center [323, 216] width 57 height 17
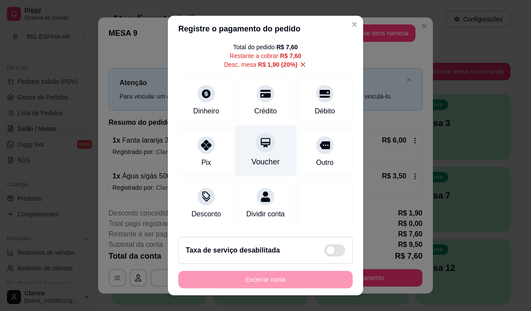
click at [271, 156] on div "Voucher" at bounding box center [265, 150] width 61 height 51
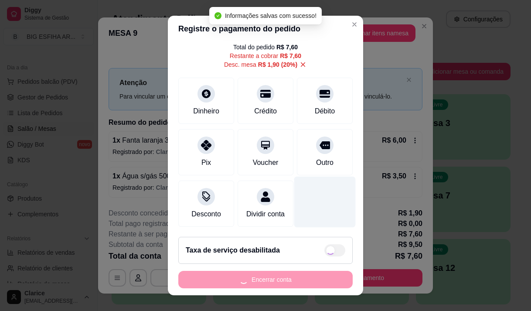
type input "R$ 0,00"
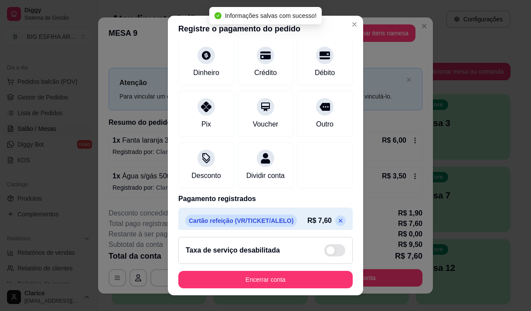
scroll to position [81, 0]
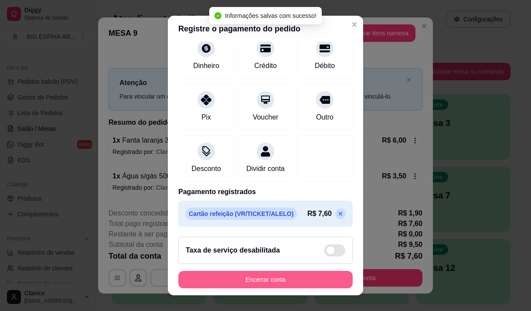
click at [308, 274] on button "Encerrar conta" at bounding box center [265, 279] width 174 height 17
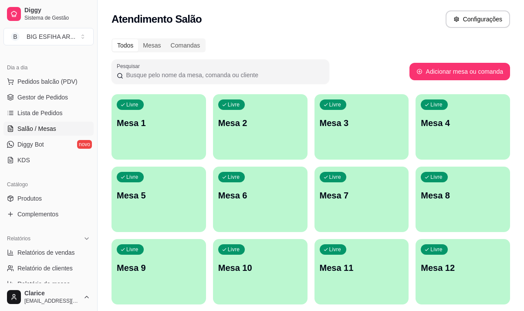
click at [346, 260] on div "Livre Mesa 11" at bounding box center [362, 266] width 95 height 55
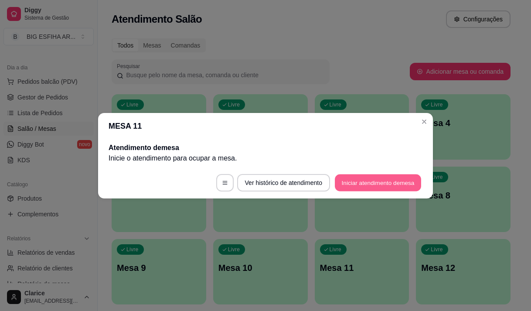
click at [351, 183] on button "Iniciar atendimento de mesa" at bounding box center [378, 182] width 86 height 17
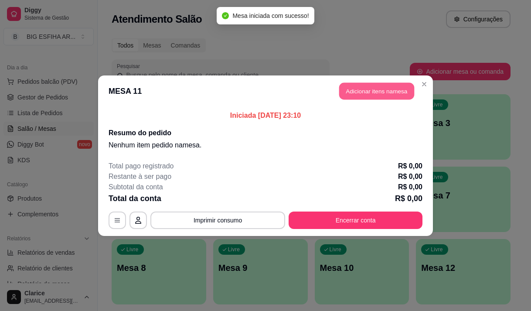
click at [350, 84] on button "Adicionar itens na mesa" at bounding box center [376, 90] width 75 height 17
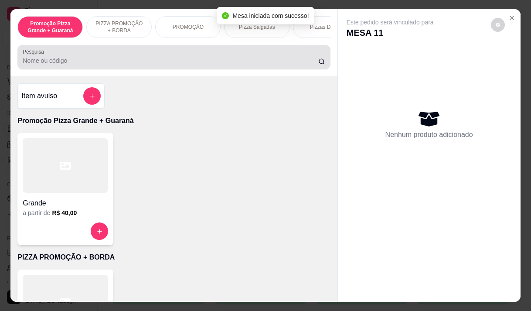
click at [56, 57] on div at bounding box center [174, 56] width 302 height 17
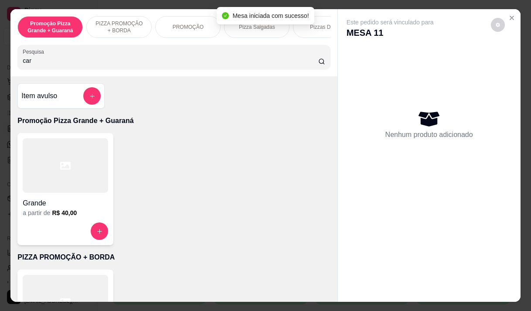
type input "car"
click at [497, 143] on div "Nenhum produto adicionado" at bounding box center [428, 124] width 165 height 171
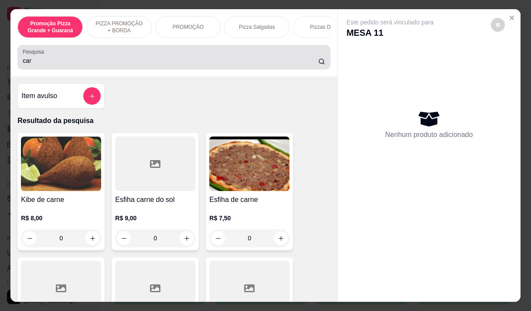
click at [73, 64] on input "car" at bounding box center [170, 60] width 295 height 9
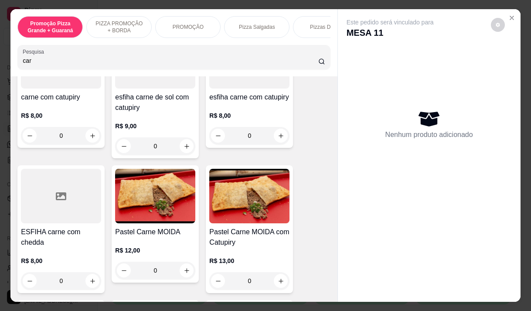
scroll to position [523, 0]
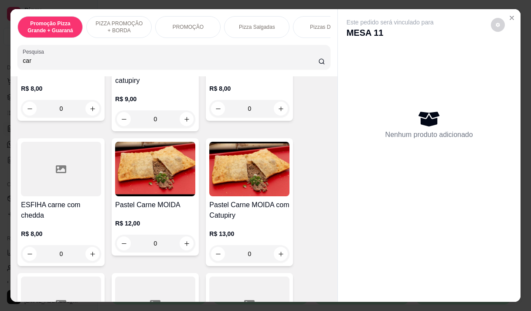
click at [151, 222] on p "R$ 12,00" at bounding box center [155, 223] width 80 height 9
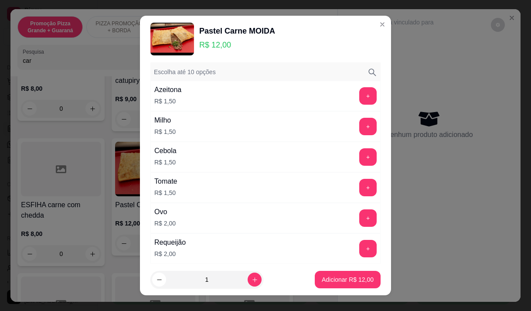
scroll to position [44, 0]
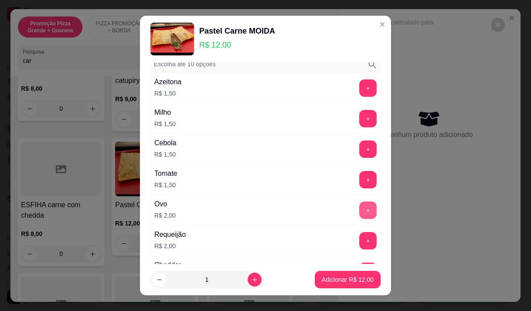
click at [359, 214] on button "+" at bounding box center [367, 209] width 17 height 17
click at [350, 277] on p "Adicionar R$ 14,00" at bounding box center [348, 279] width 52 height 9
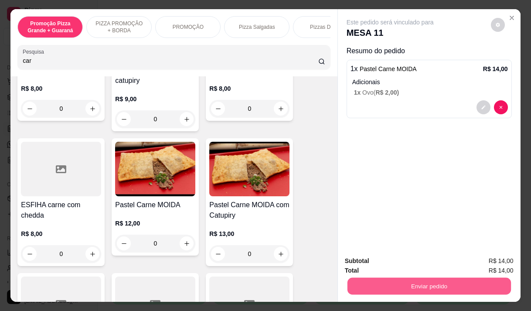
click at [438, 281] on button "Enviar pedido" at bounding box center [428, 285] width 163 height 17
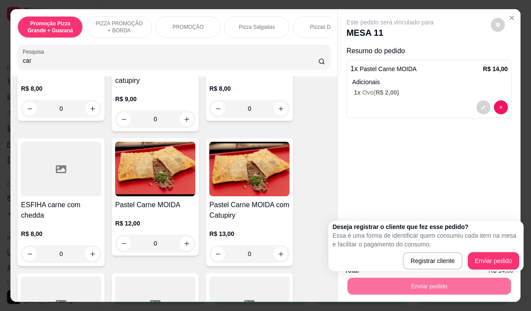
click at [498, 251] on div "Deseja registrar o cliente que fez esse pedido? Essa é uma forma de identificar…" at bounding box center [426, 245] width 187 height 47
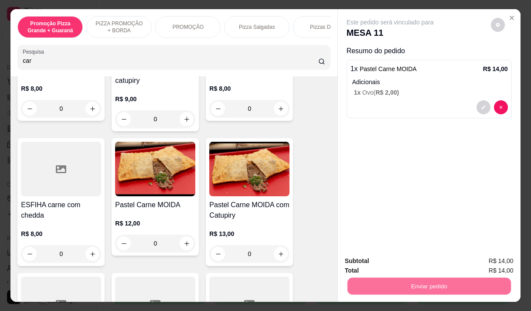
click at [497, 258] on button "Enviar pedido" at bounding box center [490, 261] width 49 height 17
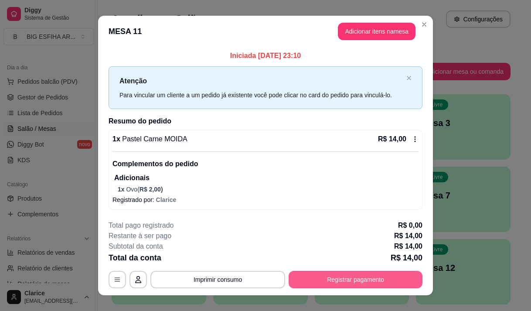
click at [297, 281] on button "Registrar pagamento" at bounding box center [356, 279] width 134 height 17
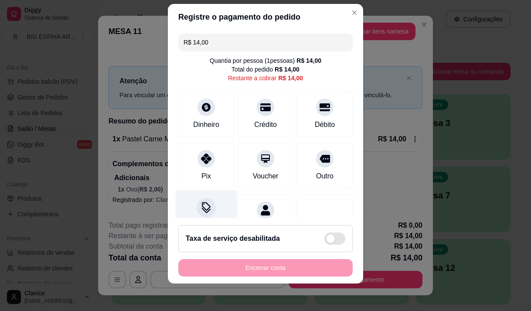
scroll to position [12, 0]
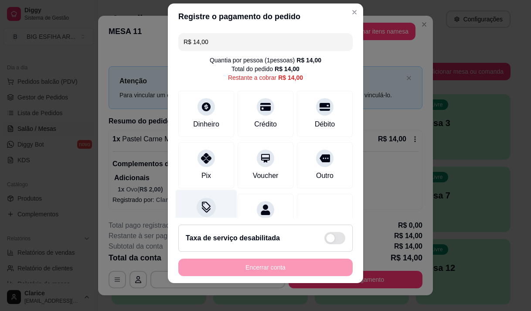
click at [200, 210] on icon at bounding box center [205, 206] width 11 height 11
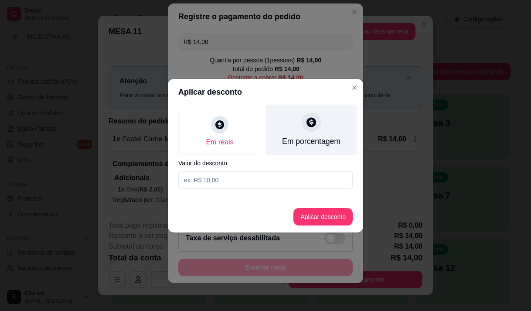
click at [324, 141] on div "Em porcentagem" at bounding box center [311, 141] width 58 height 11
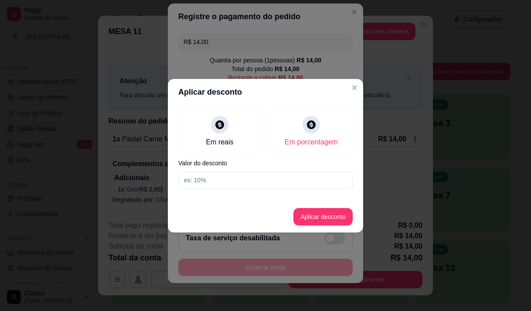
click at [319, 177] on input at bounding box center [265, 179] width 174 height 17
type input "20"
click at [319, 214] on button "Aplicar desconto" at bounding box center [322, 216] width 59 height 17
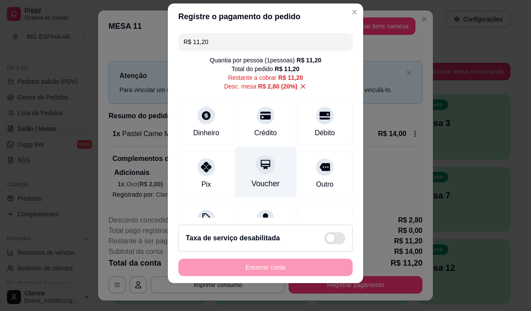
click at [254, 179] on div "Voucher" at bounding box center [265, 183] width 28 height 11
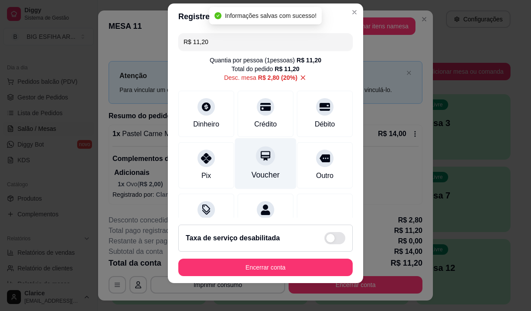
type input "R$ 0,00"
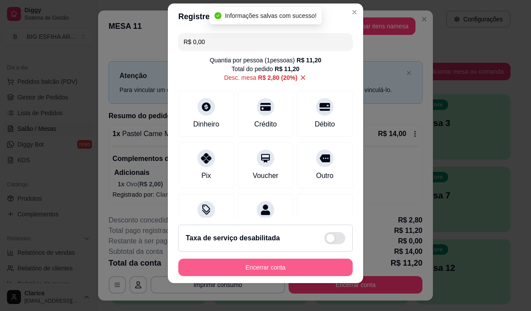
click at [254, 265] on button "Encerrar conta" at bounding box center [265, 266] width 174 height 17
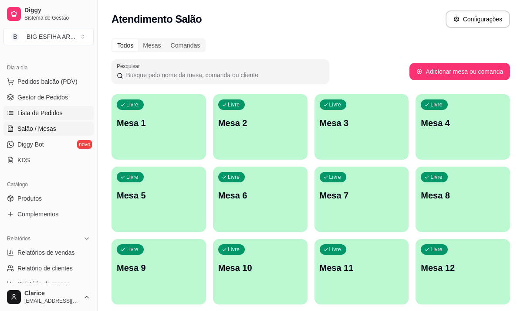
click at [32, 111] on span "Lista de Pedidos" at bounding box center [39, 113] width 45 height 9
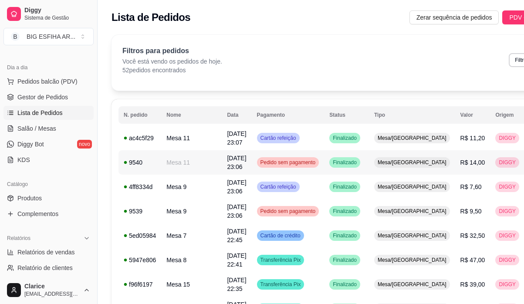
click at [173, 161] on td "Mesa 11" at bounding box center [191, 162] width 61 height 24
click at [177, 145] on td "Mesa 11" at bounding box center [191, 138] width 61 height 24
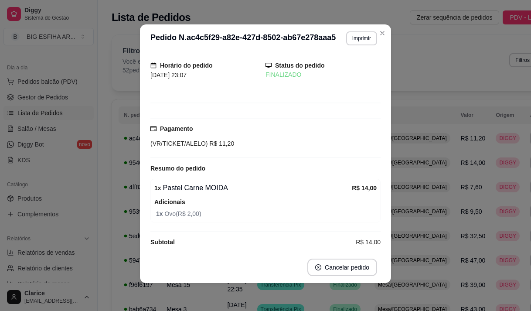
scroll to position [41, 0]
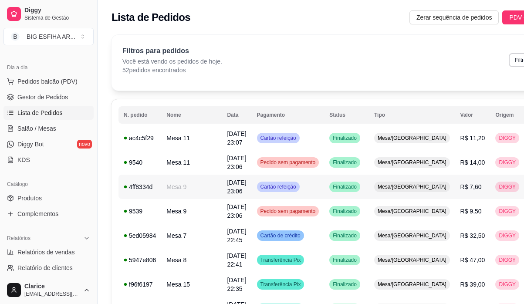
click at [164, 188] on td "Mesa 9" at bounding box center [191, 187] width 61 height 24
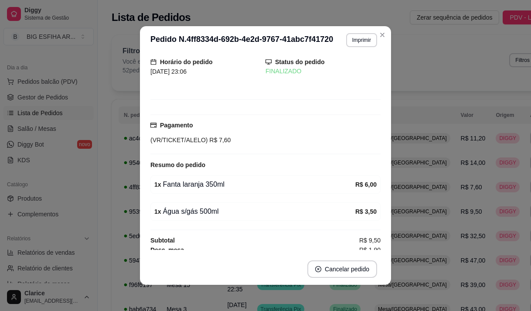
scroll to position [43, 0]
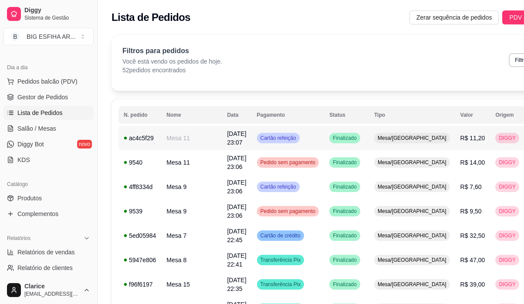
click at [227, 137] on span "[DATE] 23:07" at bounding box center [236, 138] width 19 height 16
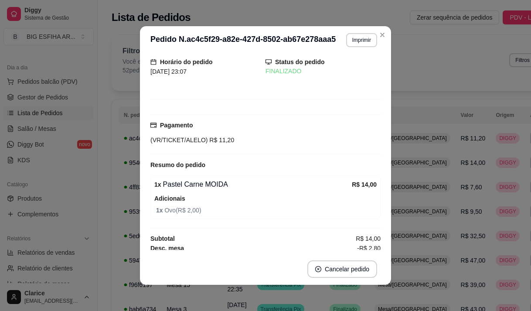
scroll to position [41, 0]
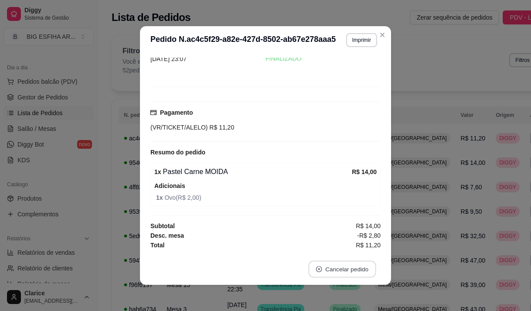
click at [342, 267] on button "Cancelar pedido" at bounding box center [342, 269] width 68 height 17
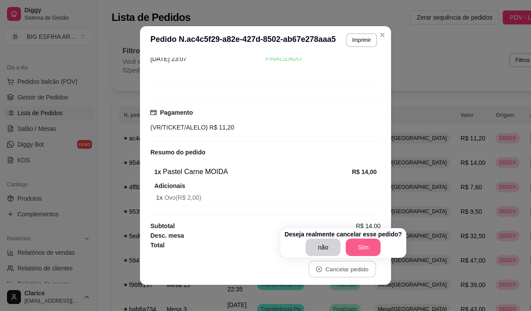
click at [359, 246] on button "Sim" at bounding box center [363, 246] width 35 height 17
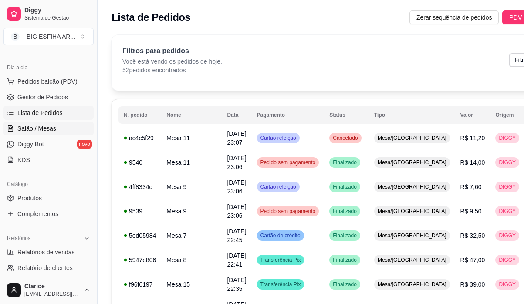
click at [49, 132] on span "Salão / Mesas" at bounding box center [36, 128] width 39 height 9
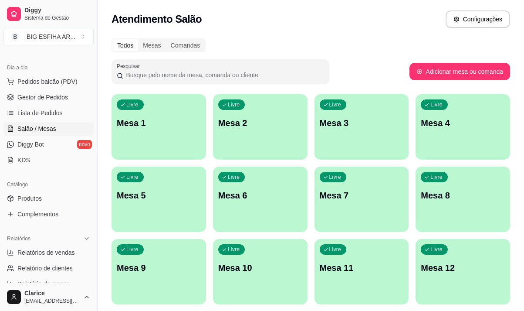
click at [159, 216] on div "Livre Mesa 5" at bounding box center [159, 193] width 95 height 55
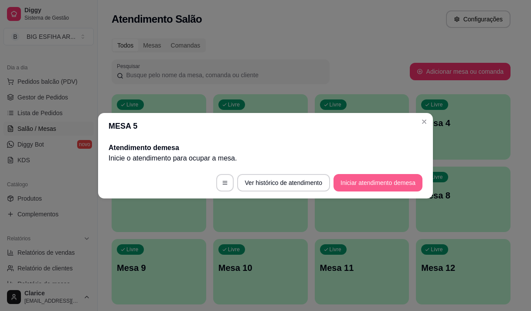
click at [358, 177] on button "Iniciar atendimento de mesa" at bounding box center [377, 182] width 89 height 17
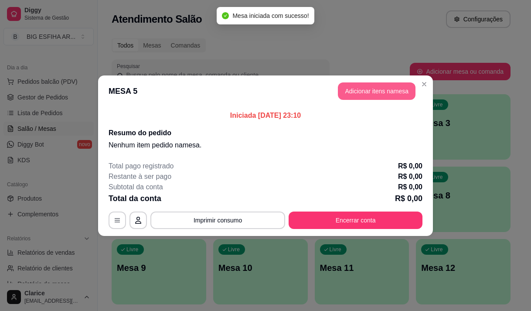
click at [357, 95] on button "Adicionar itens na mesa" at bounding box center [377, 90] width 78 height 17
click at [80, 64] on input "Pesquisa" at bounding box center [170, 60] width 295 height 9
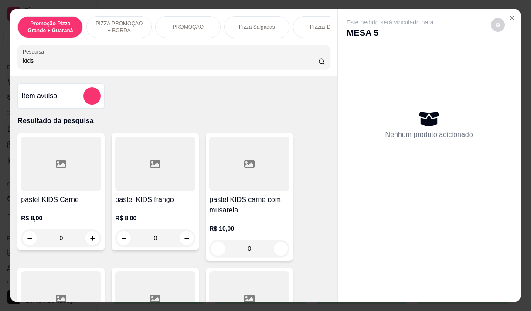
type input "kids"
click at [63, 219] on p "R$ 8,00" at bounding box center [61, 218] width 80 height 9
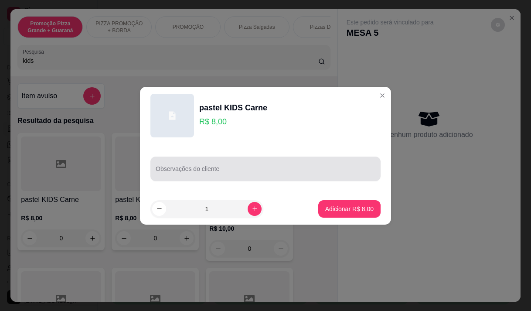
click at [265, 166] on div at bounding box center [266, 168] width 220 height 17
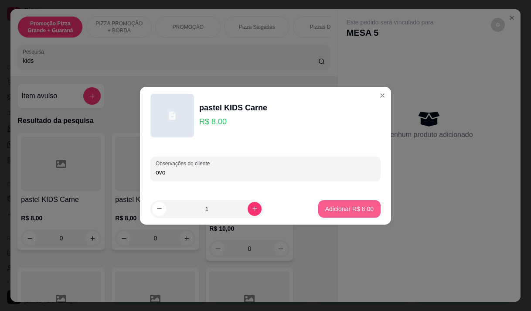
type input "ovo"
click at [318, 205] on button "Adicionar R$ 8,00" at bounding box center [349, 208] width 62 height 17
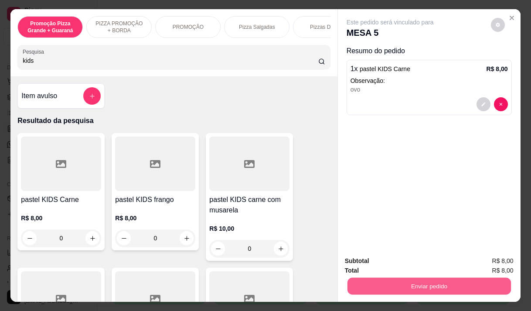
click at [461, 284] on button "Enviar pedido" at bounding box center [428, 285] width 163 height 17
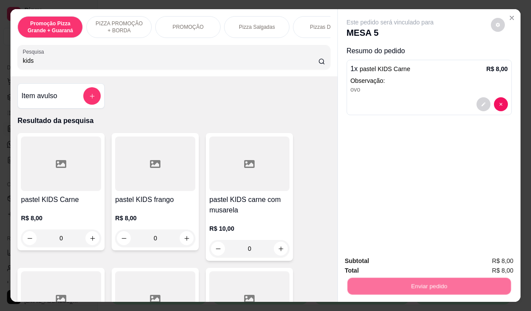
click at [484, 253] on button "Enviar pedido" at bounding box center [491, 261] width 48 height 16
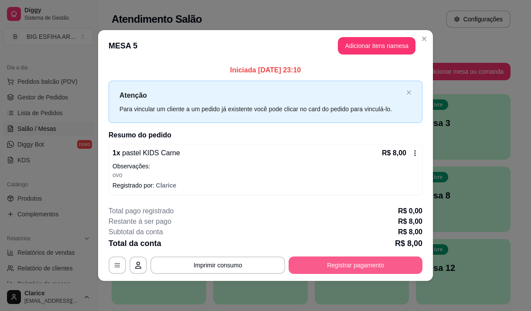
click at [404, 262] on button "Registrar pagamento" at bounding box center [356, 264] width 134 height 17
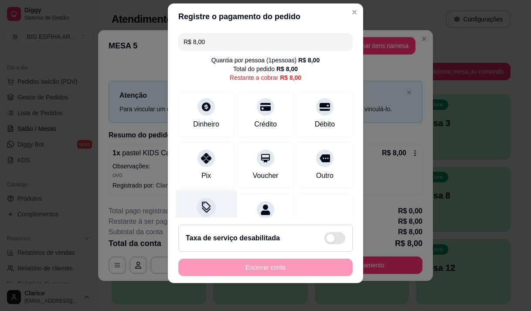
scroll to position [36, 0]
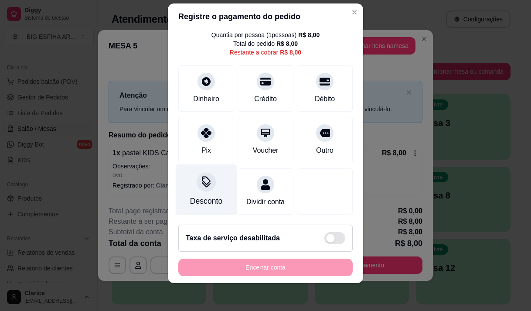
click at [201, 195] on div "Desconto" at bounding box center [206, 200] width 32 height 11
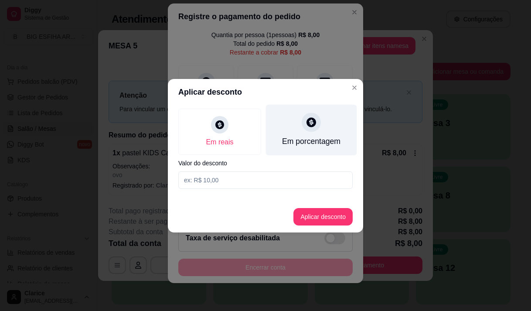
click at [327, 144] on div "Em porcentagem" at bounding box center [311, 141] width 58 height 11
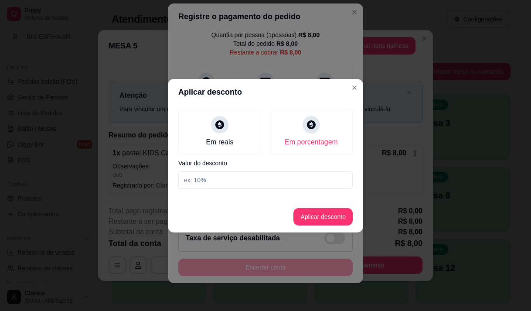
click at [319, 178] on input at bounding box center [265, 179] width 174 height 17
type input "20"
click at [322, 214] on button "Aplicar desconto" at bounding box center [323, 216] width 57 height 17
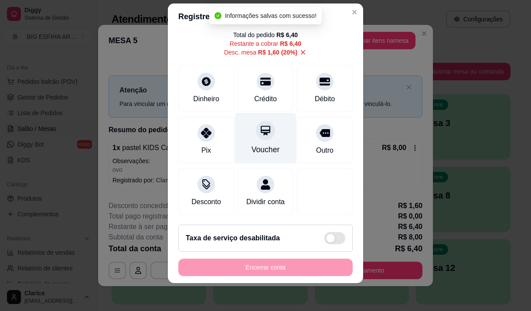
click at [248, 139] on div "Voucher" at bounding box center [265, 137] width 61 height 51
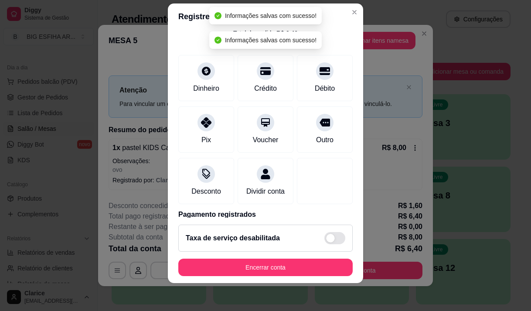
type input "R$ 0,00"
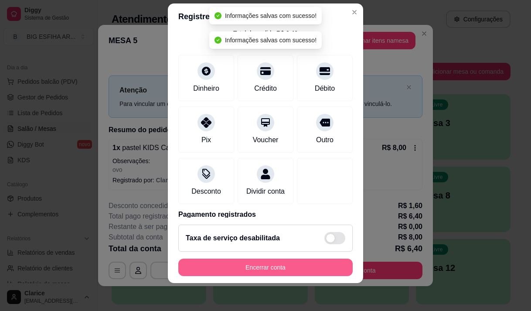
click at [289, 270] on button "Encerrar conta" at bounding box center [265, 266] width 174 height 17
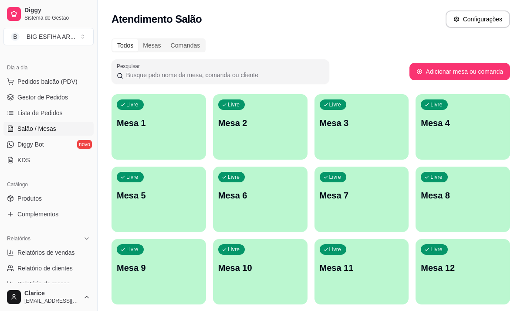
click at [255, 262] on p "Mesa 10" at bounding box center [260, 267] width 84 height 12
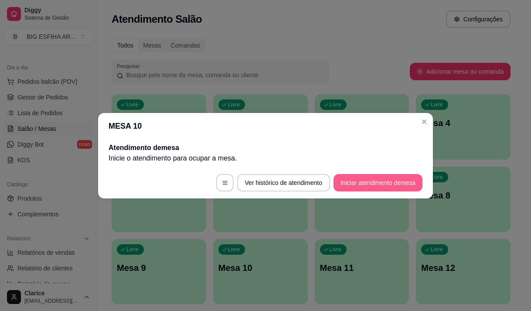
click at [375, 181] on button "Iniciar atendimento de mesa" at bounding box center [377, 182] width 89 height 17
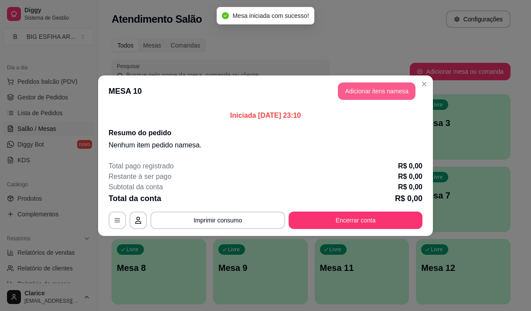
click at [352, 96] on button "Adicionar itens na mesa" at bounding box center [377, 90] width 78 height 17
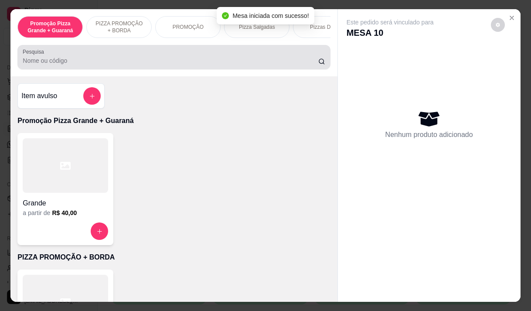
click at [142, 63] on input "Pesquisa" at bounding box center [170, 60] width 295 height 9
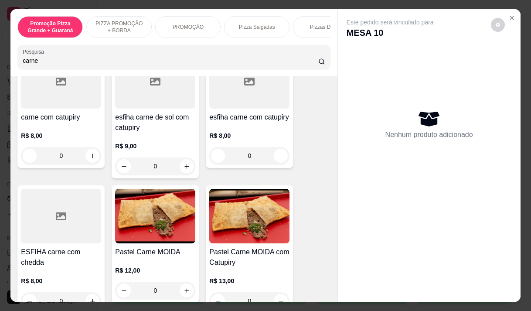
scroll to position [349, 0]
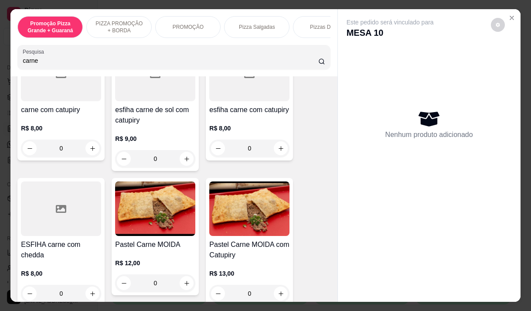
type input "carne"
click at [147, 236] on img at bounding box center [155, 208] width 80 height 54
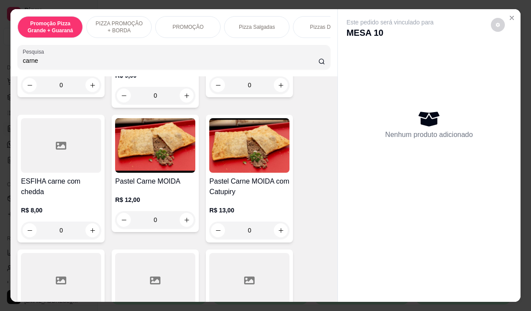
scroll to position [523, 0]
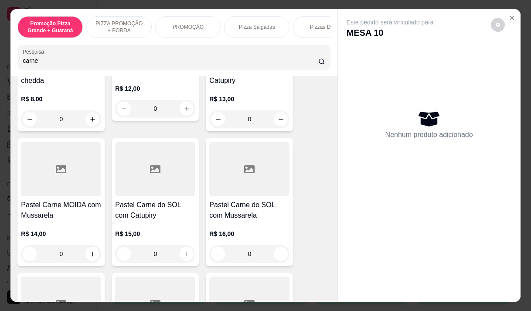
click at [46, 225] on div "R$ 14,00 0" at bounding box center [61, 242] width 80 height 42
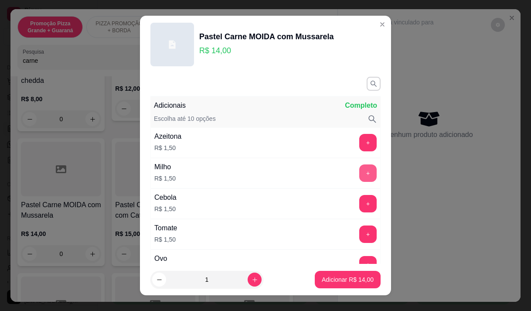
click at [359, 175] on button "+" at bounding box center [367, 172] width 17 height 17
click at [347, 281] on p "Adicionar R$ 15,50" at bounding box center [347, 279] width 51 height 8
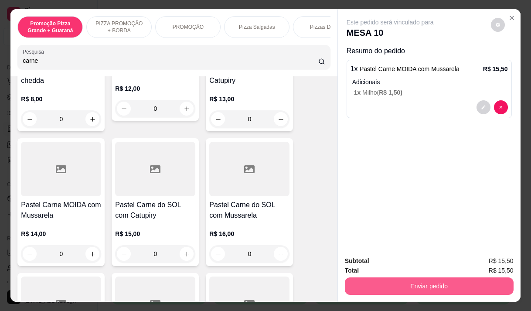
click at [454, 285] on button "Enviar pedido" at bounding box center [429, 285] width 169 height 17
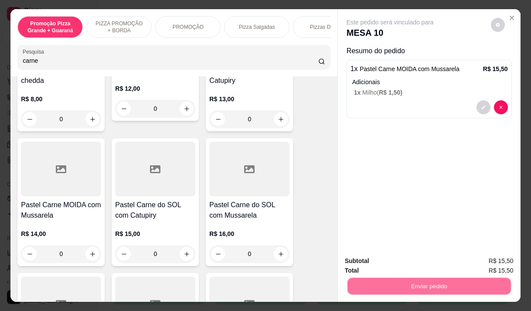
click at [485, 261] on button "Enviar pedido" at bounding box center [491, 261] width 48 height 16
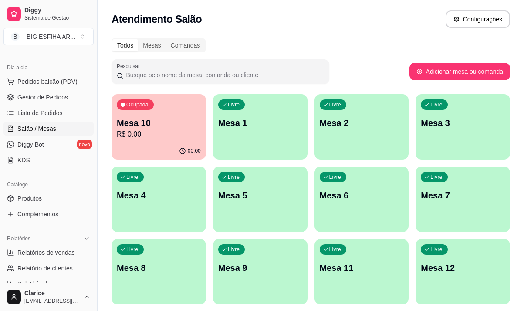
click at [174, 150] on div "00:00" at bounding box center [159, 151] width 95 height 17
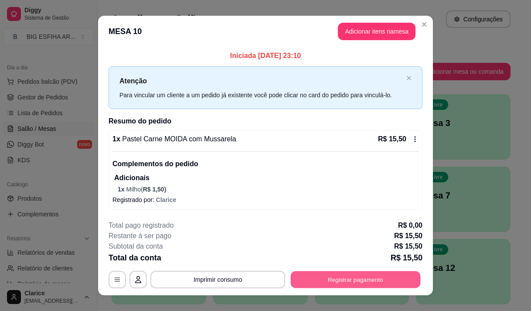
click at [315, 274] on button "Registrar pagamento" at bounding box center [356, 279] width 130 height 17
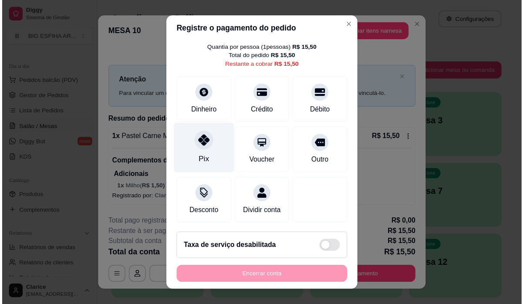
scroll to position [36, 0]
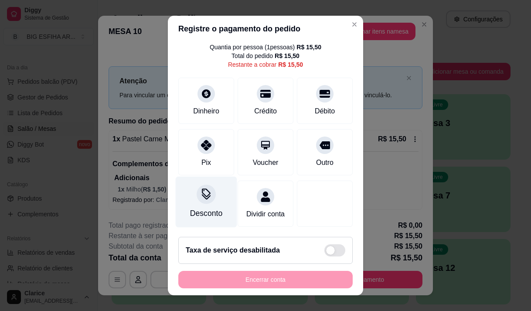
click at [194, 207] on div "Desconto" at bounding box center [206, 212] width 32 height 11
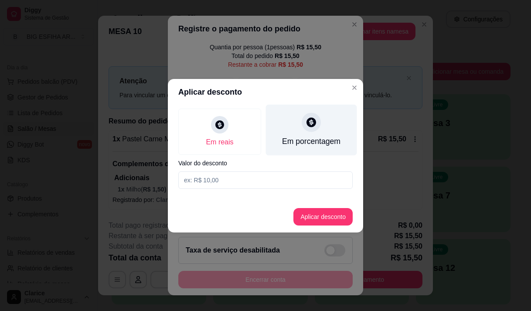
click at [296, 142] on div "Em porcentagem" at bounding box center [311, 141] width 58 height 11
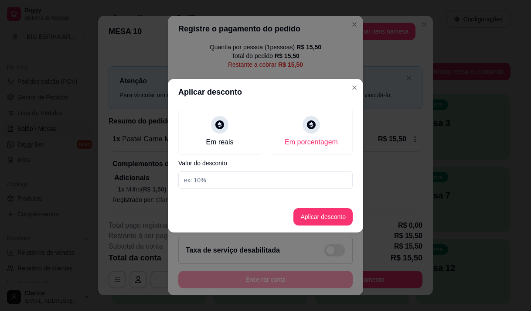
click at [292, 170] on div "Em reais Em porcentagem Valor do desconto" at bounding box center [265, 148] width 195 height 87
click at [292, 180] on input at bounding box center [265, 179] width 174 height 17
type input "20"
click at [317, 211] on button "Aplicar desconto" at bounding box center [323, 216] width 57 height 17
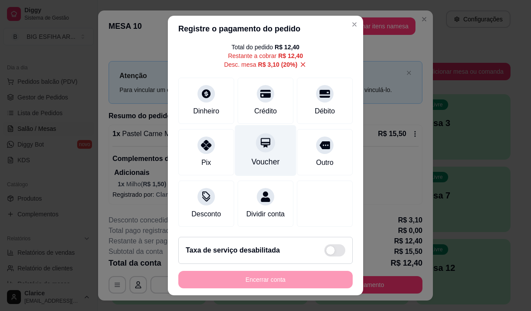
click at [257, 156] on div "Voucher" at bounding box center [265, 161] width 28 height 11
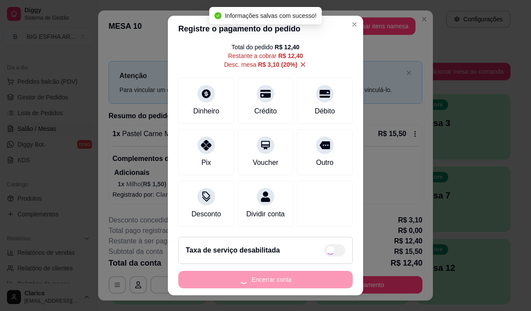
type input "R$ 0,00"
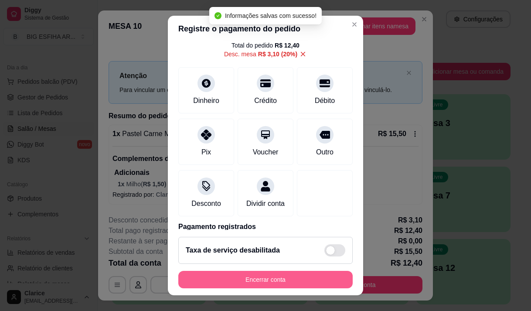
click at [242, 282] on button "Encerrar conta" at bounding box center [265, 279] width 174 height 17
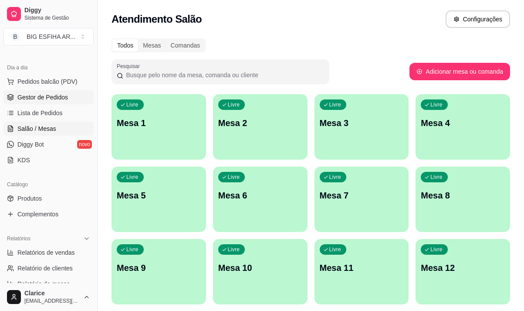
click at [45, 95] on span "Gestor de Pedidos" at bounding box center [42, 97] width 51 height 9
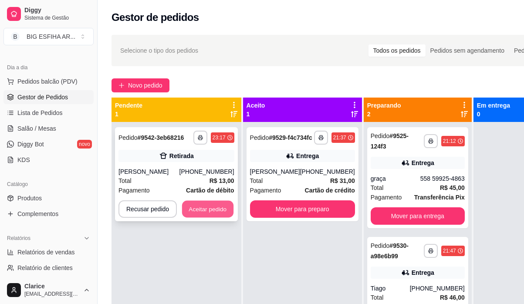
click at [191, 211] on button "Aceitar pedido" at bounding box center [207, 209] width 51 height 17
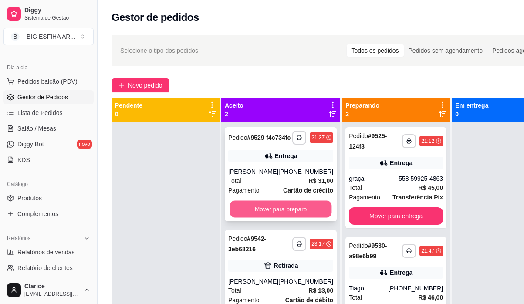
click at [270, 218] on button "Mover para preparo" at bounding box center [281, 209] width 102 height 17
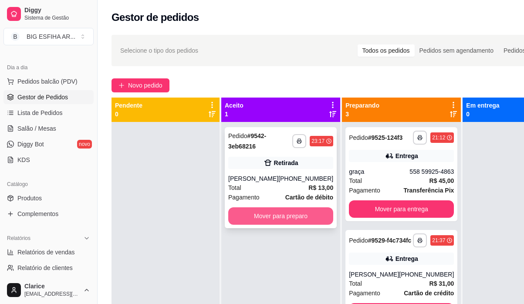
click at [270, 216] on button "Mover para preparo" at bounding box center [280, 215] width 105 height 17
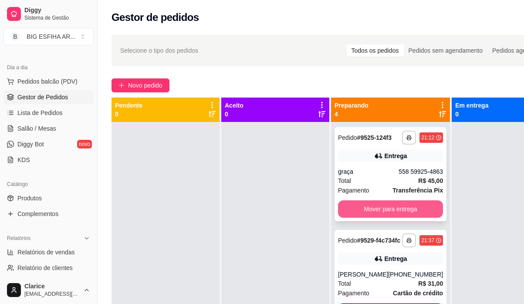
click at [400, 205] on button "Mover para entrega" at bounding box center [390, 208] width 105 height 17
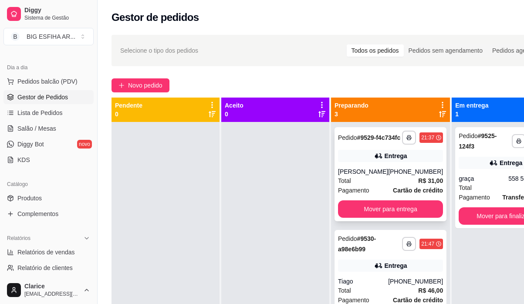
click at [400, 206] on div "**********" at bounding box center [391, 174] width 112 height 94
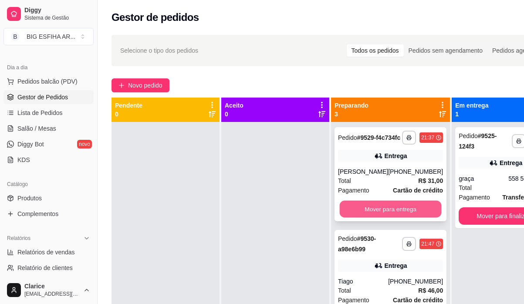
click at [410, 218] on button "Mover para entrega" at bounding box center [391, 209] width 102 height 17
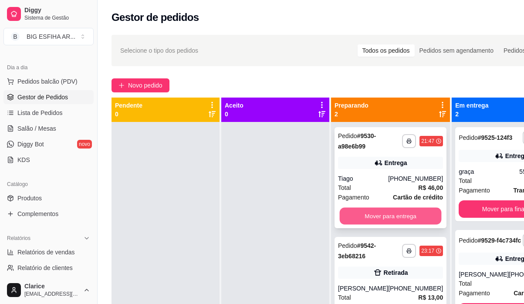
click at [409, 220] on button "Mover para entrega" at bounding box center [391, 216] width 102 height 17
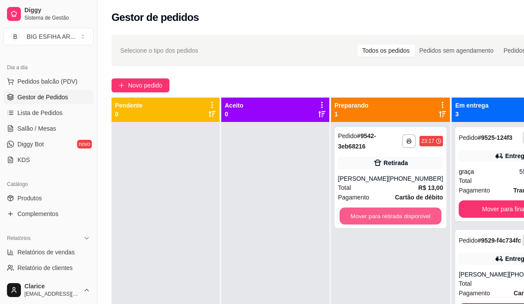
click at [409, 220] on button "Mover para retirada disponível" at bounding box center [391, 216] width 102 height 17
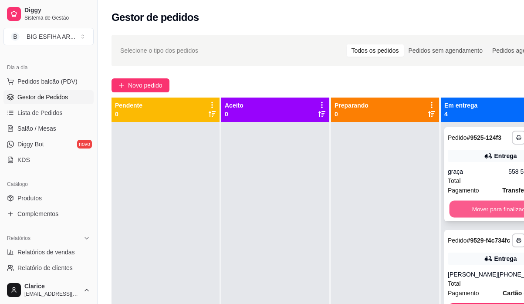
click at [489, 216] on button "Mover para finalizado" at bounding box center [501, 209] width 102 height 17
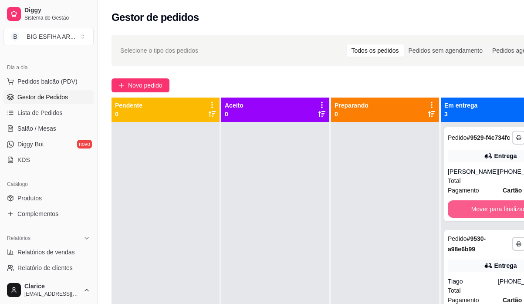
click at [489, 216] on button "Mover para finalizado" at bounding box center [500, 208] width 105 height 17
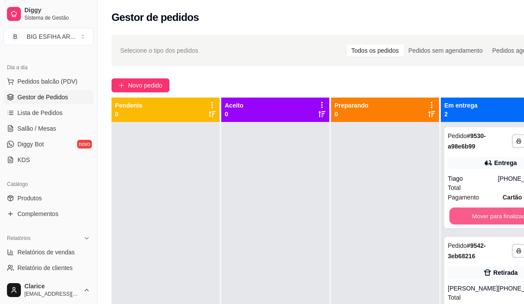
click at [489, 216] on button "Mover para finalizado" at bounding box center [501, 216] width 102 height 17
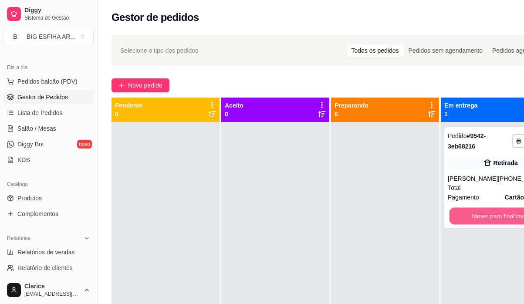
click at [489, 216] on button "Mover para finalizado" at bounding box center [501, 216] width 102 height 17
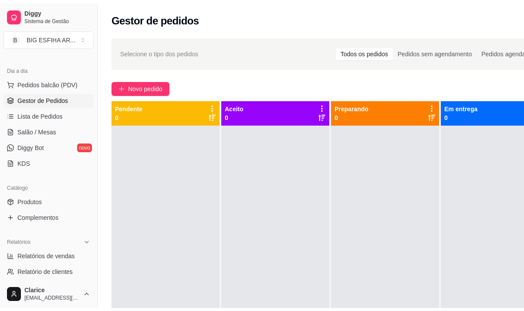
scroll to position [131, 0]
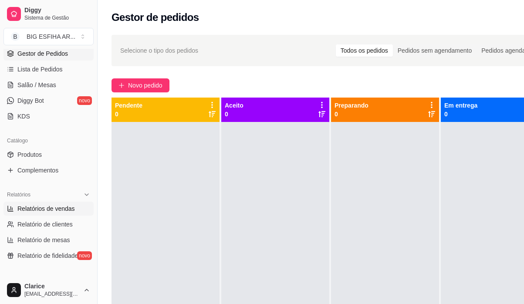
click at [51, 211] on span "Relatórios de vendas" at bounding box center [46, 208] width 58 height 9
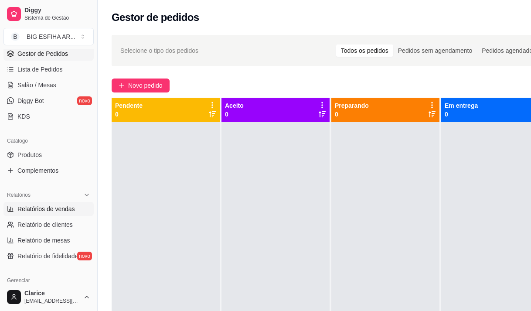
select select "ALL"
select select "0"
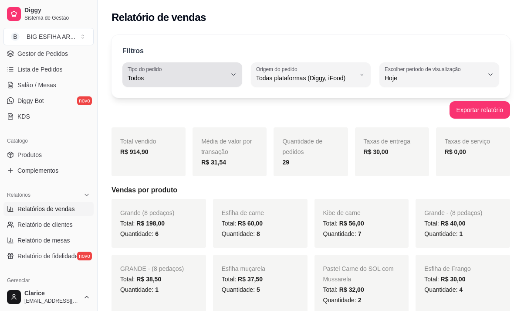
click at [163, 70] on label "Tipo do pedido" at bounding box center [146, 68] width 37 height 7
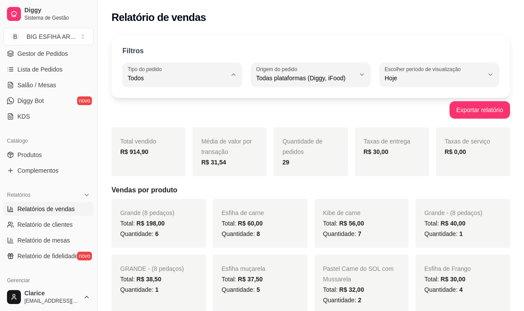
click at [175, 110] on span "Entrega" at bounding box center [178, 113] width 93 height 8
type input "DELIVERY"
select select "DELIVERY"
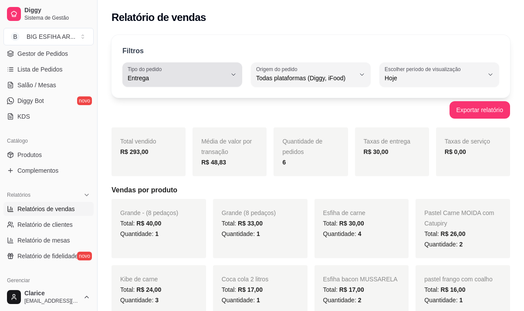
click at [154, 81] on span "Entrega" at bounding box center [177, 78] width 99 height 9
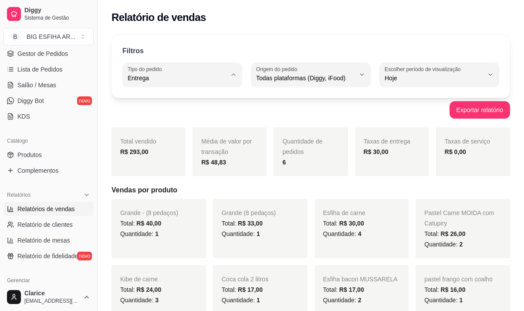
click at [153, 100] on span "Todos" at bounding box center [178, 99] width 93 height 8
type input "ALL"
select select "ALL"
